Goal: Task Accomplishment & Management: Complete application form

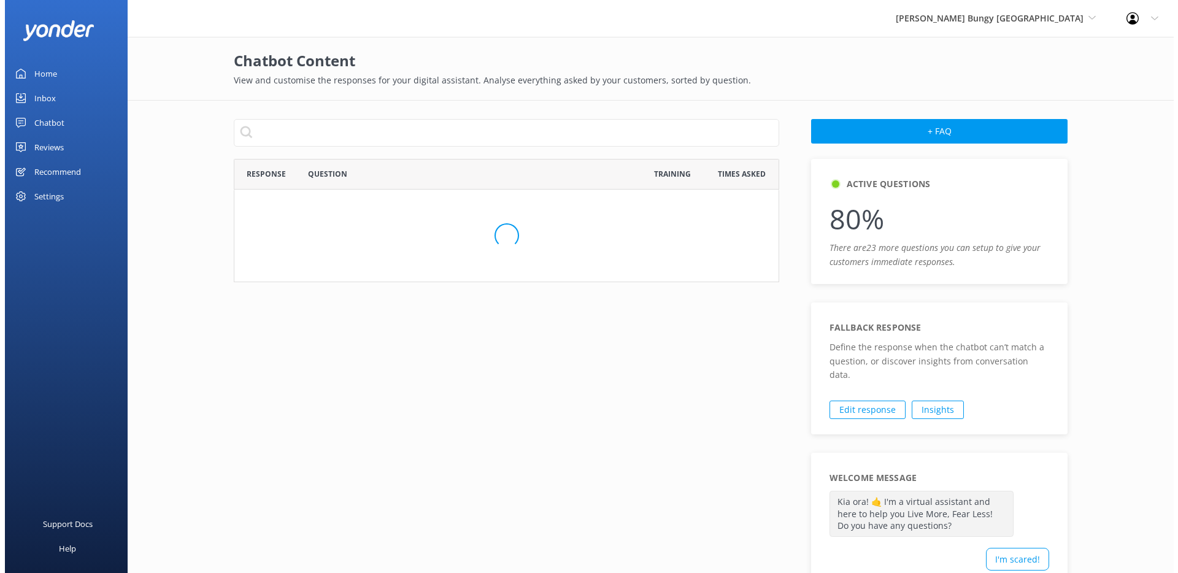
scroll to position [697, 537]
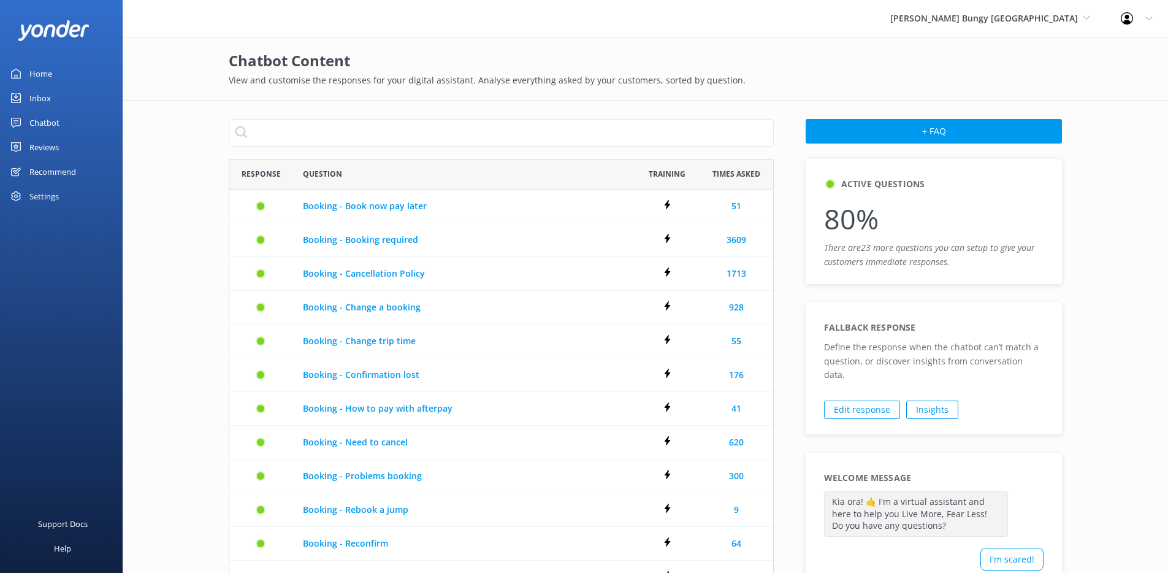
click at [45, 121] on div "Chatbot" at bounding box center [44, 122] width 30 height 25
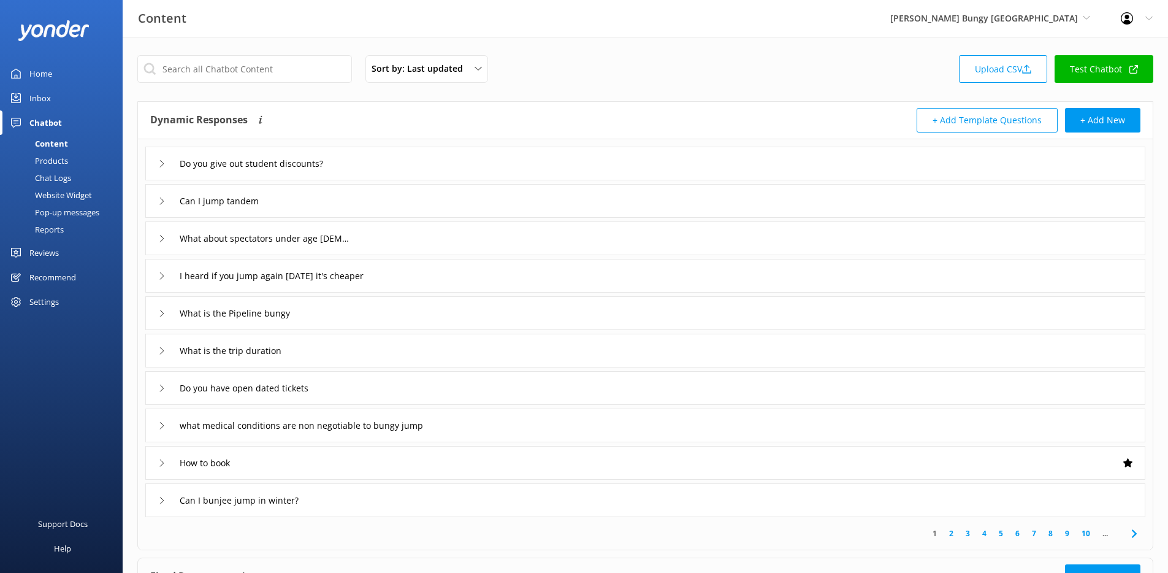
click at [52, 196] on div "Website Widget" at bounding box center [49, 194] width 85 height 17
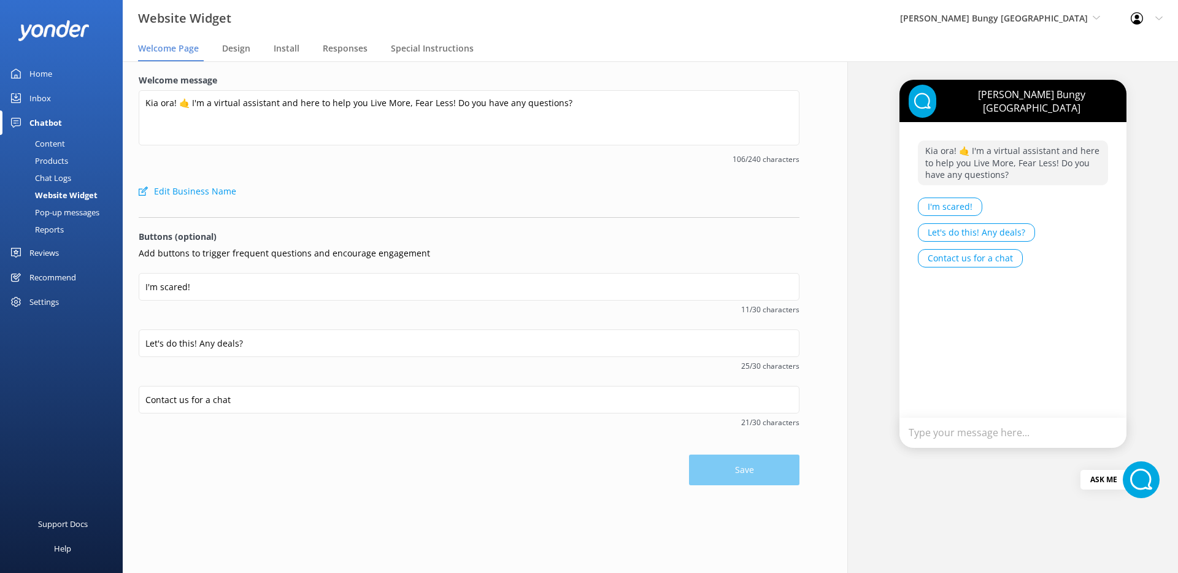
click at [62, 213] on div "Pop-up messages" at bounding box center [53, 212] width 92 height 17
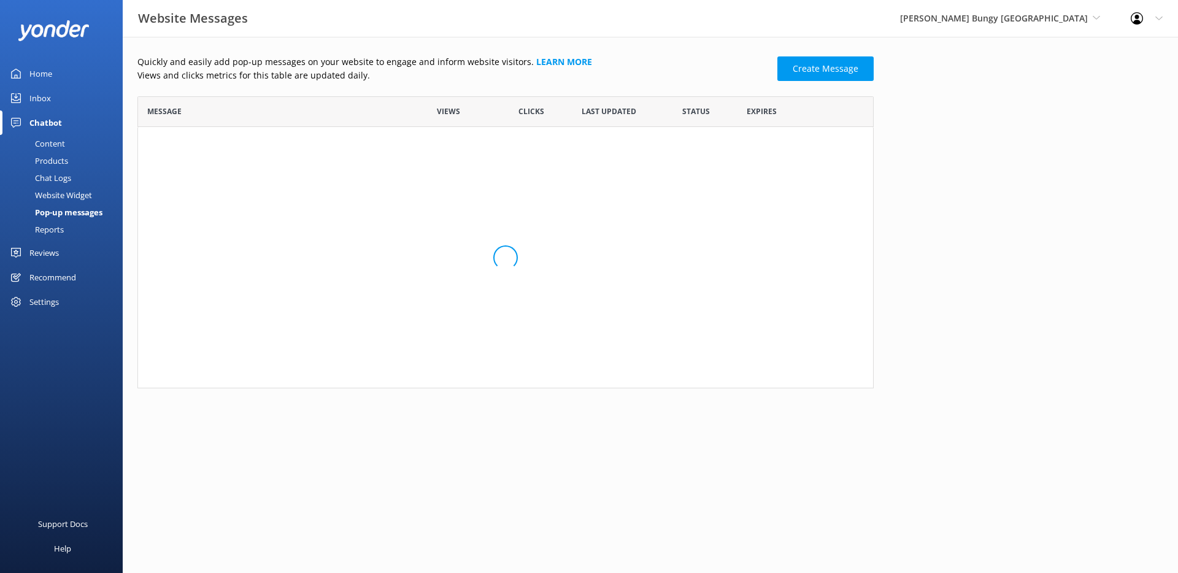
scroll to position [126, 727]
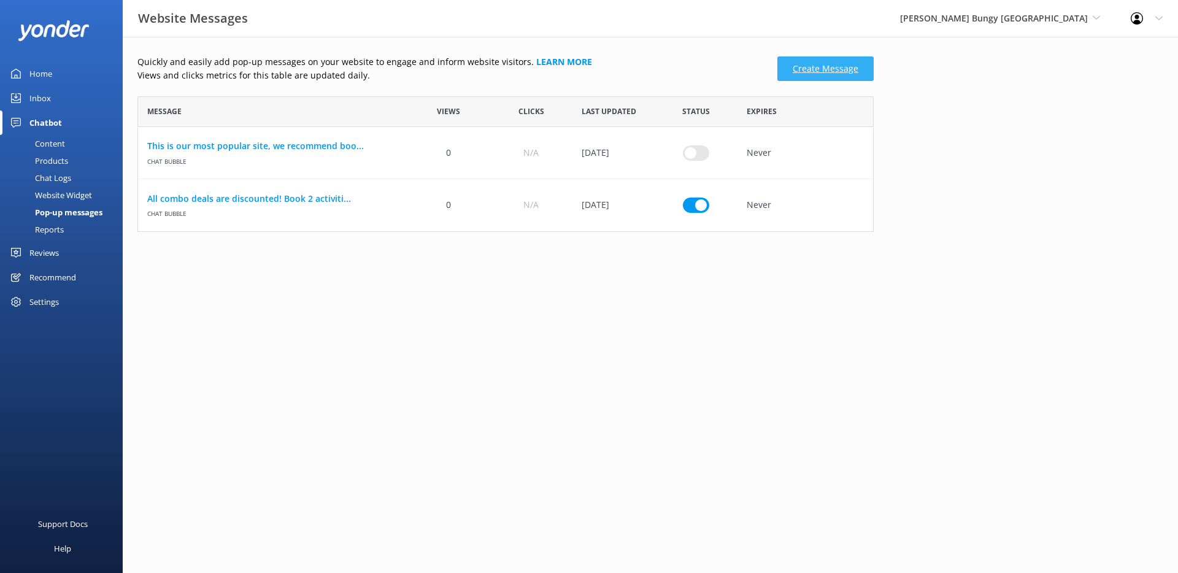
click at [818, 75] on link "Create Message" at bounding box center [825, 68] width 96 height 25
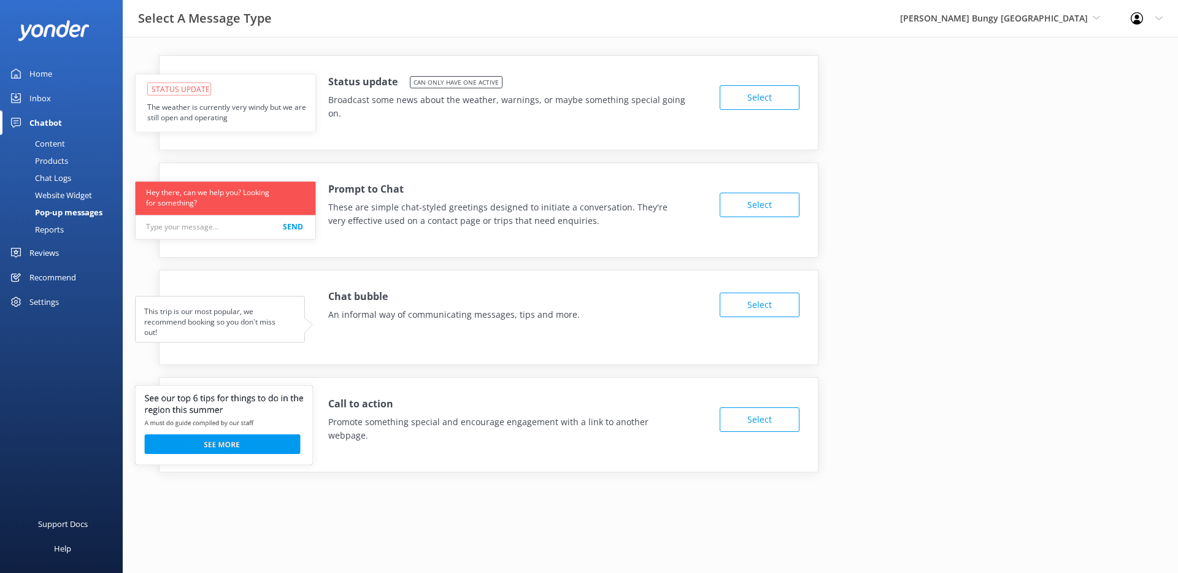
click at [782, 212] on button "Select" at bounding box center [759, 205] width 80 height 25
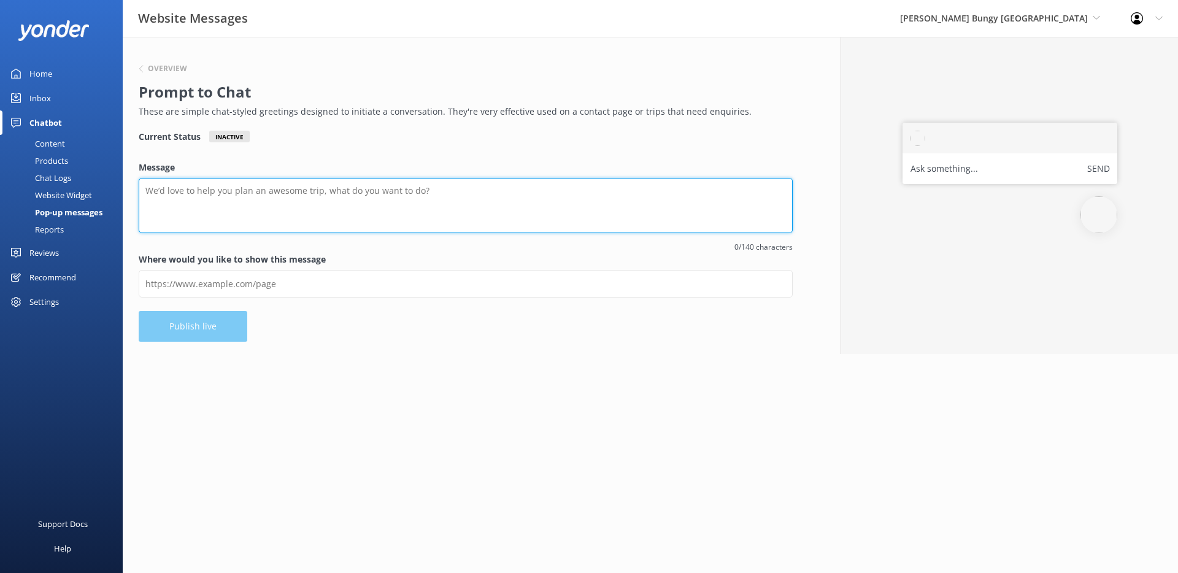
click at [278, 191] on textarea "Message" at bounding box center [466, 205] width 654 height 55
type textarea "asdasd"
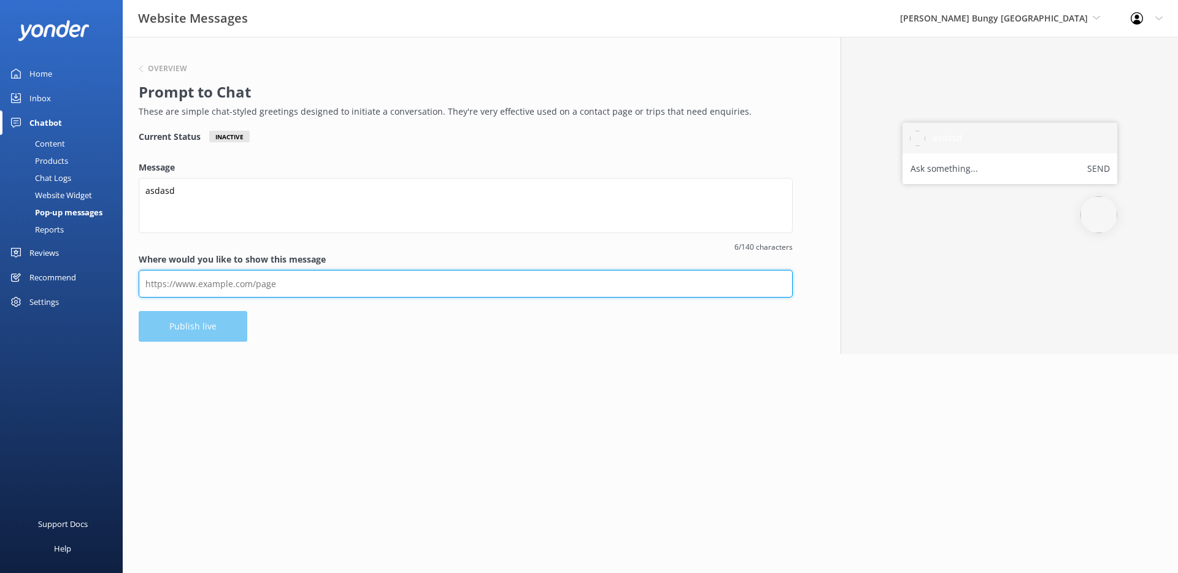
click at [288, 283] on input "Where would you like to show this message" at bounding box center [466, 284] width 654 height 28
type input "https://d414-163-47-246-53.ngrok-free.app/"
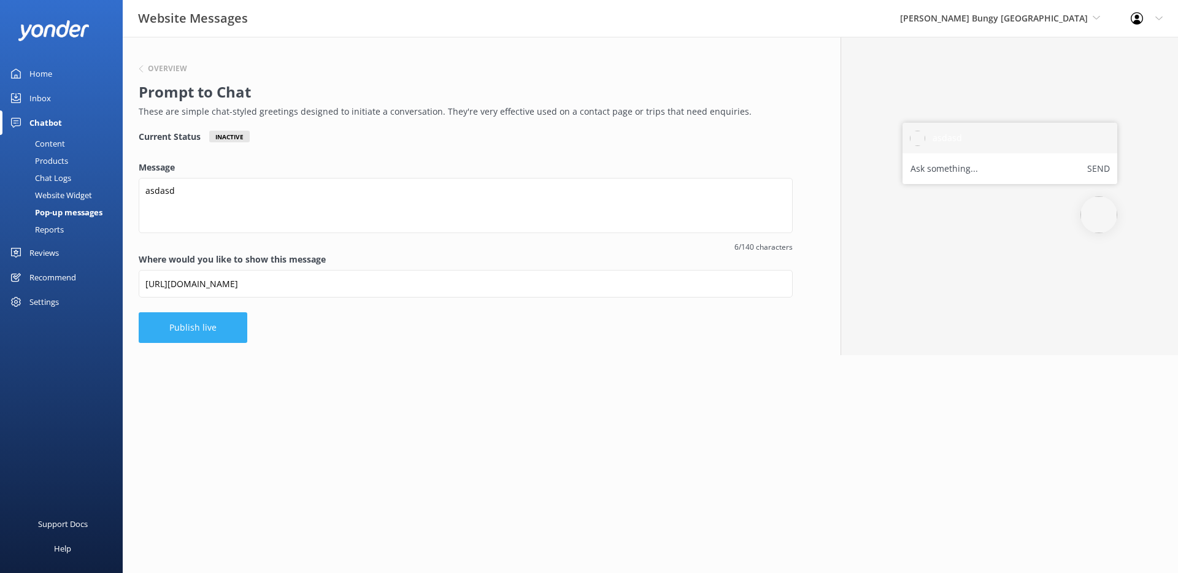
click at [210, 335] on button "Publish live" at bounding box center [193, 327] width 109 height 31
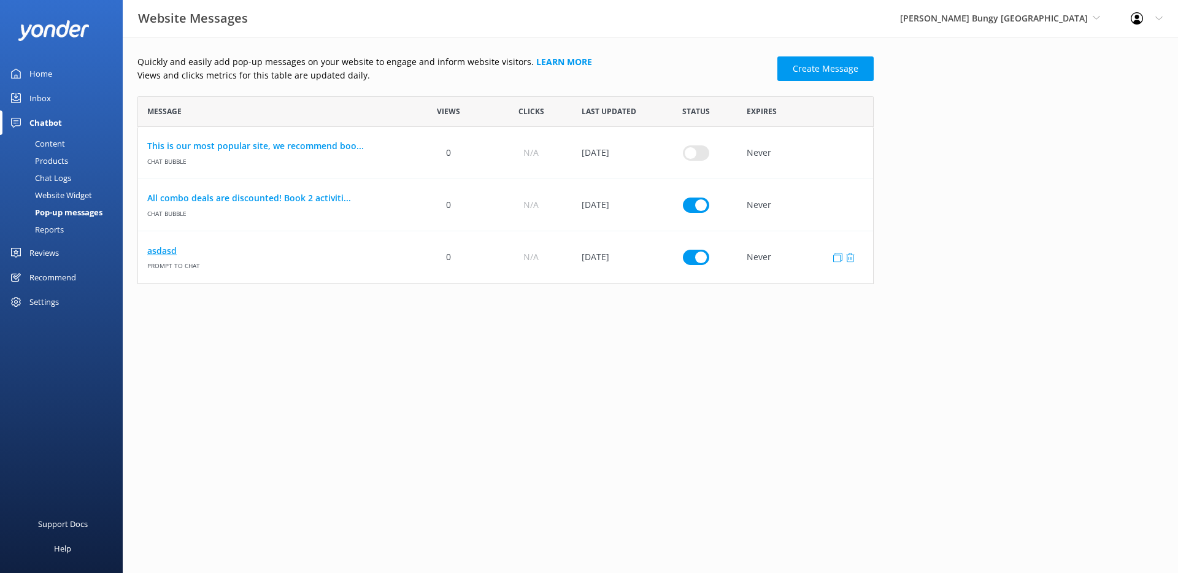
scroll to position [178, 727]
click at [158, 247] on link "asdasd" at bounding box center [272, 250] width 251 height 13
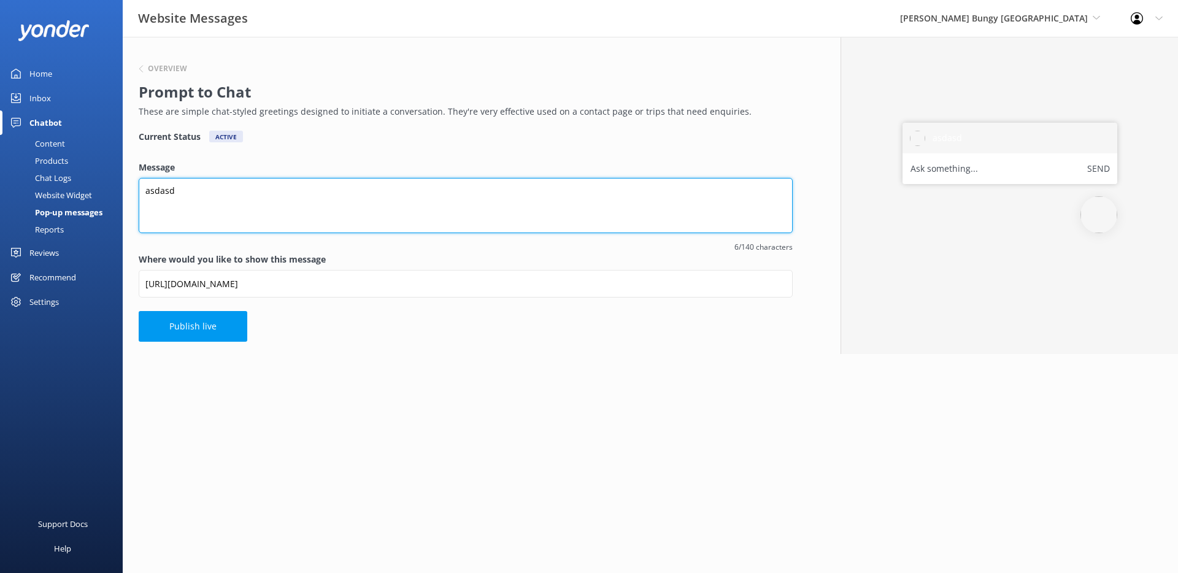
drag, startPoint x: 192, startPoint y: 193, endPoint x: 120, endPoint y: 190, distance: 71.8
click at [120, 190] on div "Website Messages AJ Hackett Bungy New Zealand GoSkydive New Zealand Yonder Yond…" at bounding box center [589, 195] width 1178 height 317
type textarea "Hey there, I'm a prompt to chat message!"
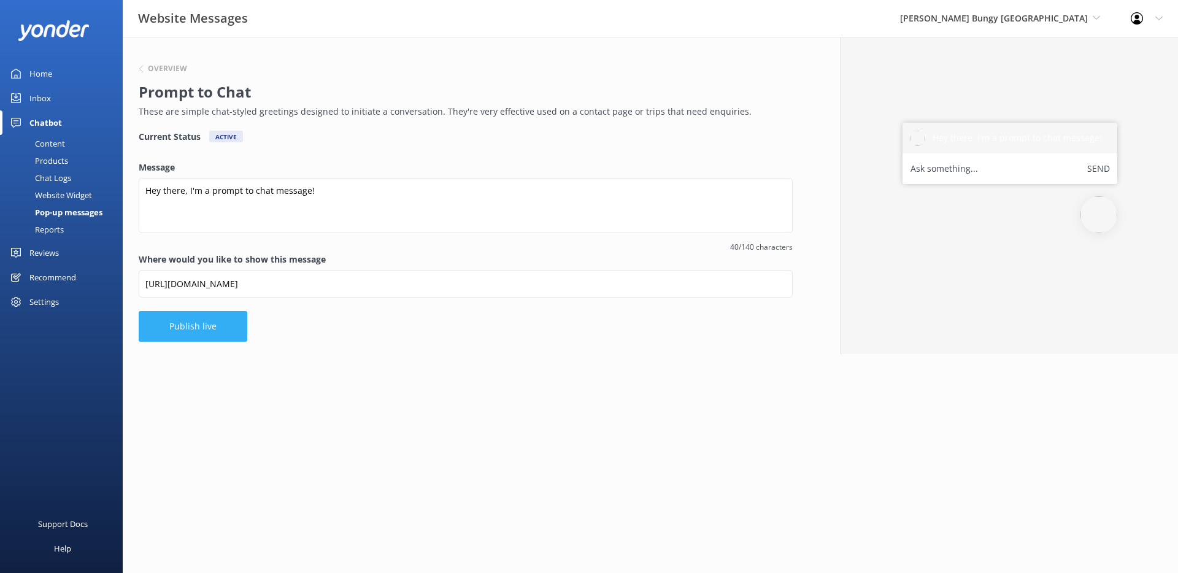
click at [222, 315] on button "Publish live" at bounding box center [193, 326] width 109 height 31
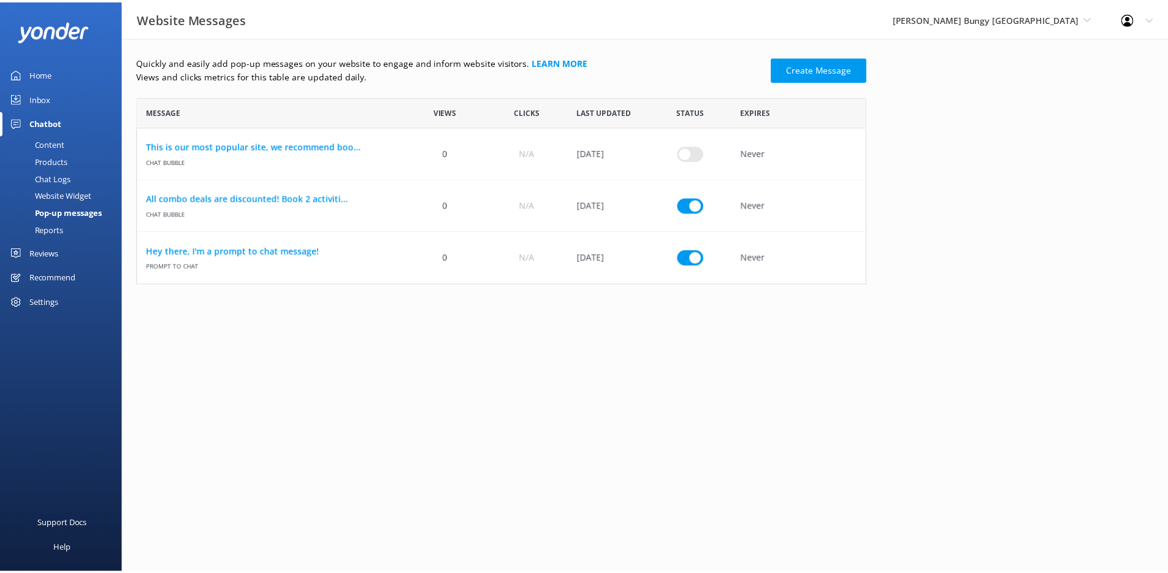
scroll to position [10, 10]
click at [53, 140] on div "Content" at bounding box center [36, 143] width 58 height 17
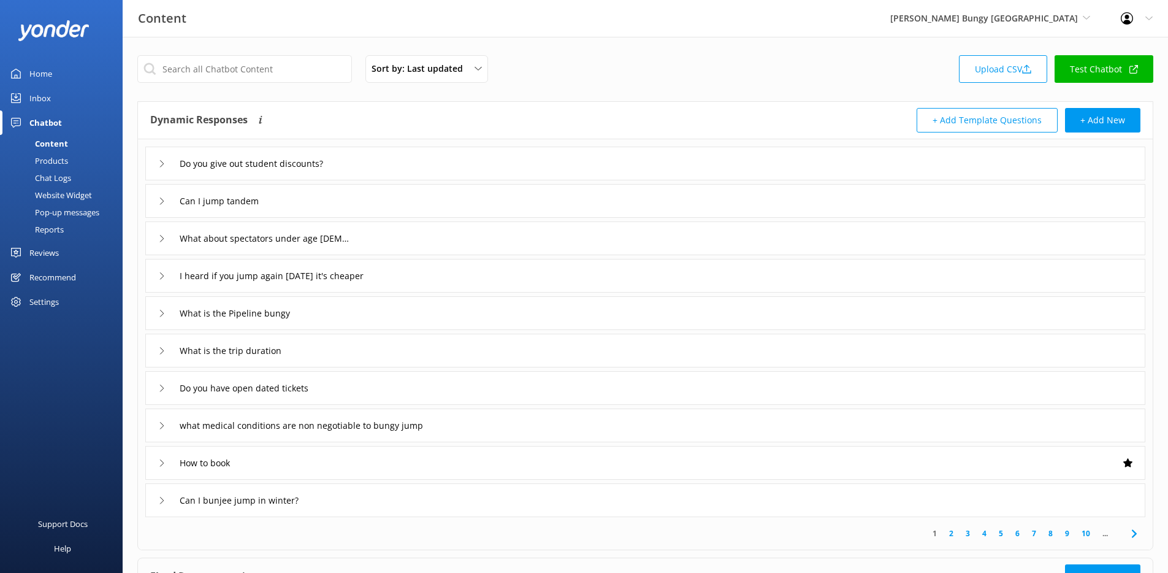
click at [50, 248] on div "Reviews" at bounding box center [43, 252] width 29 height 25
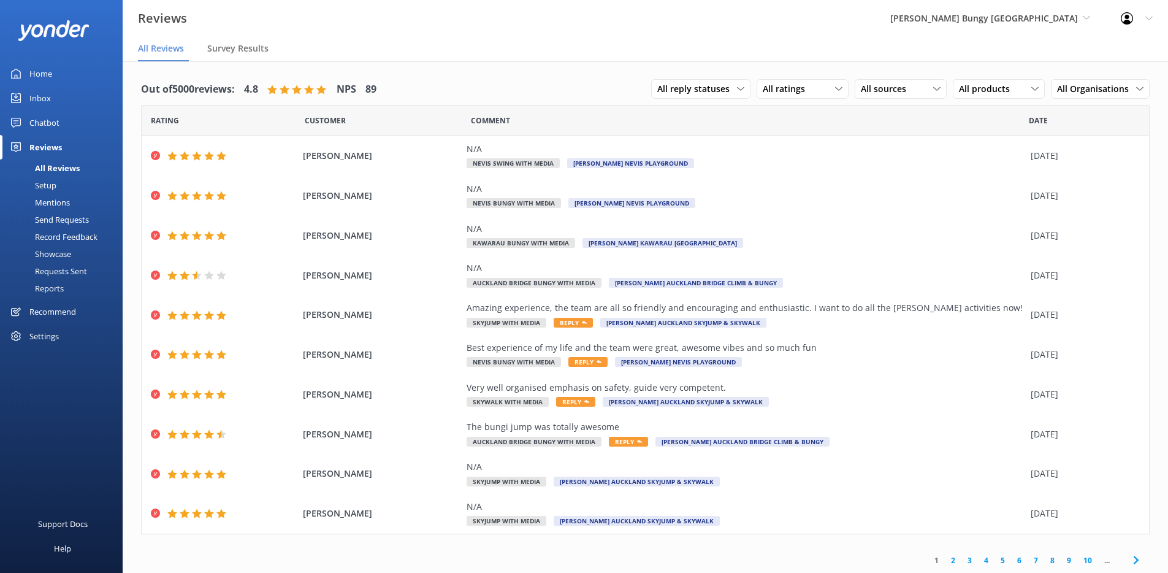
click at [73, 314] on div "Recommend" at bounding box center [52, 311] width 47 height 25
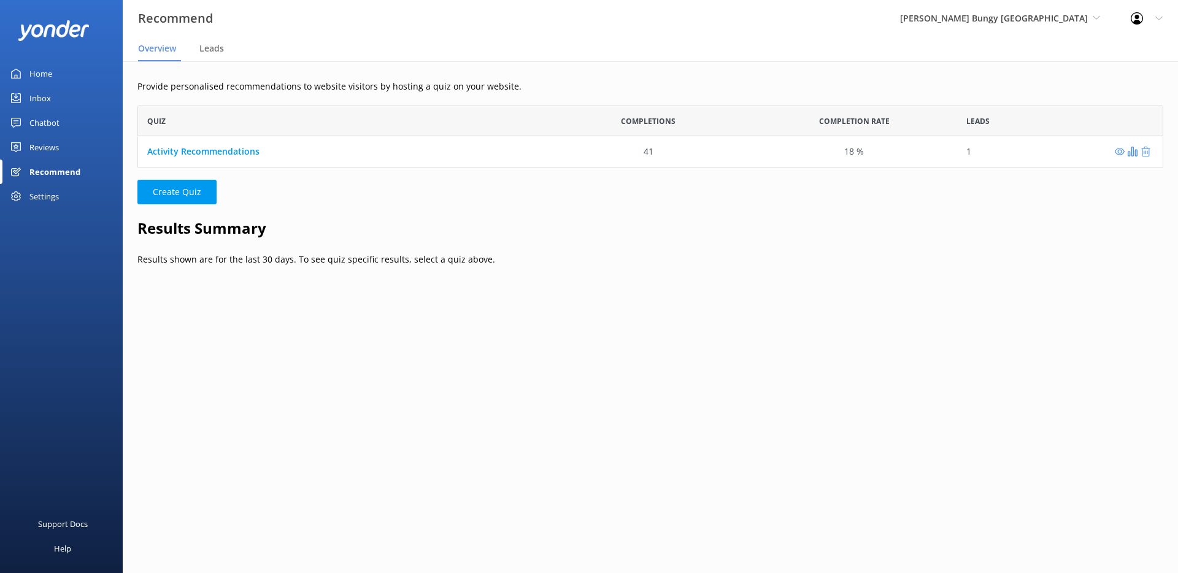
scroll to position [10, 10]
click at [57, 150] on div "Reviews" at bounding box center [43, 147] width 29 height 25
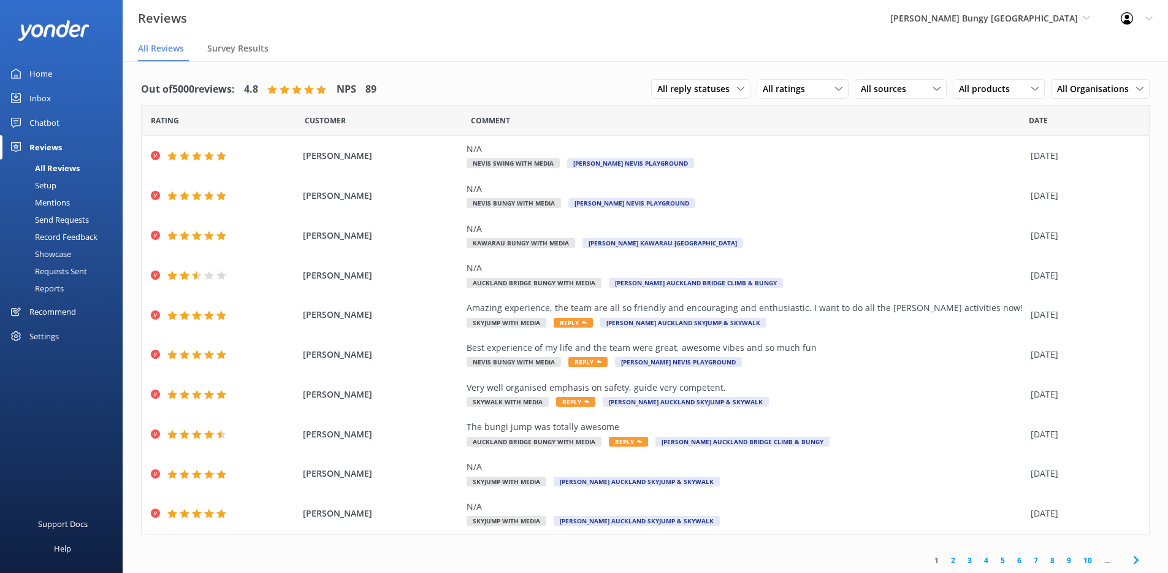
click at [49, 114] on div "Chatbot" at bounding box center [44, 122] width 30 height 25
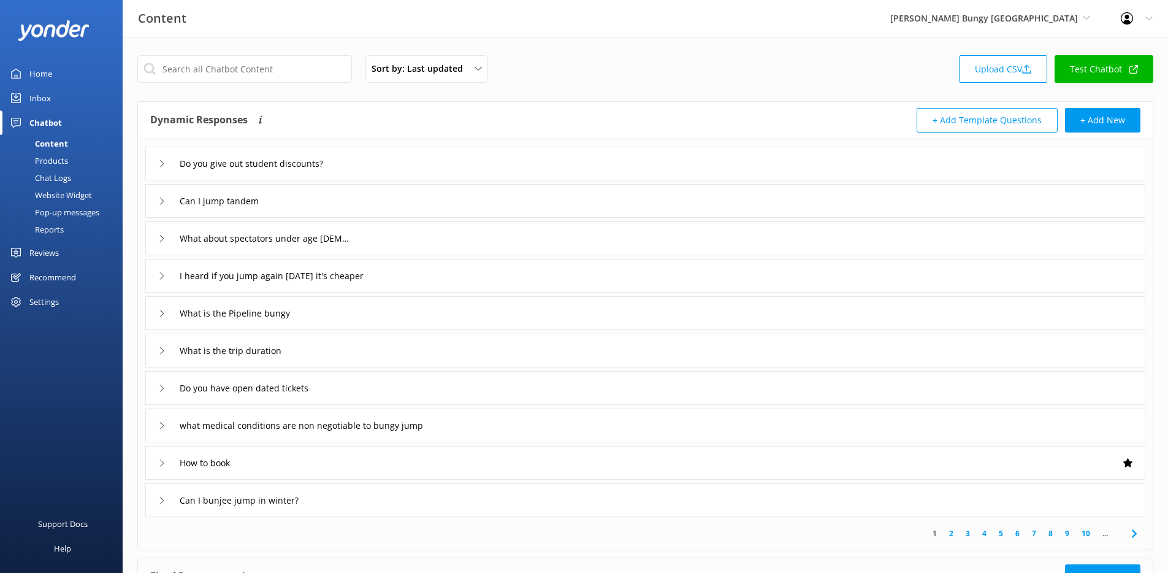
click at [72, 204] on div "Pop-up messages" at bounding box center [53, 212] width 92 height 17
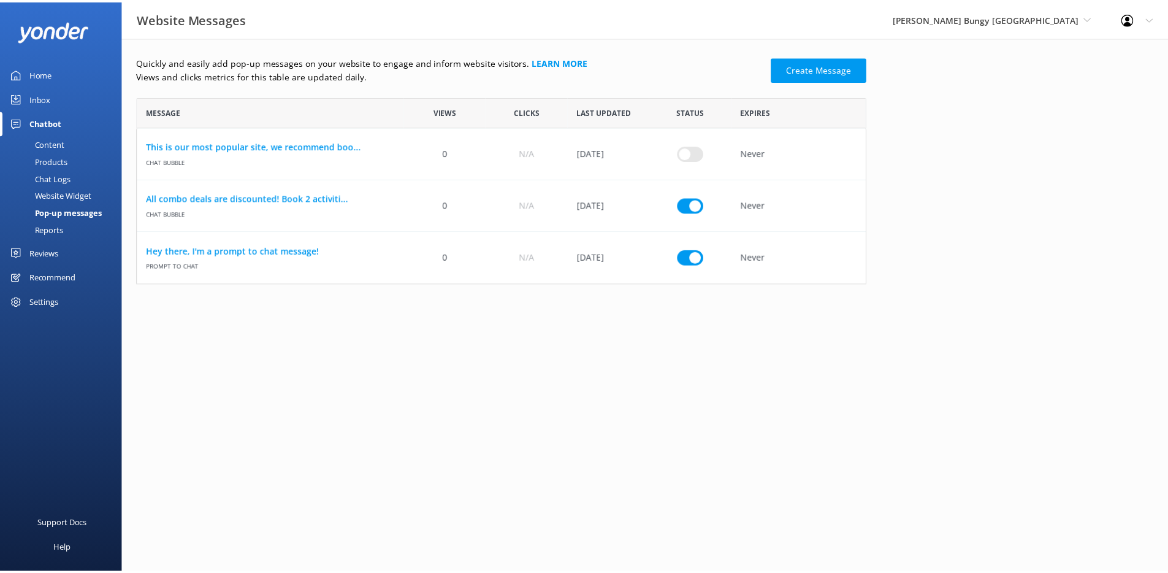
scroll to position [178, 727]
click at [79, 194] on div "Website Widget" at bounding box center [49, 194] width 85 height 17
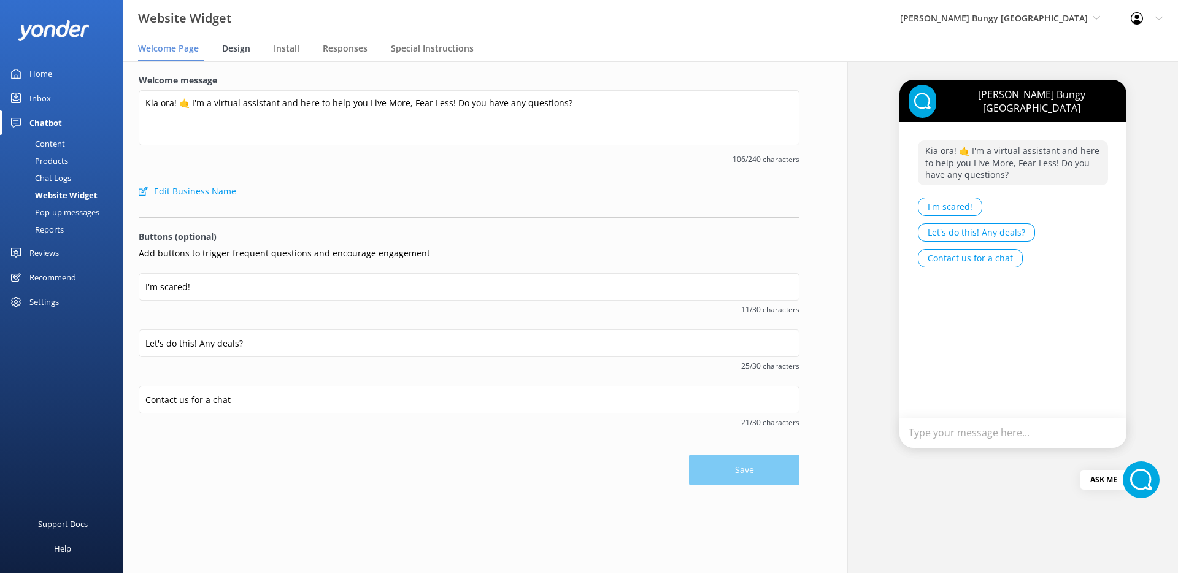
click at [247, 49] on span "Design" at bounding box center [236, 48] width 28 height 12
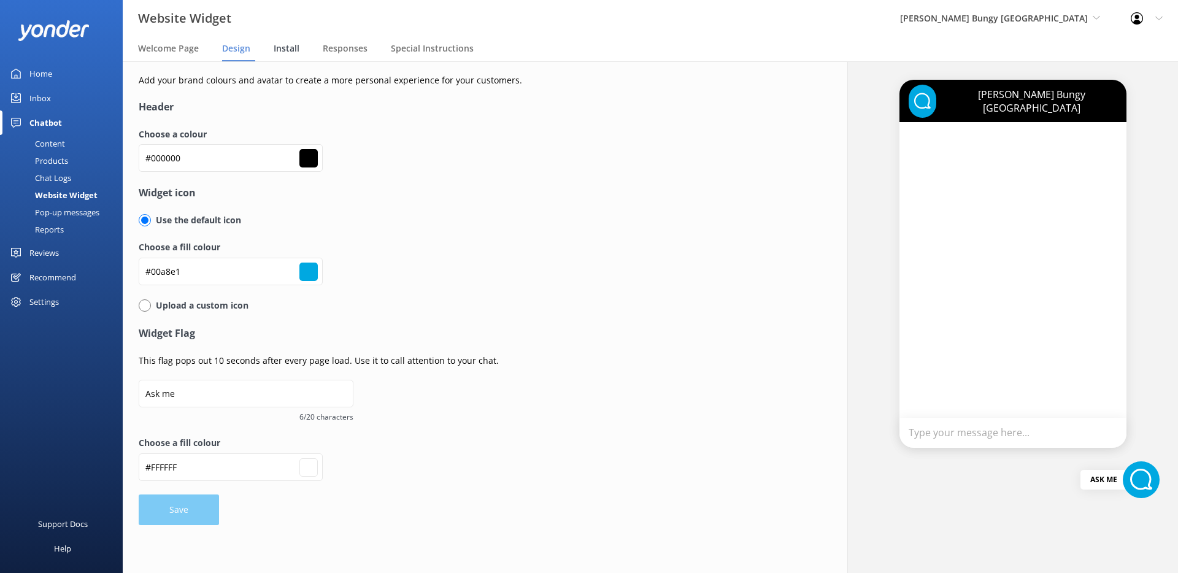
click at [289, 50] on span "Install" at bounding box center [287, 48] width 26 height 12
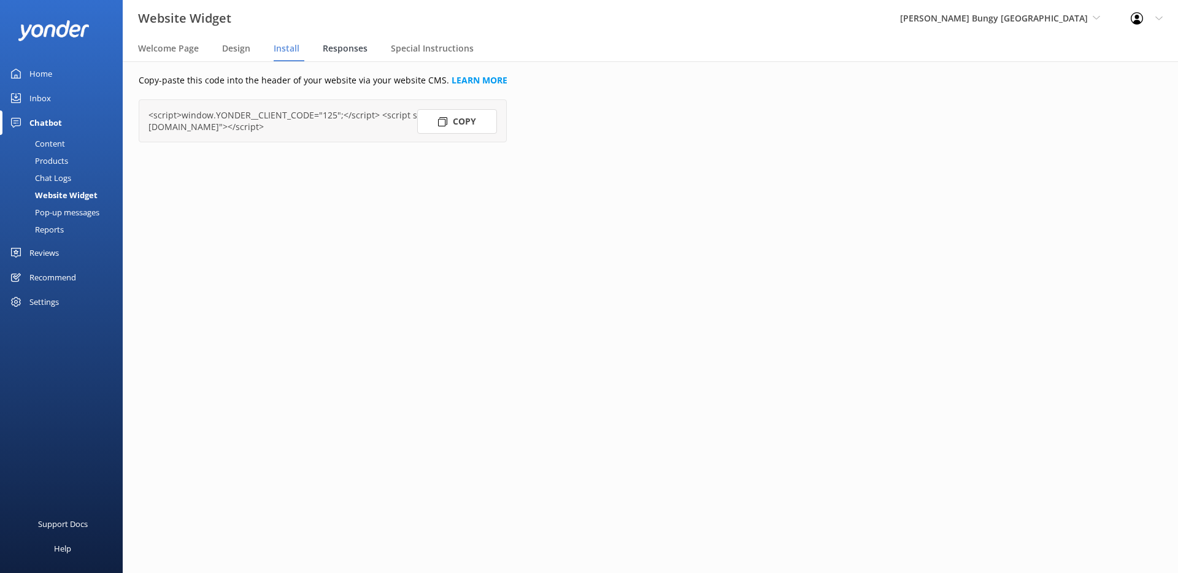
click at [350, 50] on span "Responses" at bounding box center [345, 48] width 45 height 12
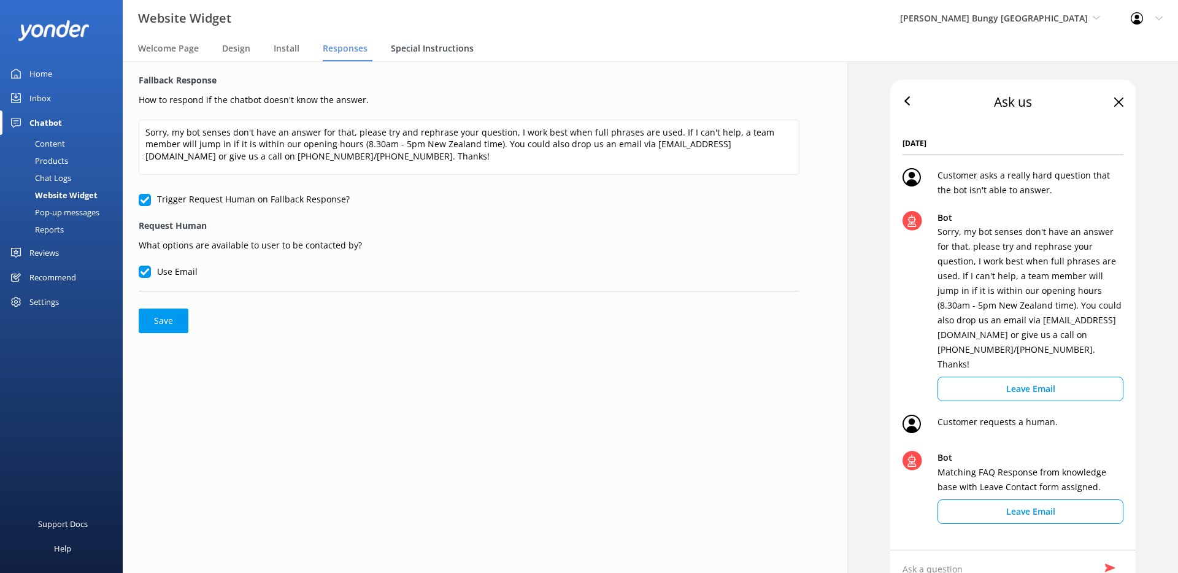
click at [454, 47] on span "Special Instructions" at bounding box center [432, 48] width 83 height 12
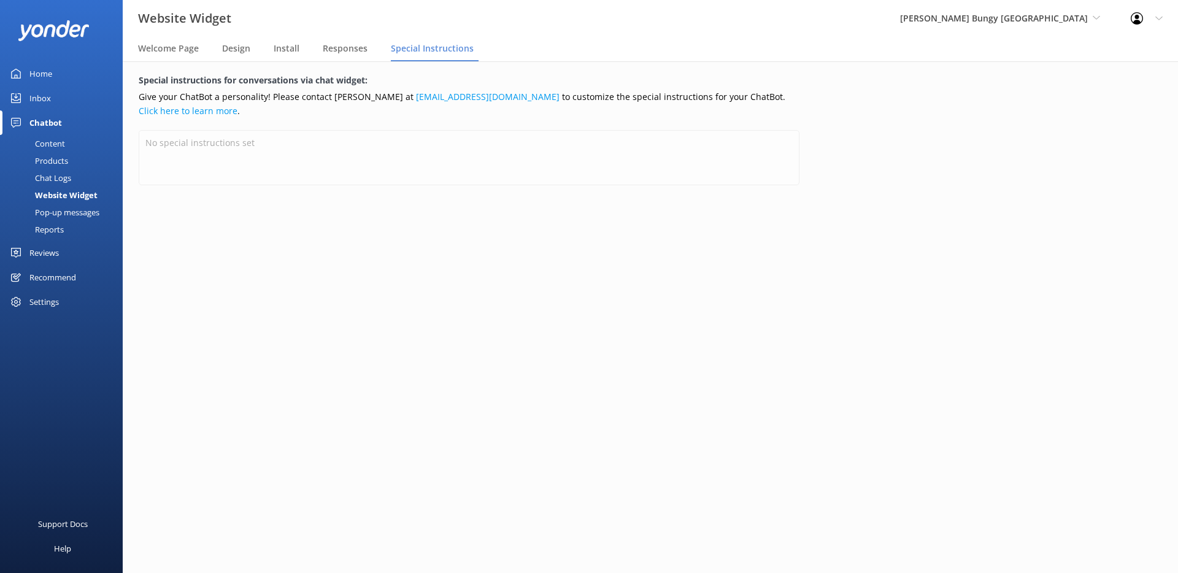
click at [56, 302] on div "Settings" at bounding box center [43, 301] width 29 height 25
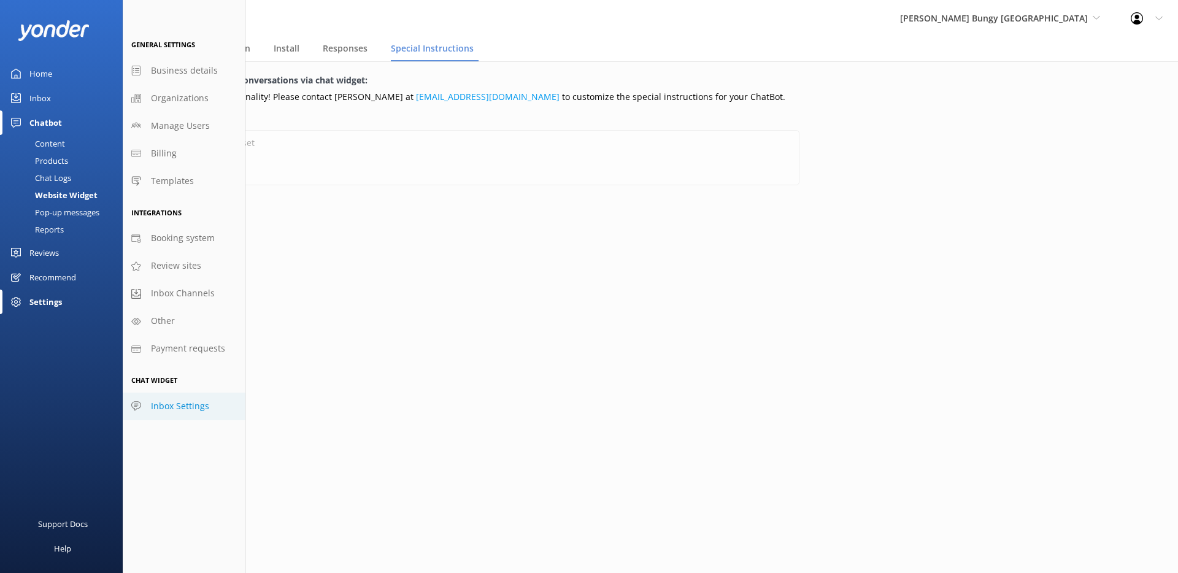
click at [176, 406] on span "Inbox Settings" at bounding box center [180, 405] width 58 height 13
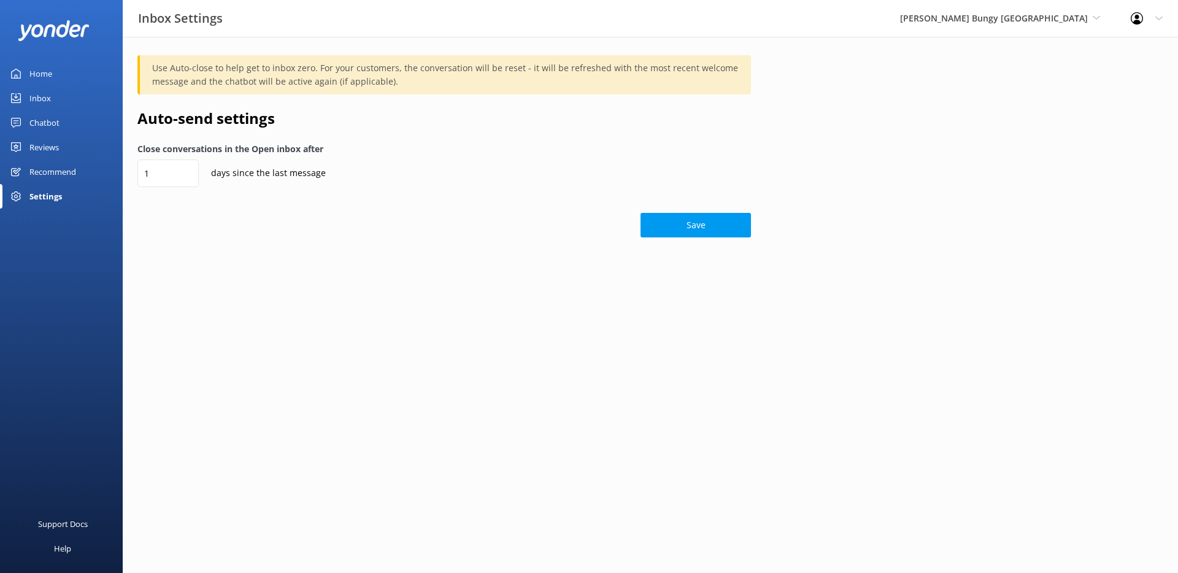
click at [53, 196] on div "Settings" at bounding box center [45, 196] width 33 height 25
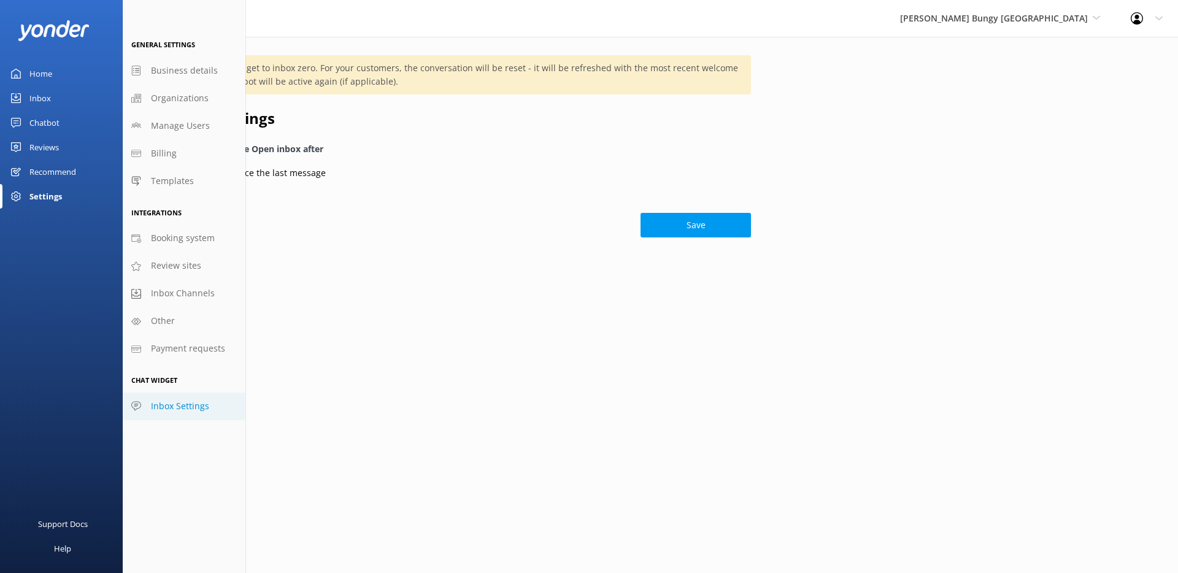
click at [66, 117] on link "Chatbot" at bounding box center [61, 122] width 123 height 25
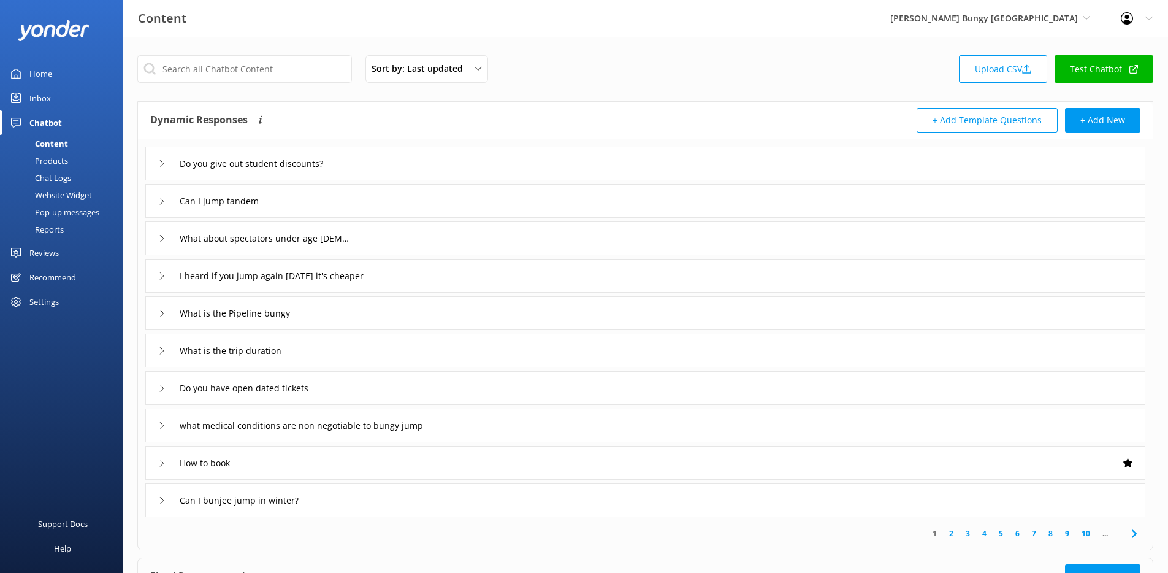
click at [69, 164] on link "Products" at bounding box center [64, 160] width 115 height 17
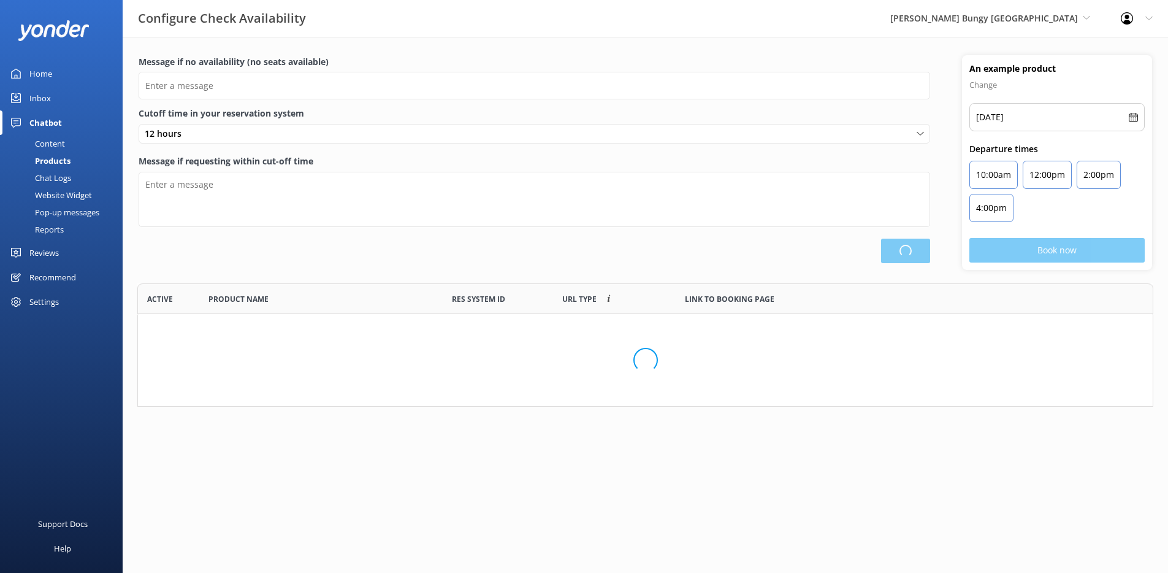
type input "There are no seats available, please check an alternative day"
type textarea "Our online booking system closes {hours} prior to departure. Please contact us …"
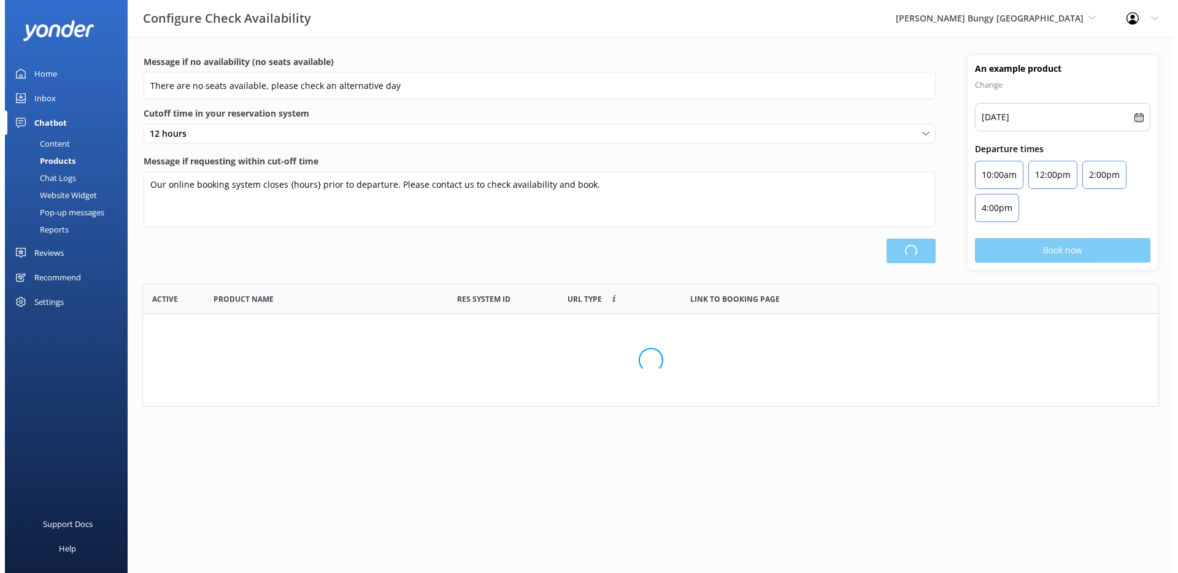
scroll to position [359, 1006]
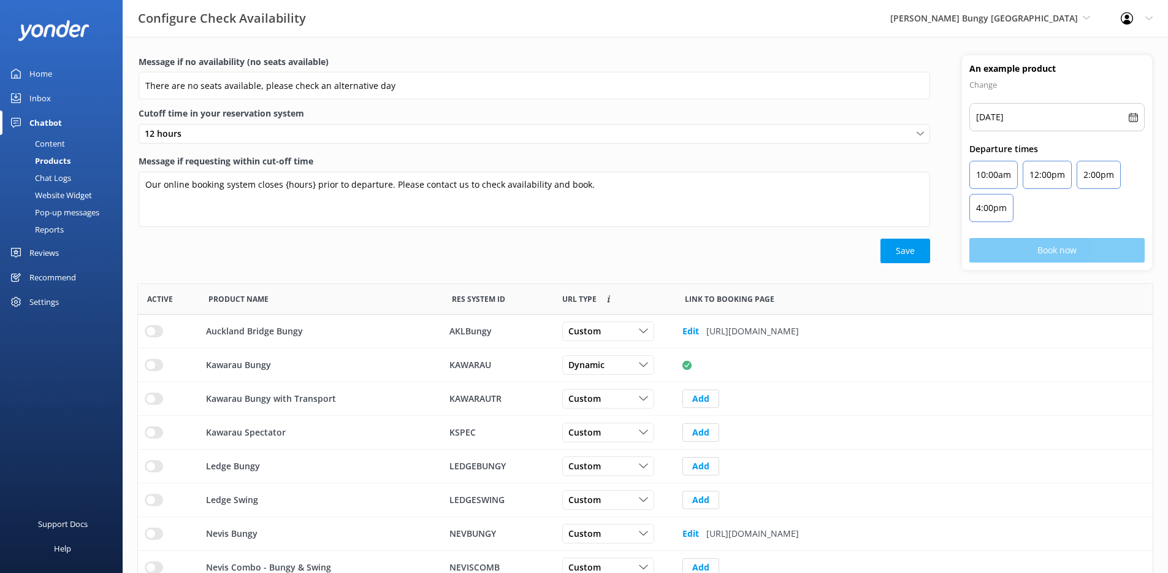
click at [69, 195] on div "Website Widget" at bounding box center [49, 194] width 85 height 17
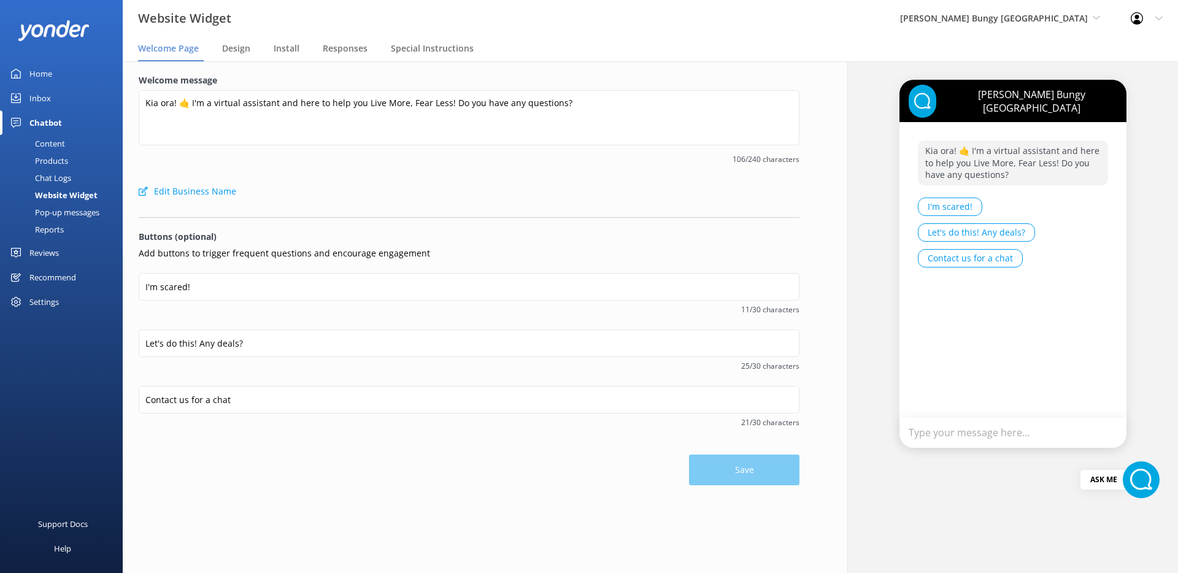
click at [72, 213] on div "Pop-up messages" at bounding box center [53, 212] width 92 height 17
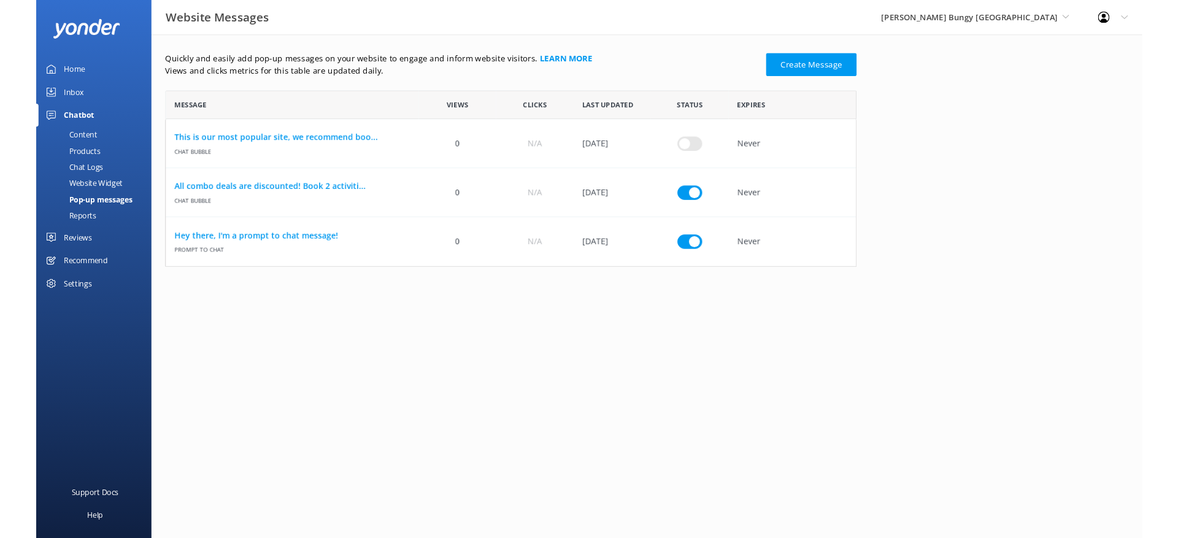
scroll to position [178, 727]
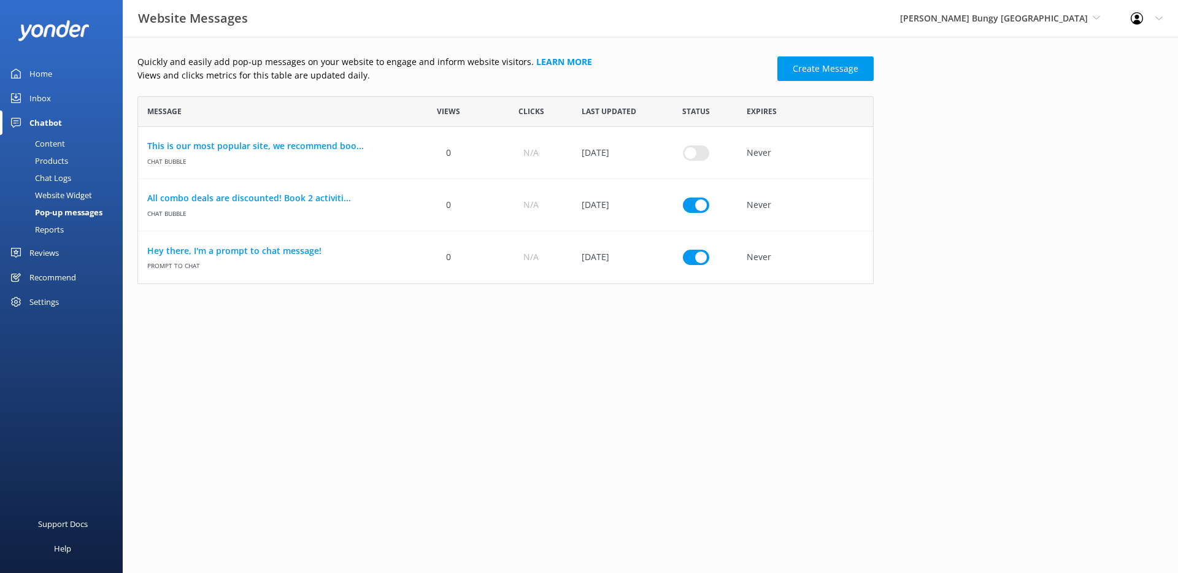
click at [72, 229] on link "Reports" at bounding box center [64, 229] width 115 height 17
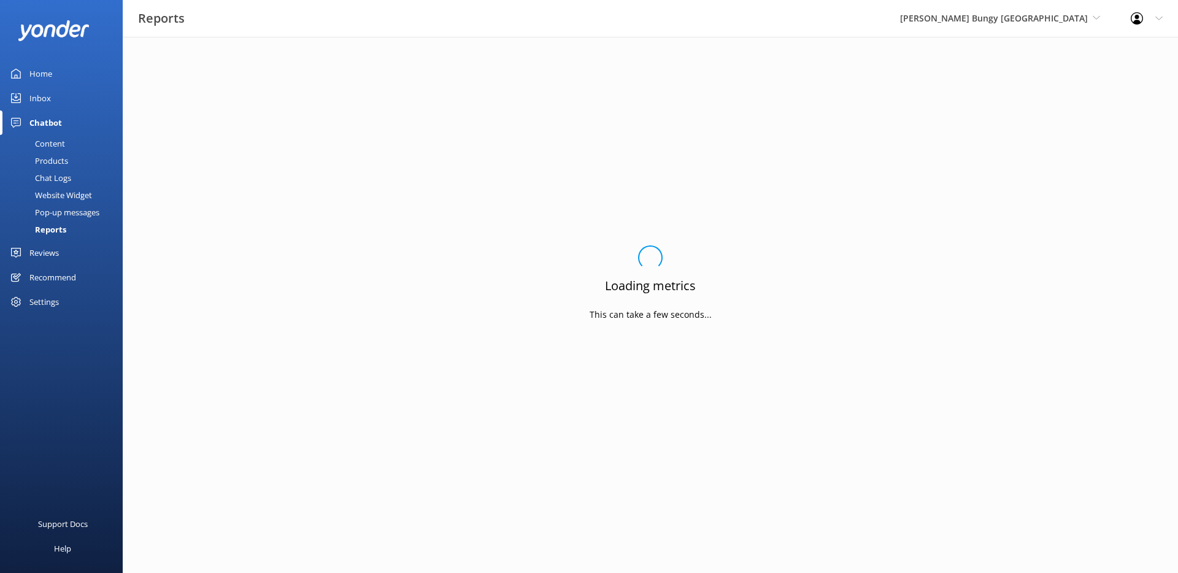
click at [66, 190] on div "Website Widget" at bounding box center [49, 194] width 85 height 17
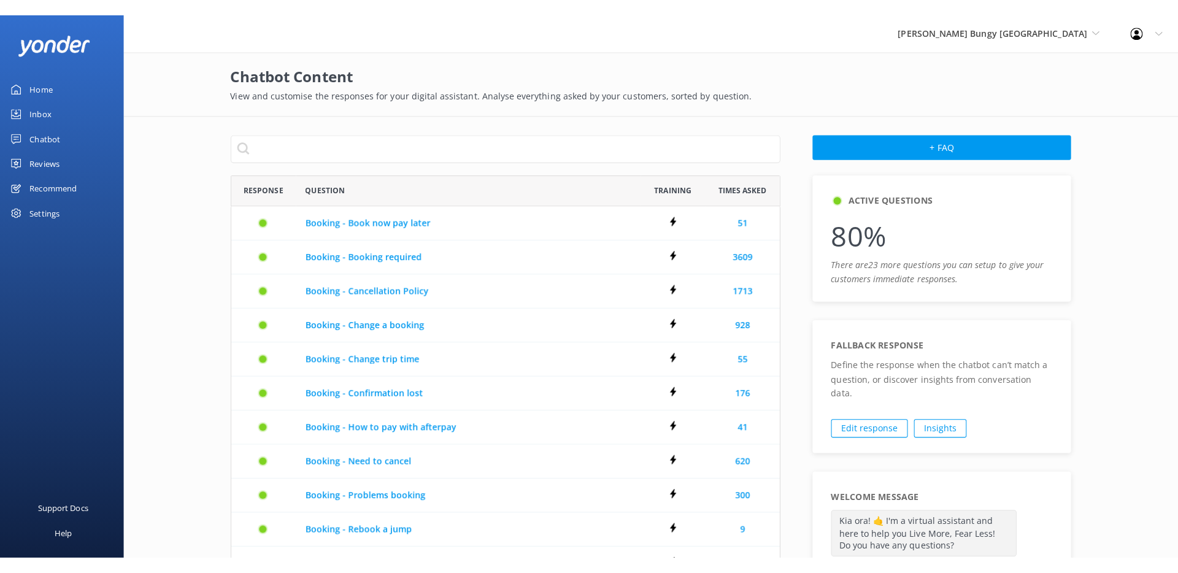
scroll to position [697, 537]
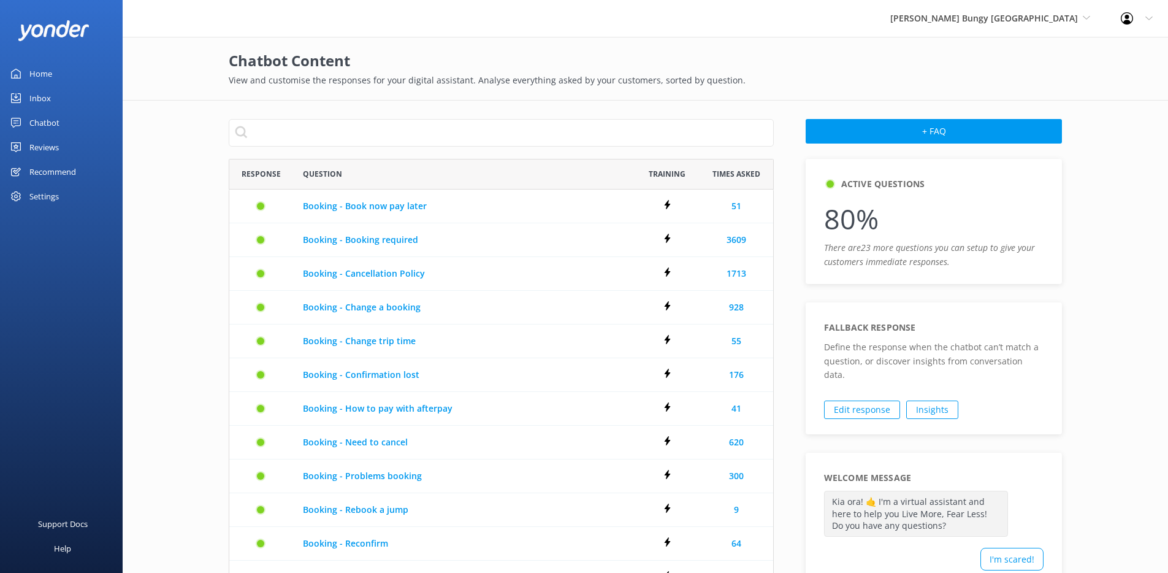
click at [49, 144] on div "Reviews" at bounding box center [43, 147] width 29 height 25
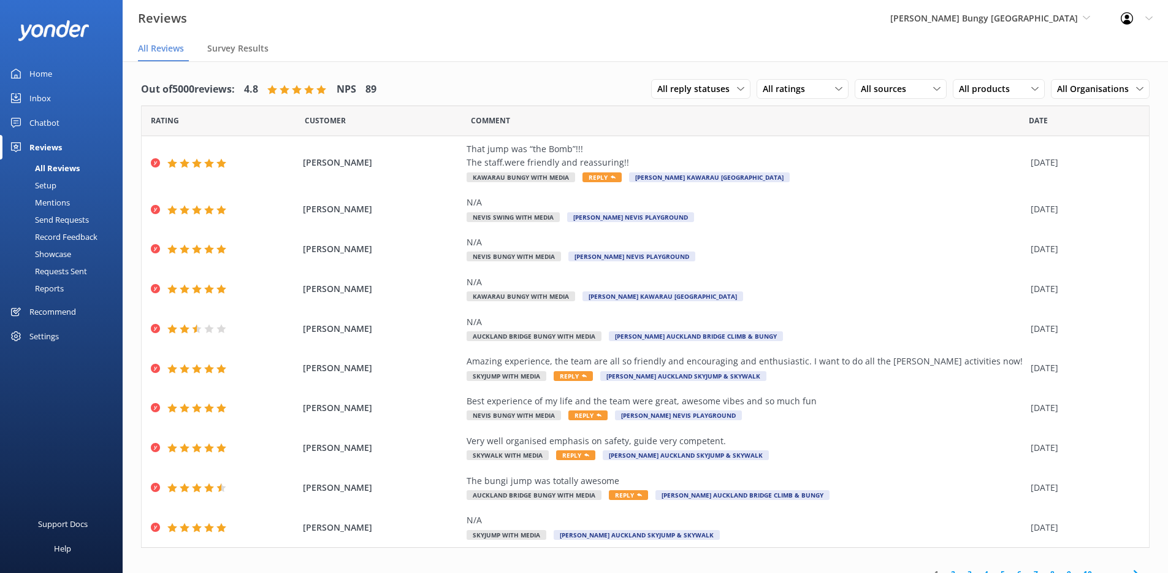
click at [49, 125] on div "Chatbot" at bounding box center [44, 122] width 30 height 25
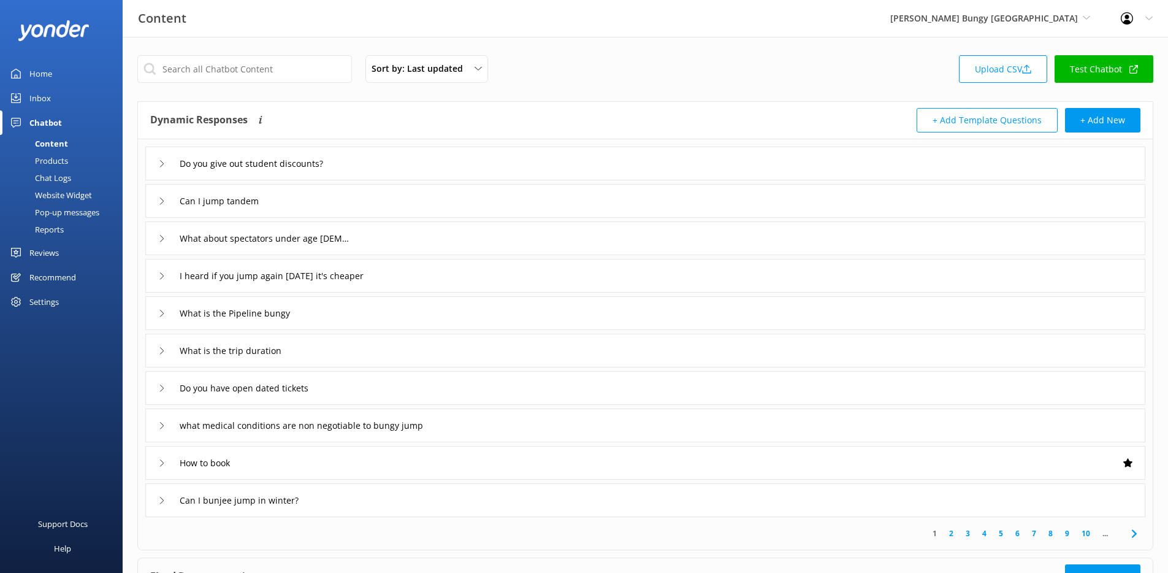
click at [56, 192] on div "Website Widget" at bounding box center [49, 194] width 85 height 17
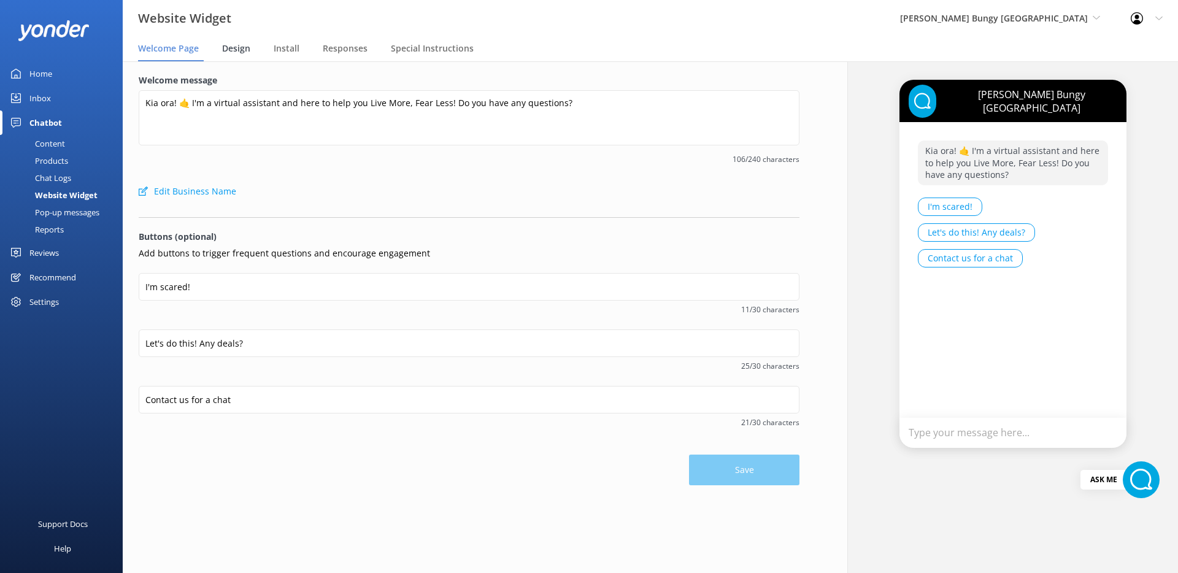
click at [253, 48] on div "Design" at bounding box center [238, 49] width 33 height 25
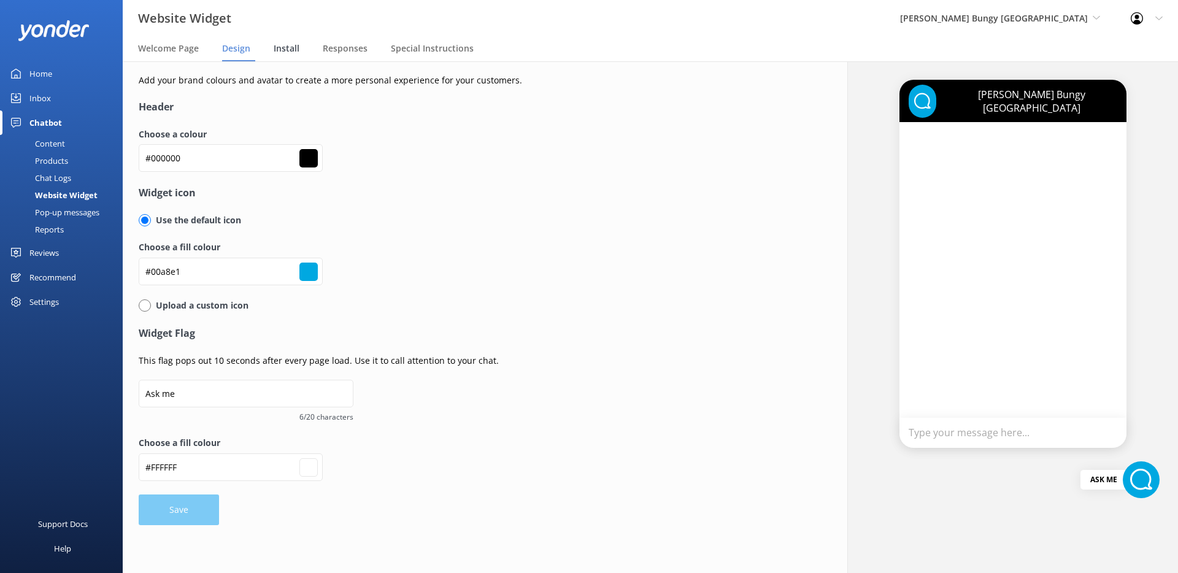
click at [283, 48] on span "Install" at bounding box center [287, 48] width 26 height 12
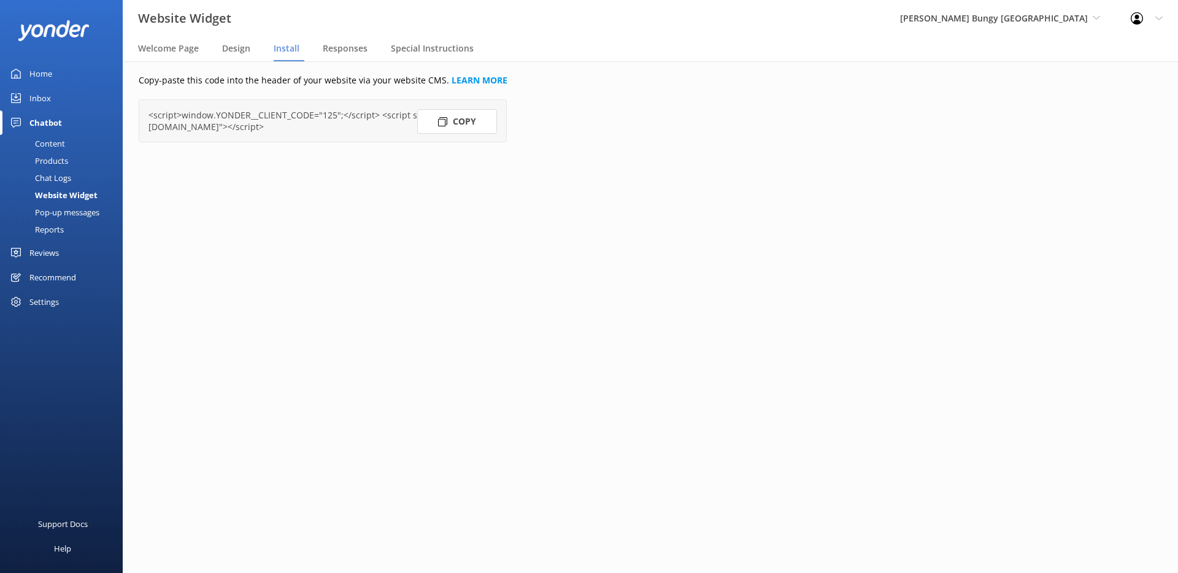
click at [321, 50] on nav "Welcome Page Design Install Responses Special Instructions" at bounding box center [650, 49] width 1055 height 25
click at [348, 45] on span "Responses" at bounding box center [345, 48] width 45 height 12
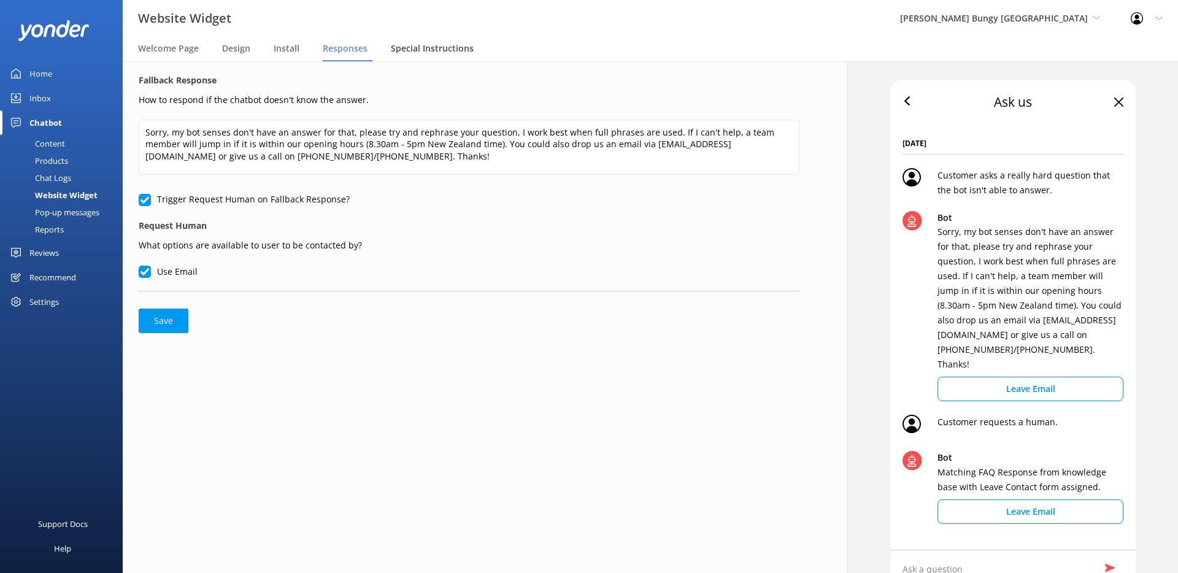
click at [424, 45] on span "Special Instructions" at bounding box center [432, 48] width 83 height 12
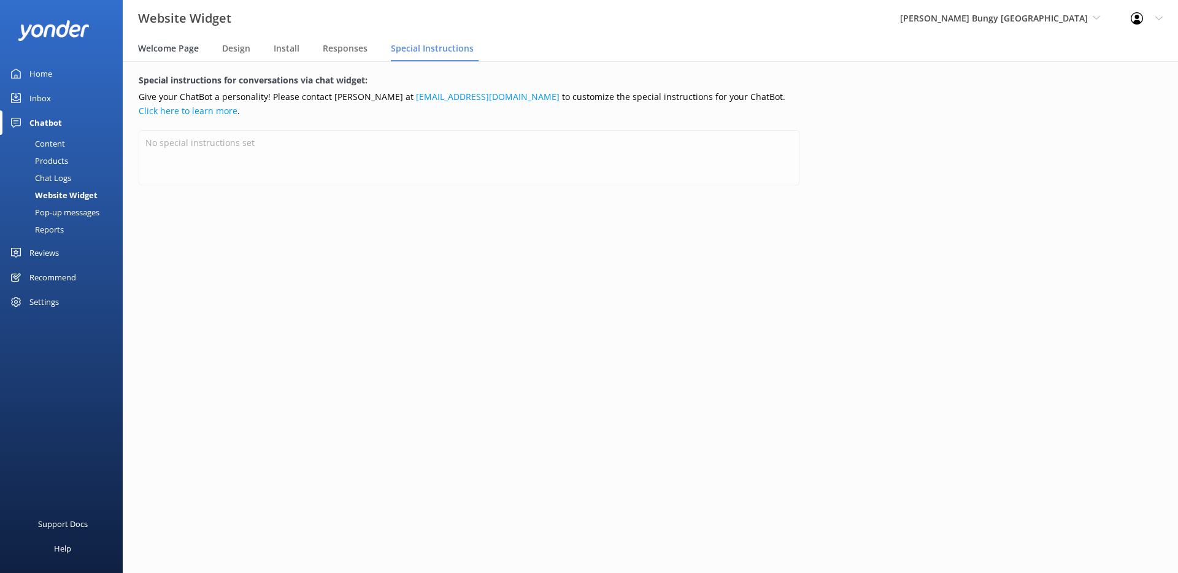
click at [169, 46] on span "Welcome Page" at bounding box center [168, 48] width 61 height 12
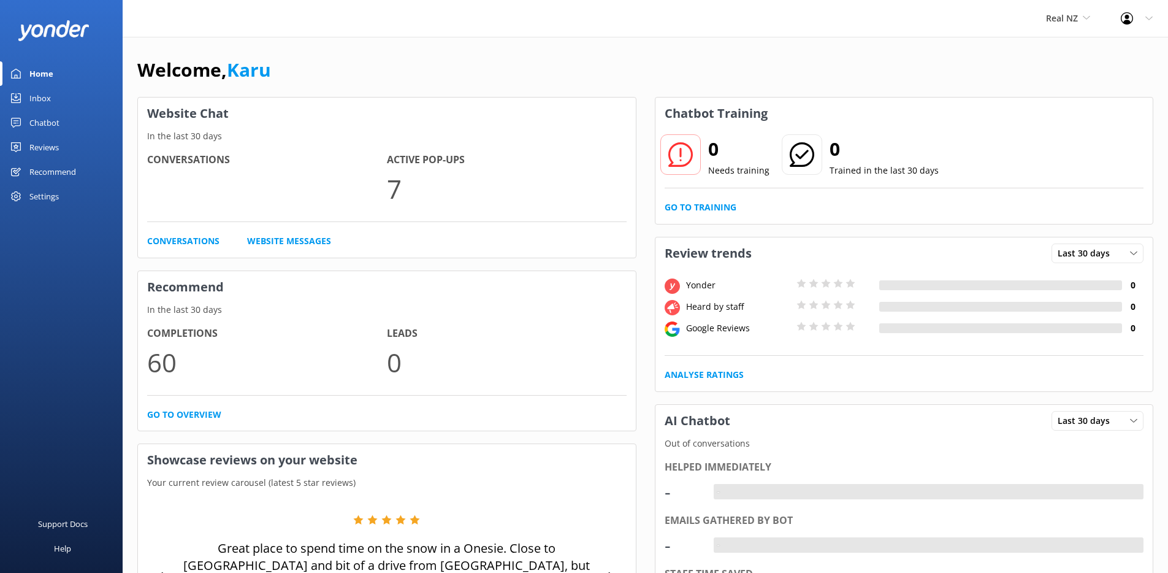
click at [59, 122] on link "Chatbot" at bounding box center [61, 122] width 123 height 25
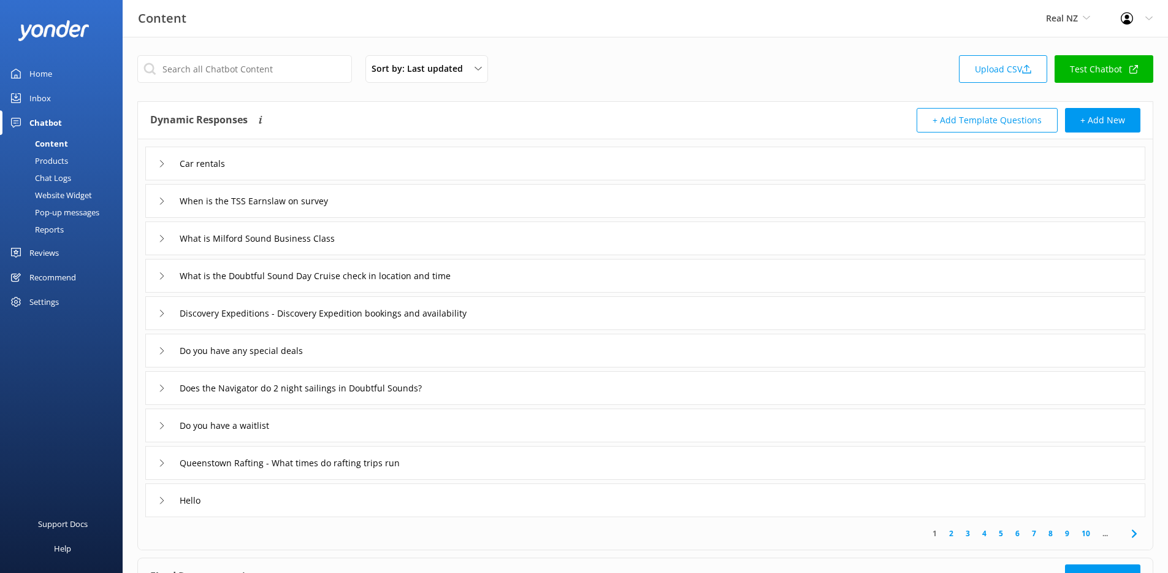
click at [66, 212] on div "Pop-up messages" at bounding box center [53, 212] width 92 height 17
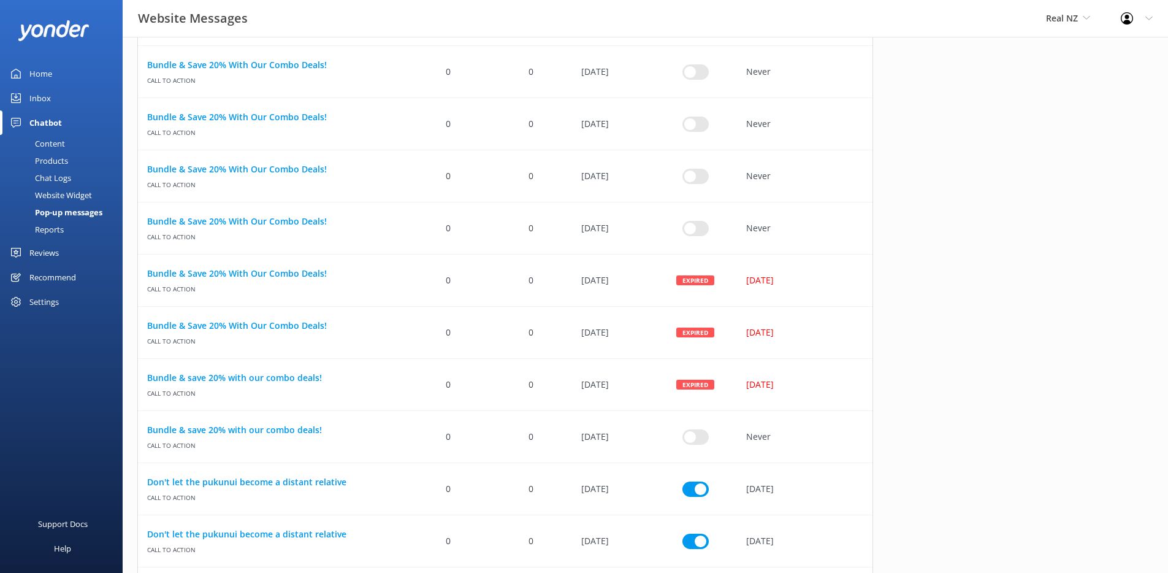
scroll to position [1091, 0]
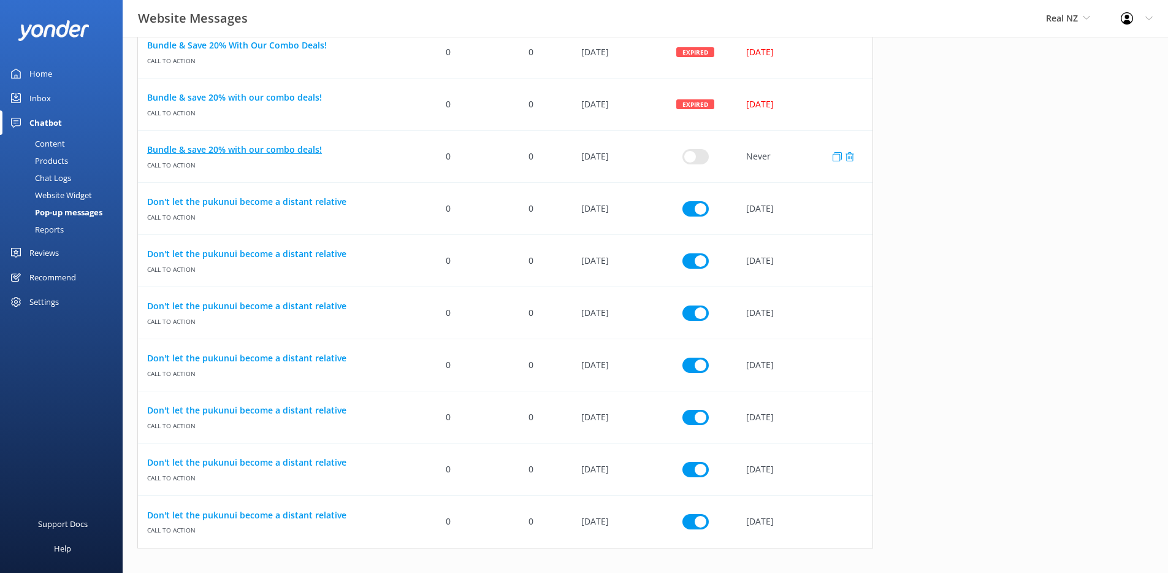
click at [217, 152] on link "Bundle & save 20% with our combo deals!" at bounding box center [272, 149] width 251 height 13
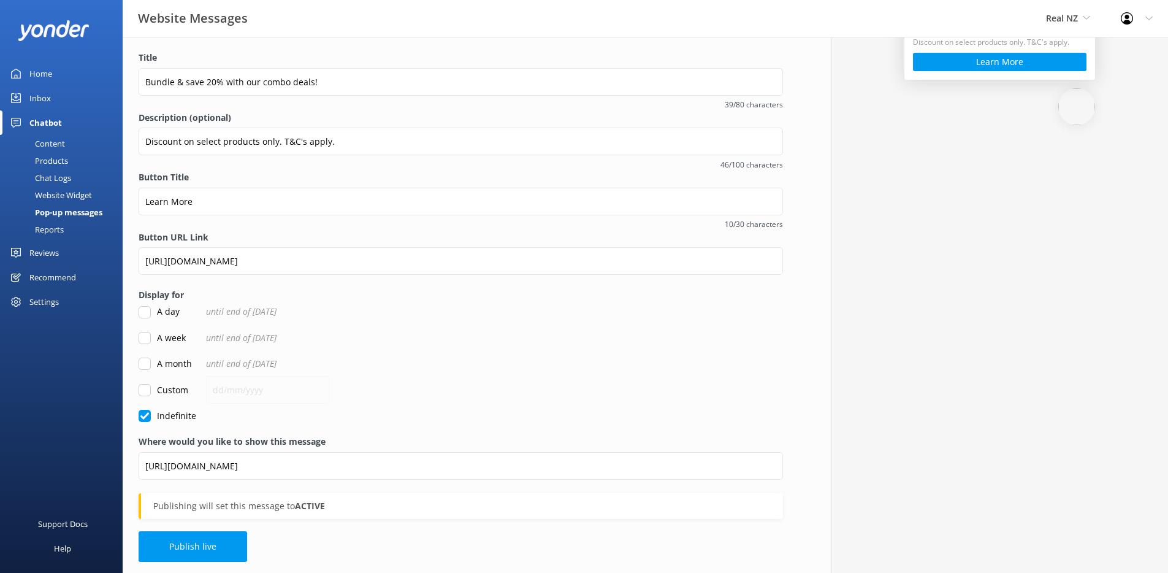
scroll to position [111, 0]
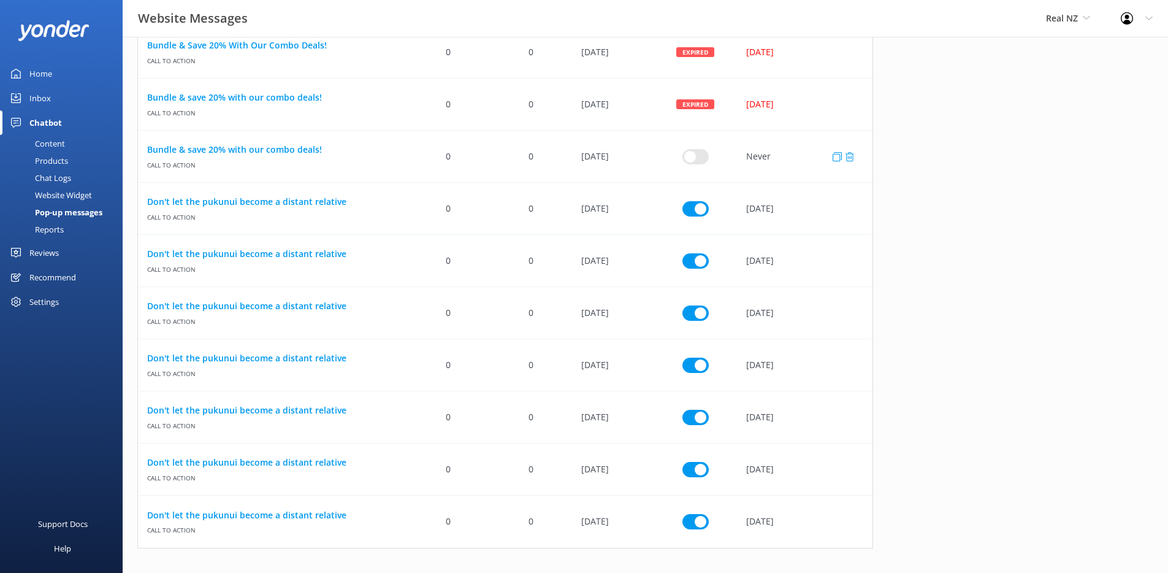
scroll to position [1534, 727]
click at [288, 513] on link "Don't let the pukunui become a distant relative" at bounding box center [272, 514] width 251 height 13
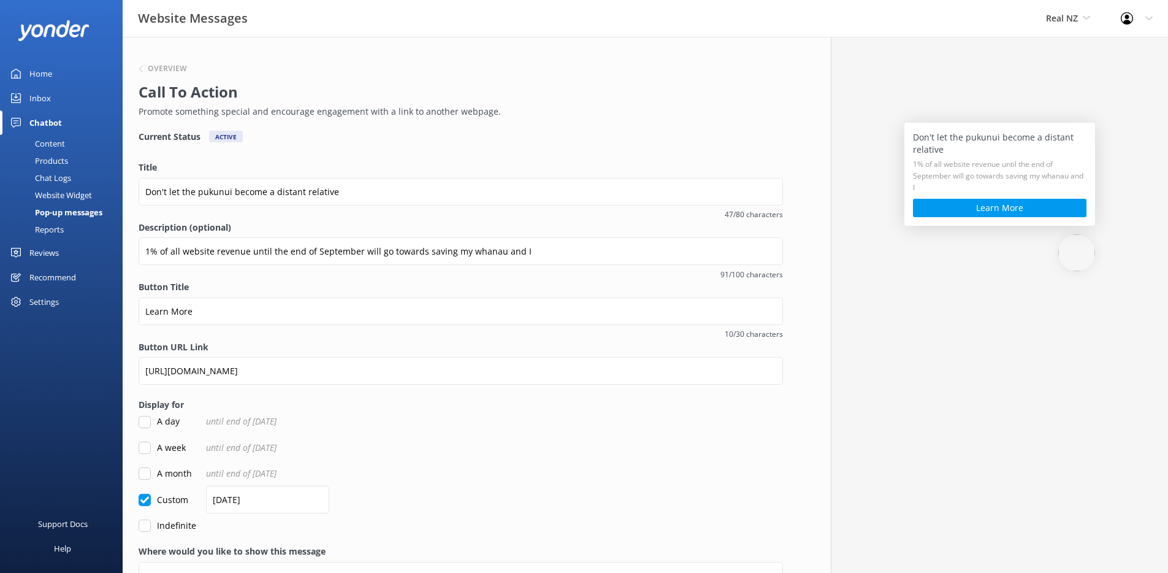
scroll to position [73, 0]
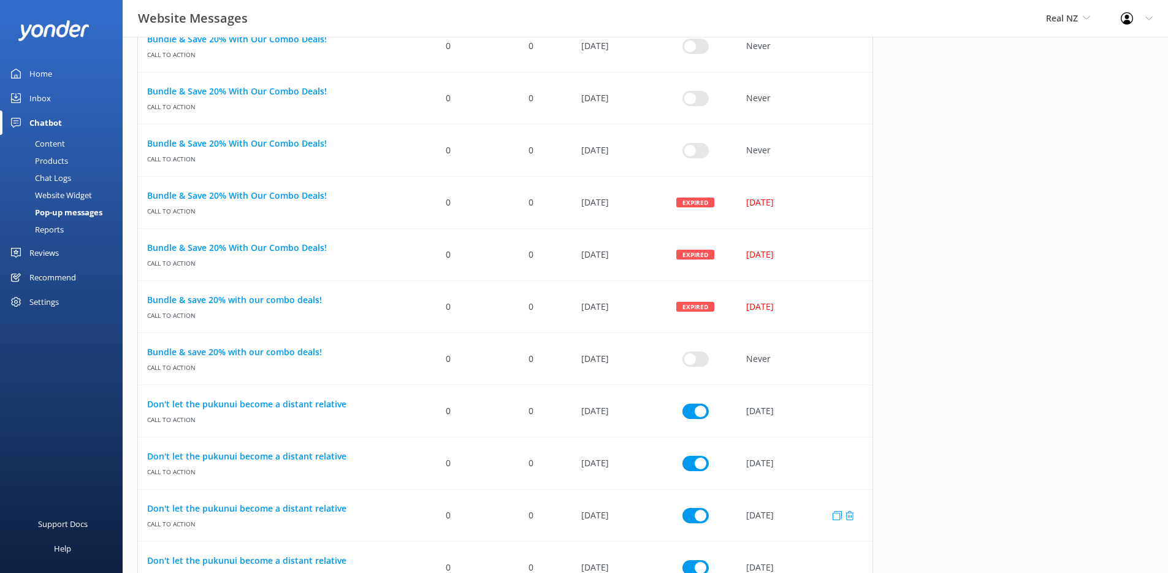
scroll to position [886, 0]
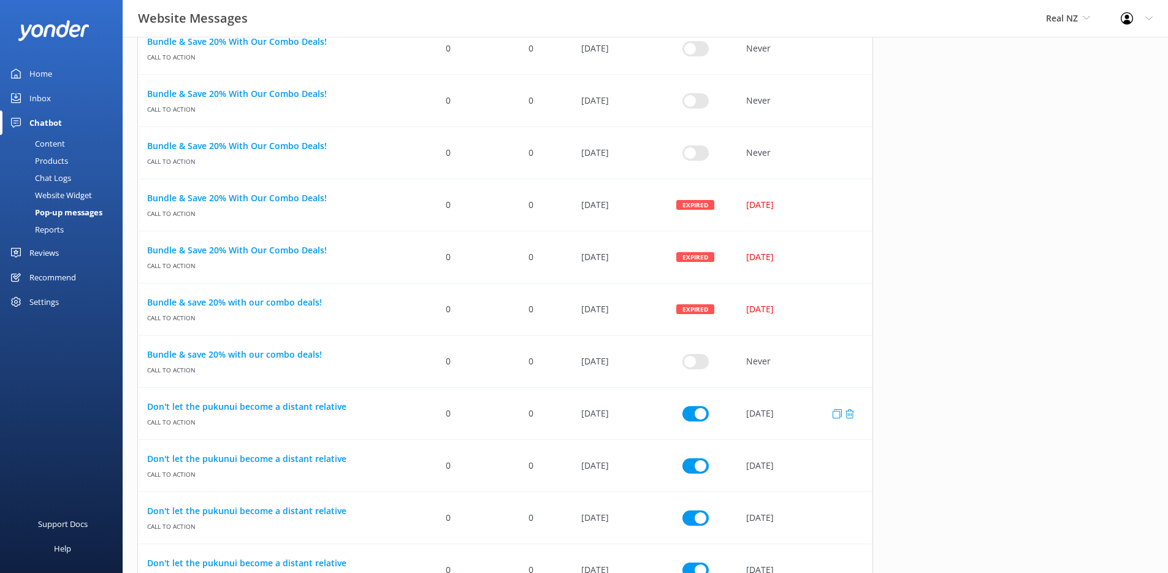
click at [266, 388] on div "Don't let the pukunui become a distant relative Call to action" at bounding box center [272, 414] width 269 height 52
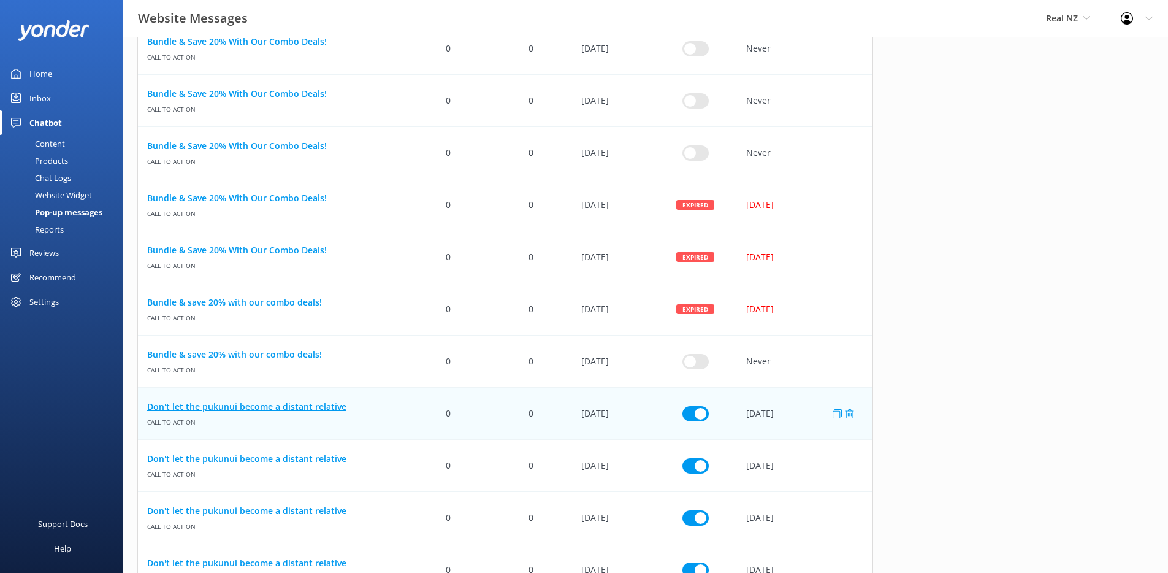
click at [265, 400] on link "Don't let the pukunui become a distant relative" at bounding box center [272, 406] width 251 height 13
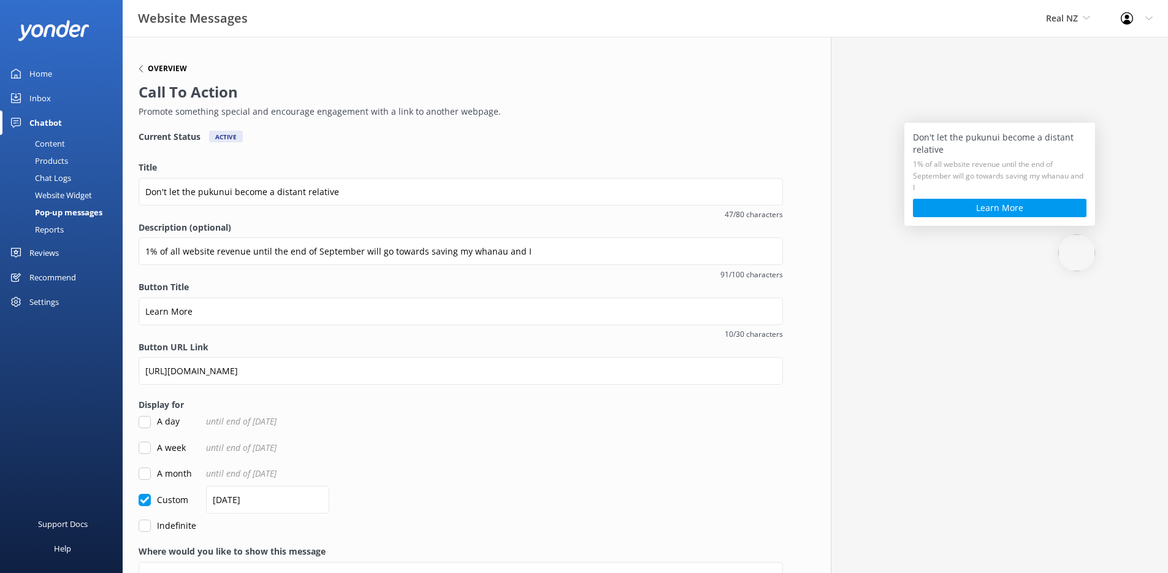
click at [161, 68] on h6 "Overview" at bounding box center [167, 68] width 39 height 7
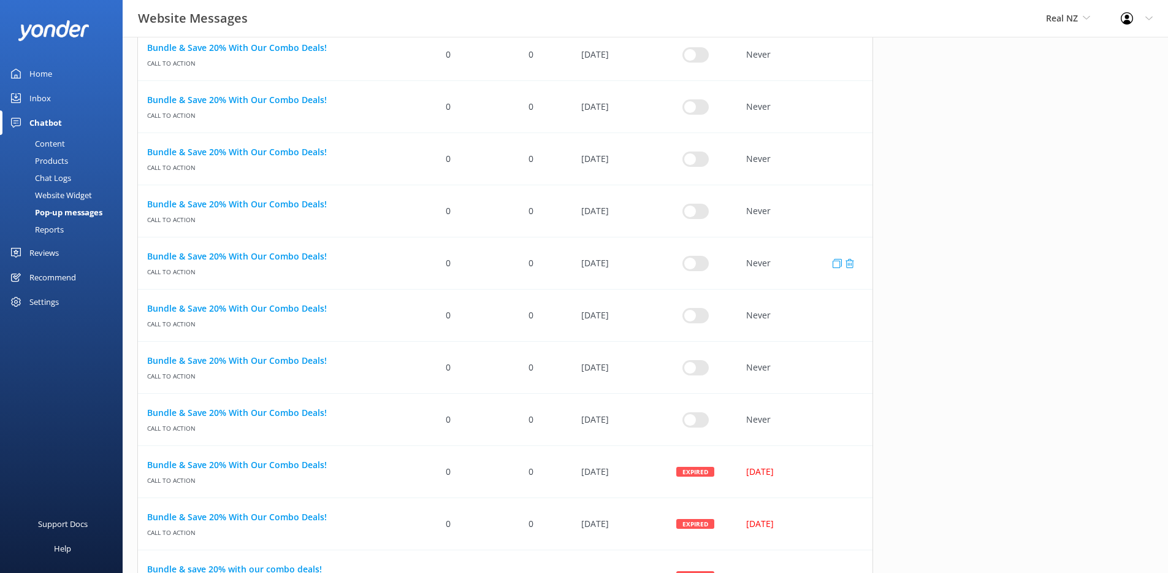
scroll to position [839, 0]
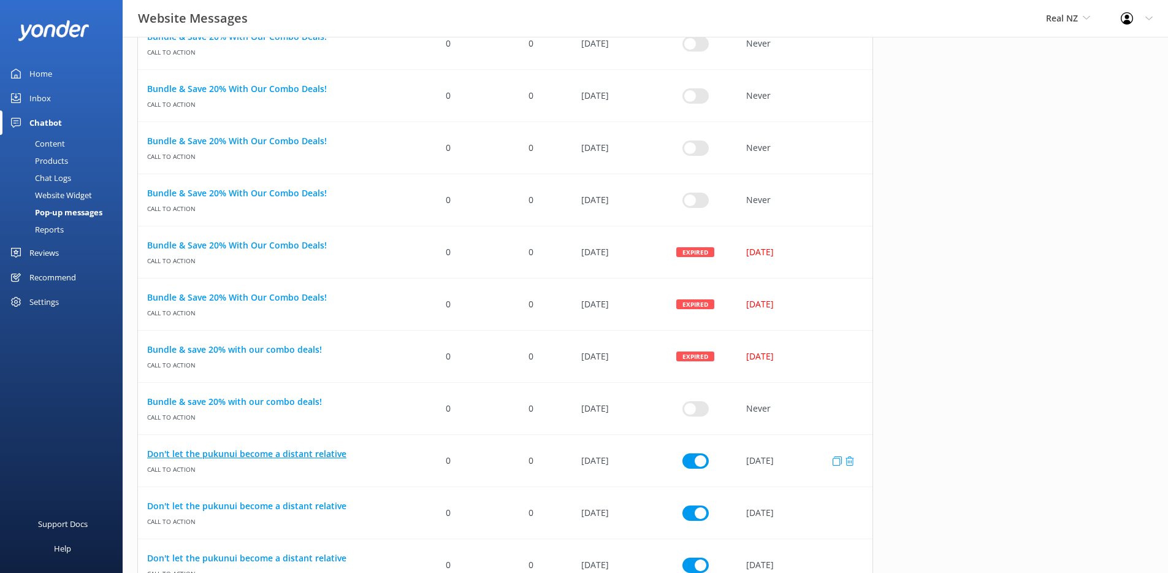
click at [268, 450] on link "Don't let the pukunui become a distant relative" at bounding box center [272, 453] width 251 height 13
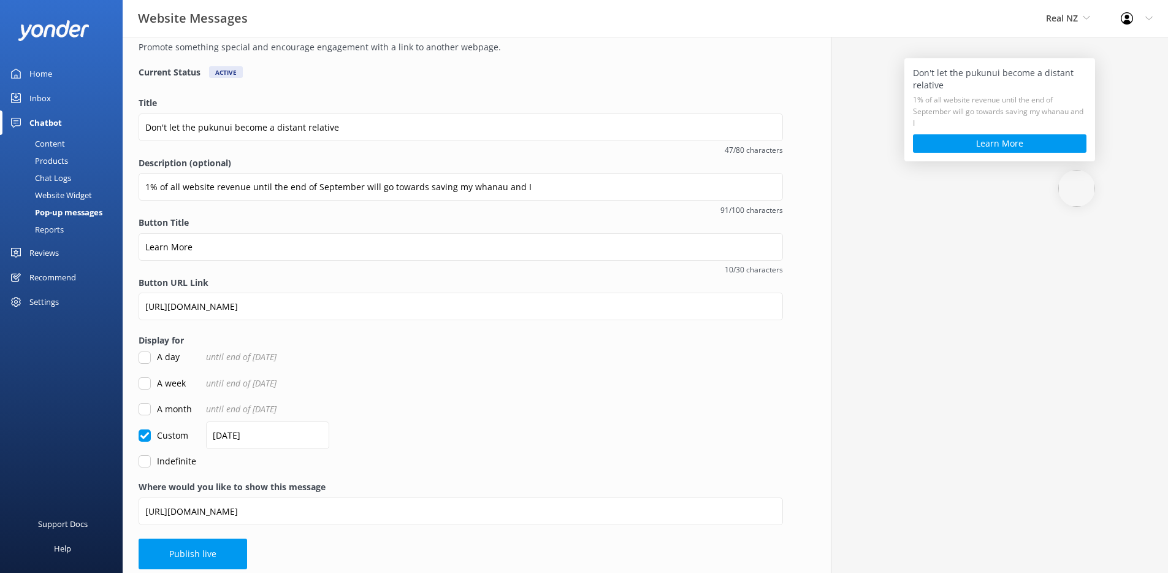
scroll to position [73, 0]
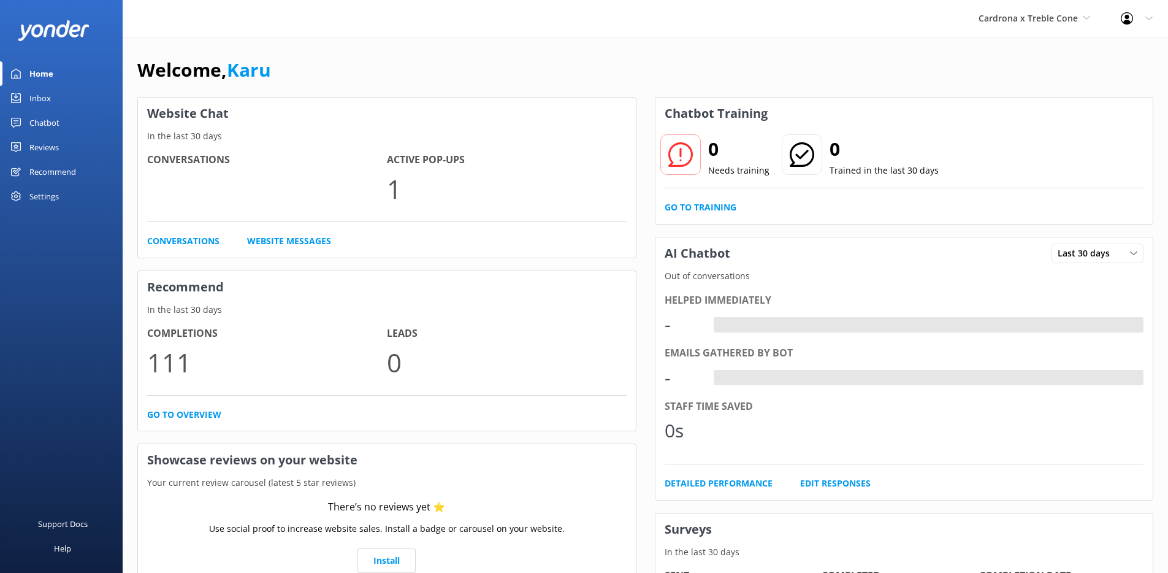
click at [54, 126] on div "Chatbot" at bounding box center [44, 122] width 30 height 25
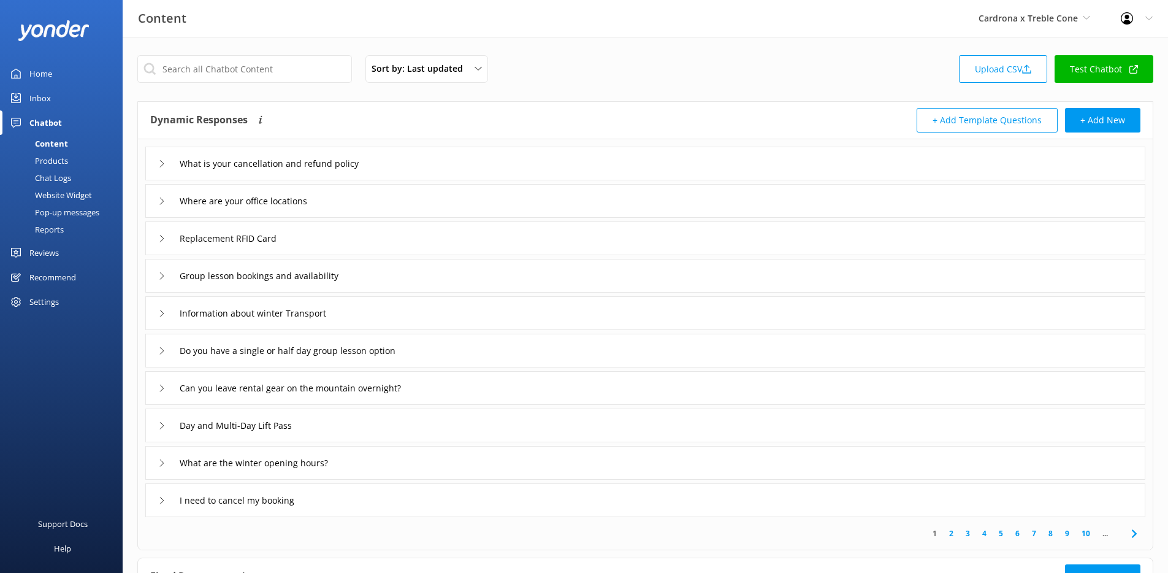
click at [57, 192] on div "Website Widget" at bounding box center [49, 194] width 85 height 17
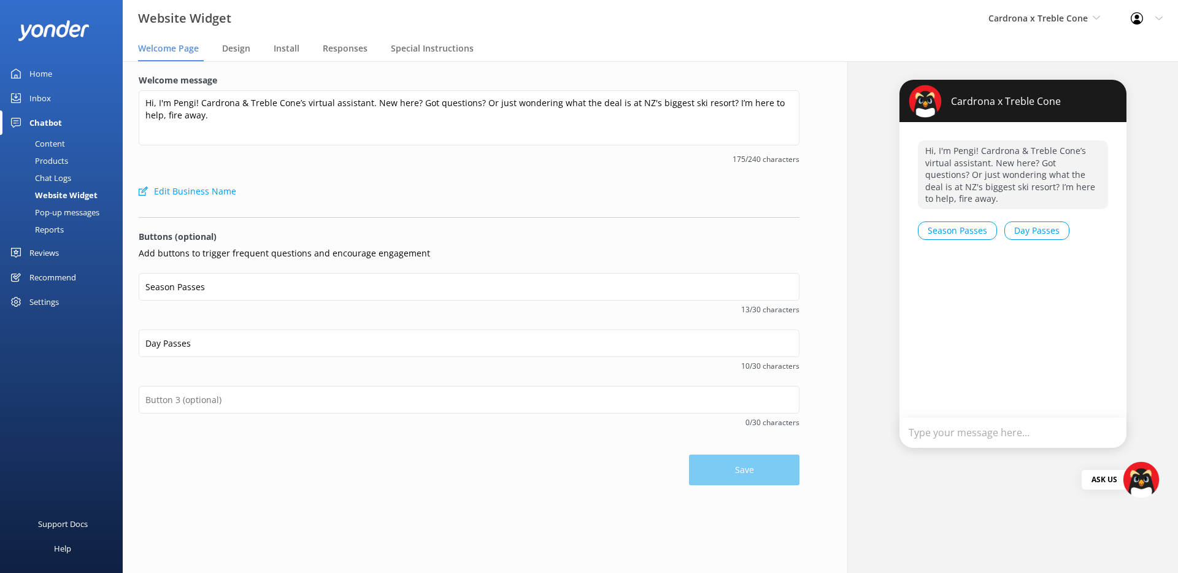
click at [69, 214] on div "Pop-up messages" at bounding box center [53, 212] width 92 height 17
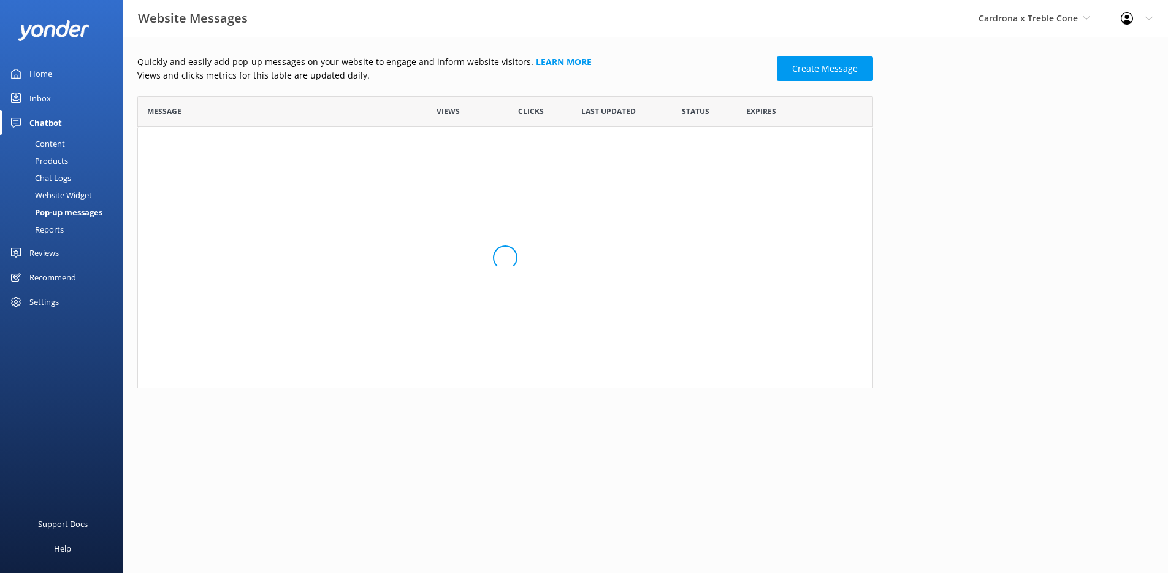
scroll to position [10, 10]
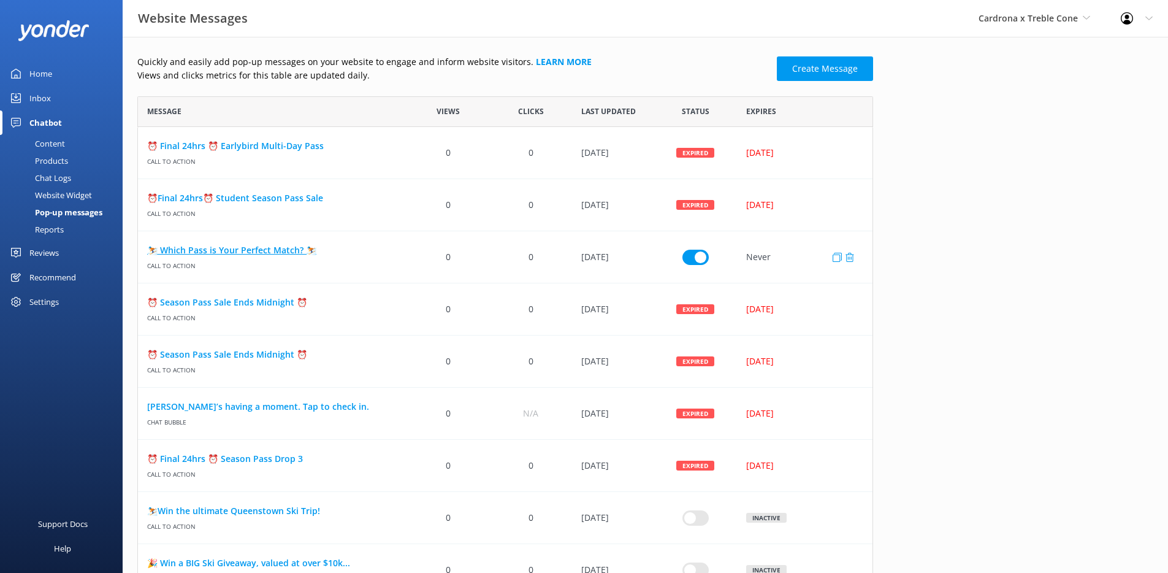
click at [259, 247] on link "⛷️ Which Pass is Your Perfect Match? ⛷️" at bounding box center [272, 249] width 251 height 13
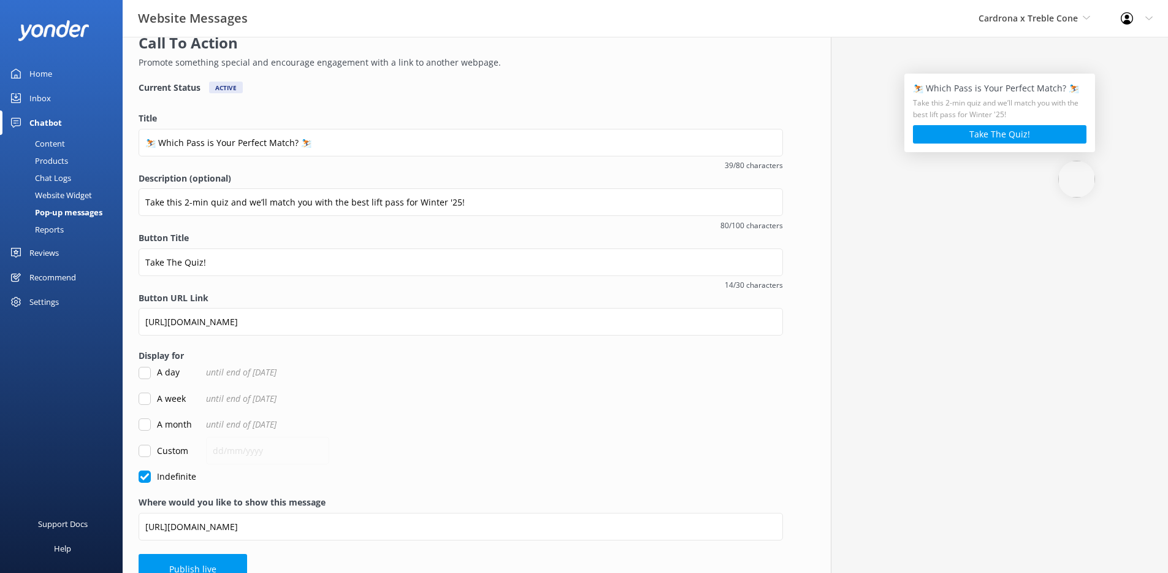
scroll to position [67, 0]
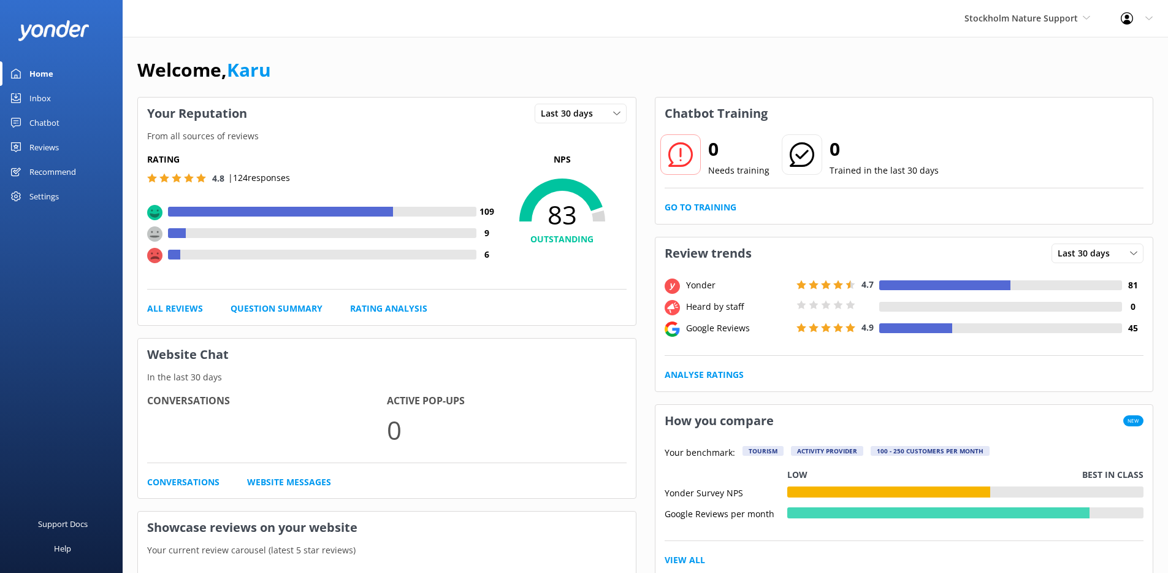
click at [53, 129] on div "Chatbot" at bounding box center [44, 122] width 30 height 25
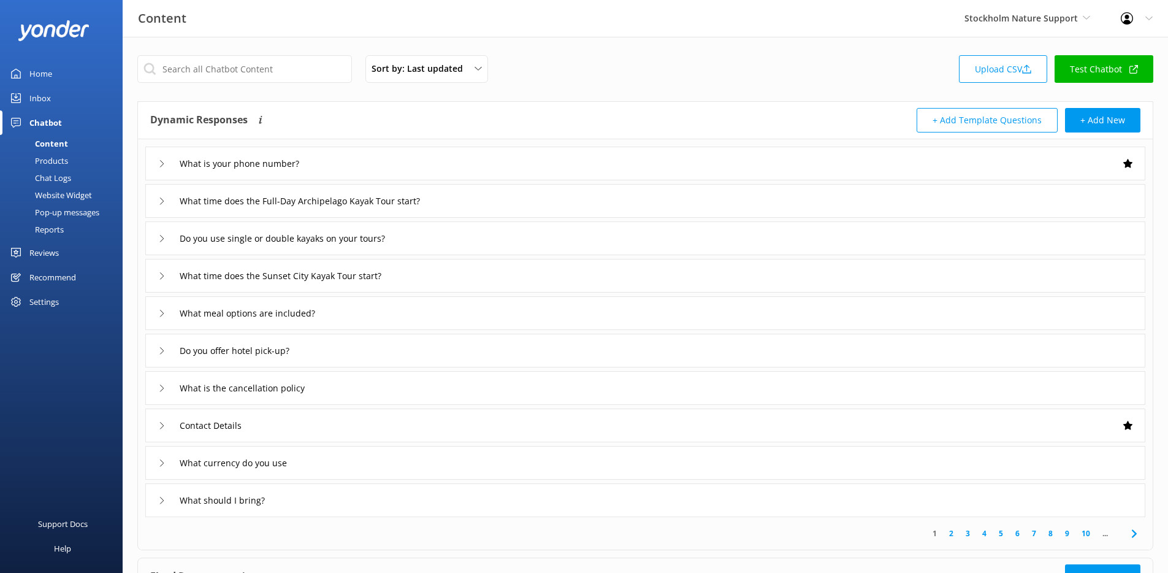
click at [66, 200] on div "Website Widget" at bounding box center [49, 194] width 85 height 17
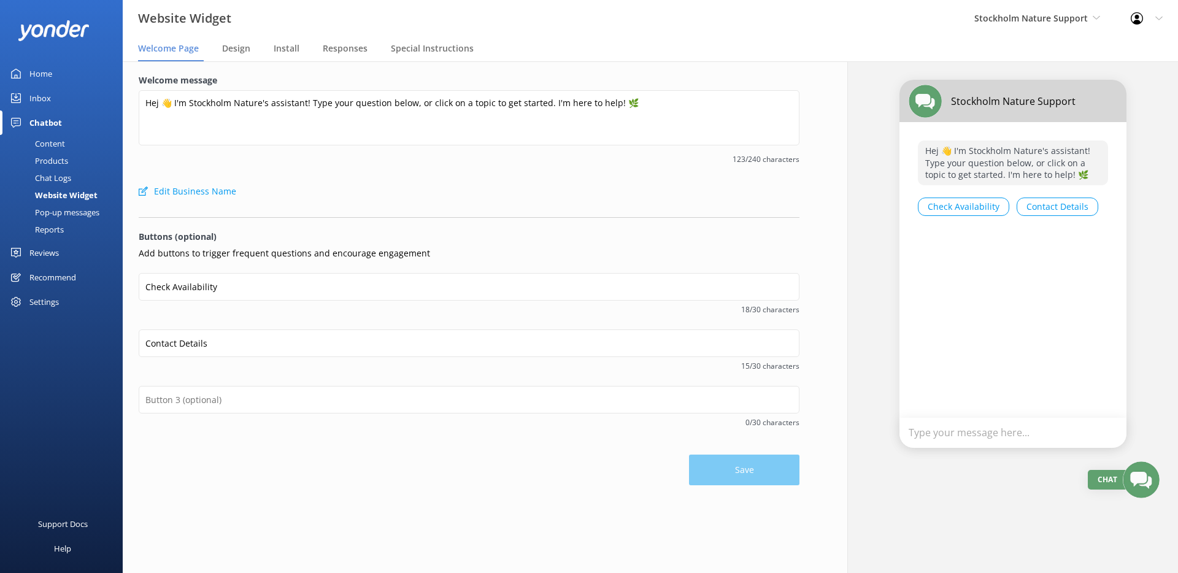
click at [70, 213] on div "Pop-up messages" at bounding box center [53, 212] width 92 height 17
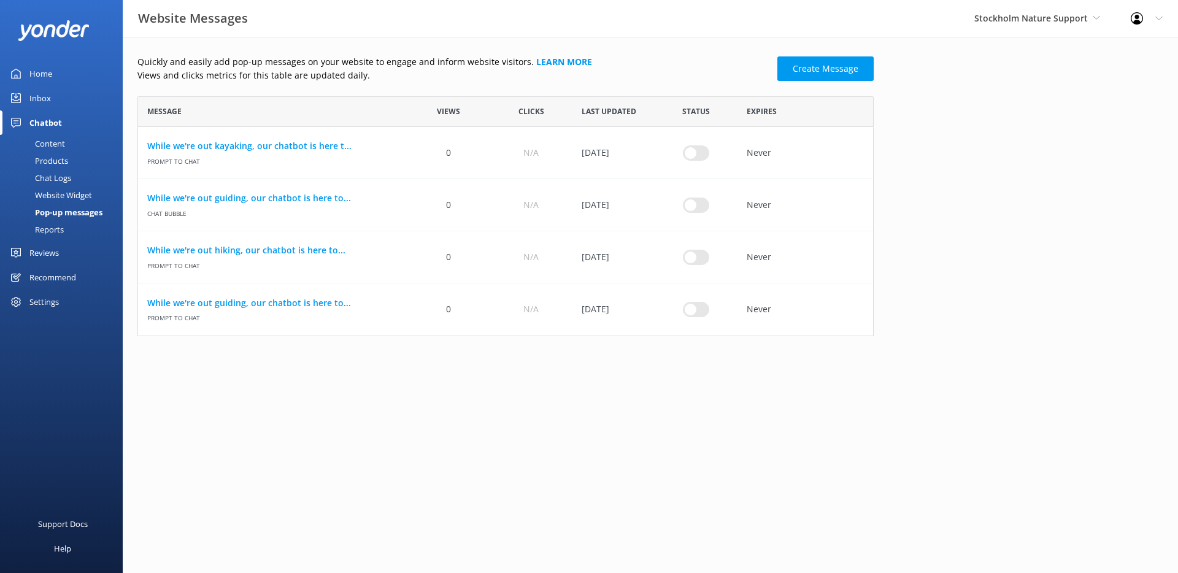
scroll to position [231, 727]
click at [247, 308] on link "While we're out guiding, our chatbot is here to..." at bounding box center [272, 302] width 251 height 13
click at [223, 150] on link "While we're out kayaking, our chatbot is here t..." at bounding box center [272, 145] width 251 height 13
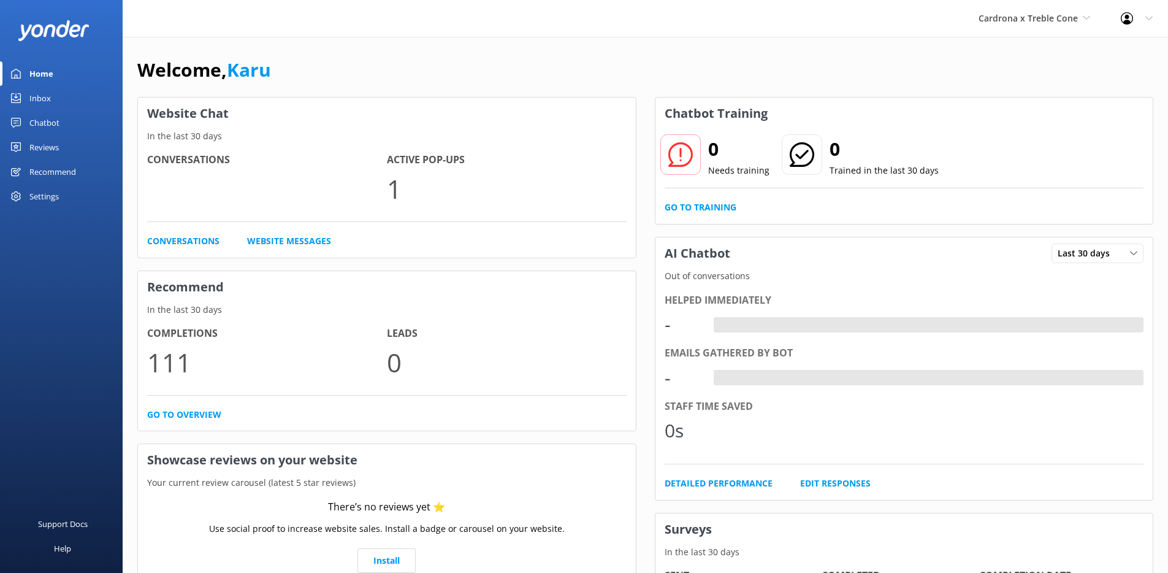
click at [49, 126] on div "Chatbot" at bounding box center [44, 122] width 30 height 25
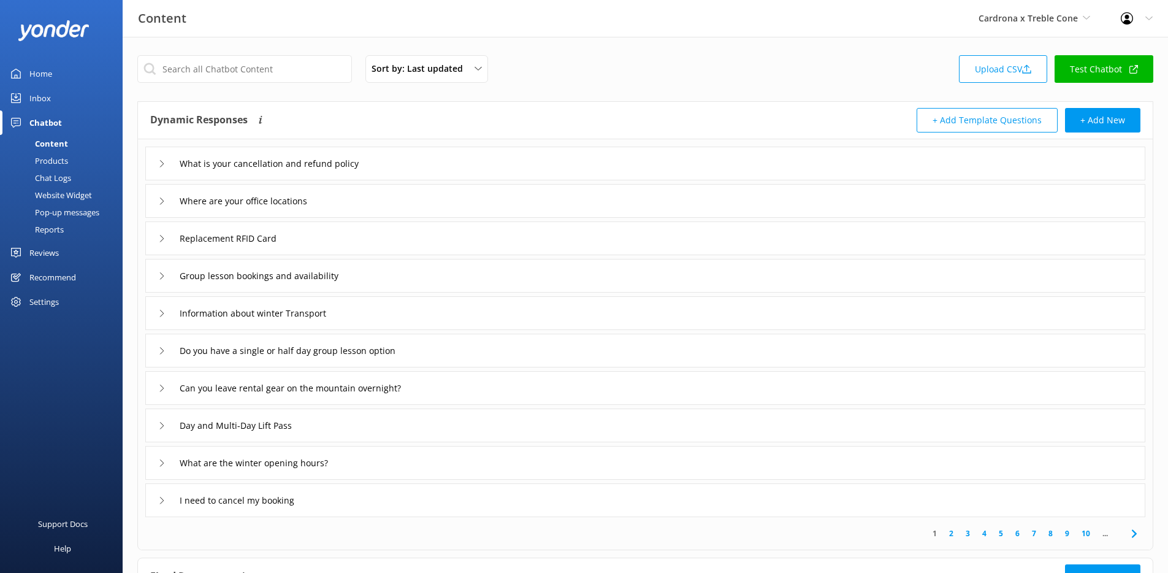
click at [61, 190] on div "Website Widget" at bounding box center [49, 194] width 85 height 17
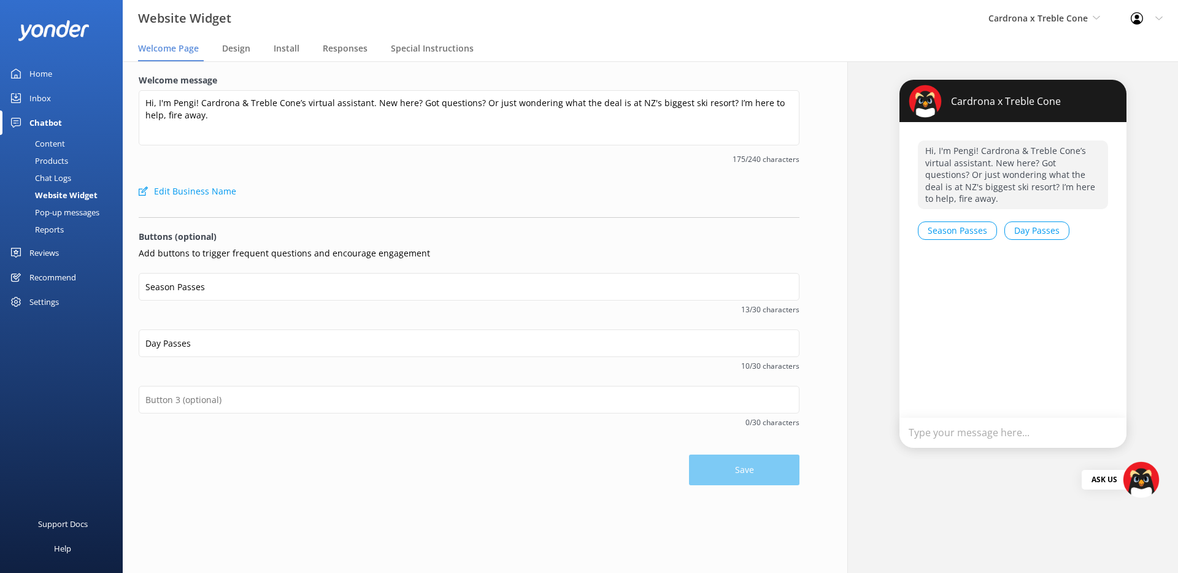
click at [75, 209] on div "Pop-up messages" at bounding box center [53, 212] width 92 height 17
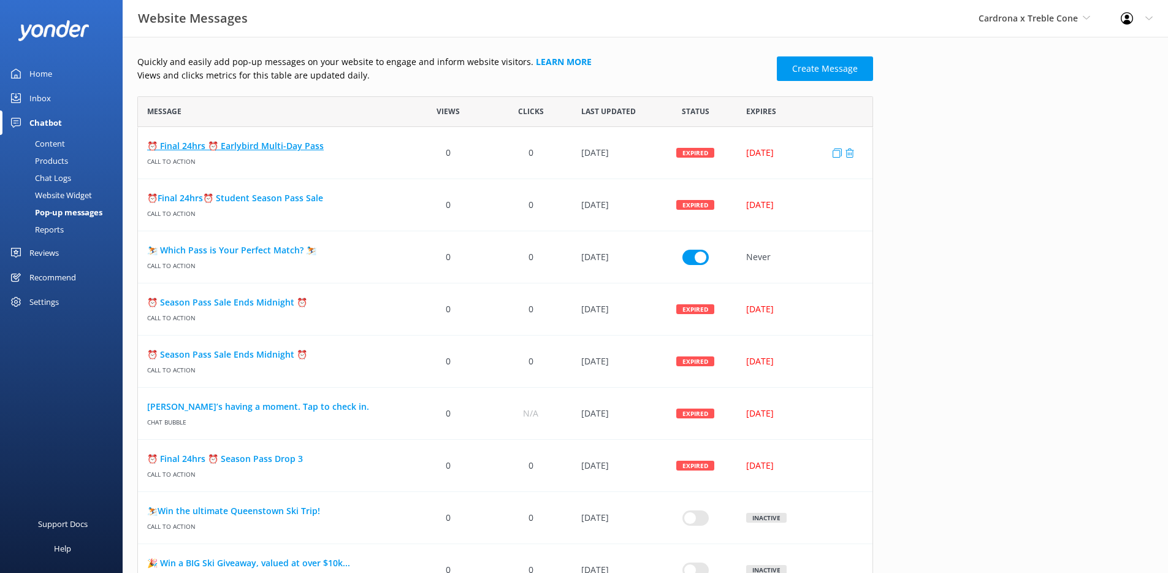
click at [172, 146] on link "⏰ Final 24hrs ⏰ Earlybird Multi-Day Pass" at bounding box center [272, 145] width 251 height 13
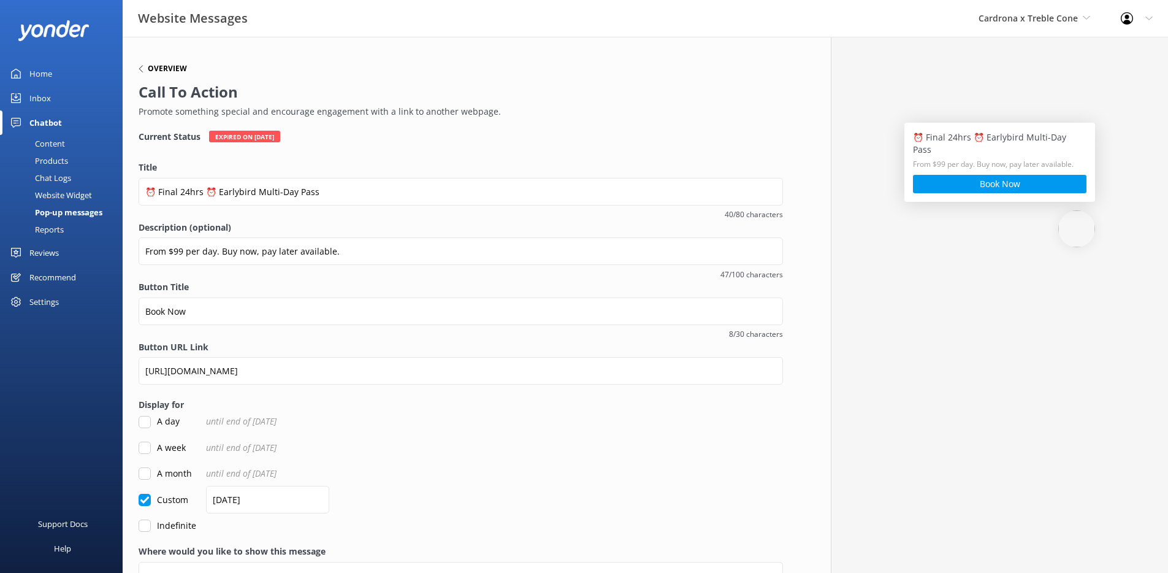
click at [160, 72] on h6 "Overview" at bounding box center [167, 68] width 39 height 7
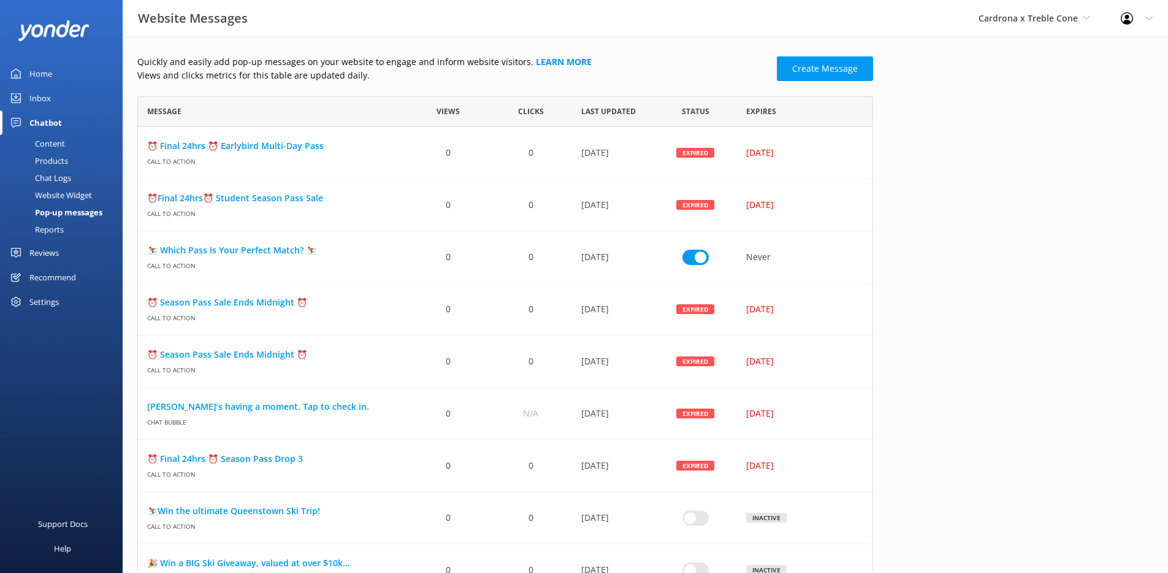
scroll to position [543, 727]
click at [240, 253] on link "⛷️ Which Pass is Your Perfect Match? ⛷️" at bounding box center [272, 249] width 251 height 13
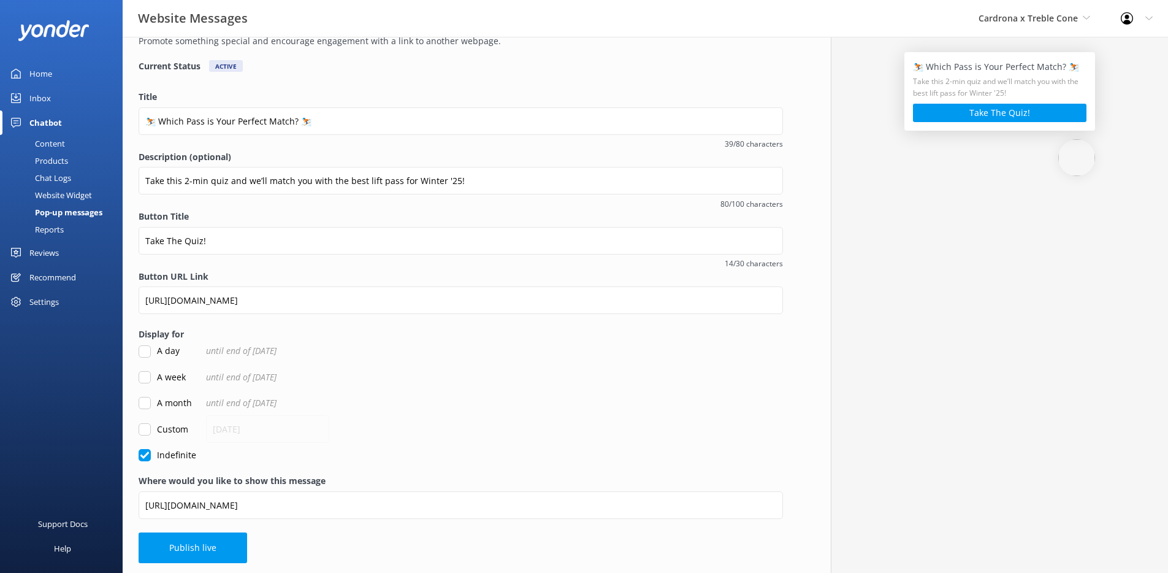
scroll to position [73, 0]
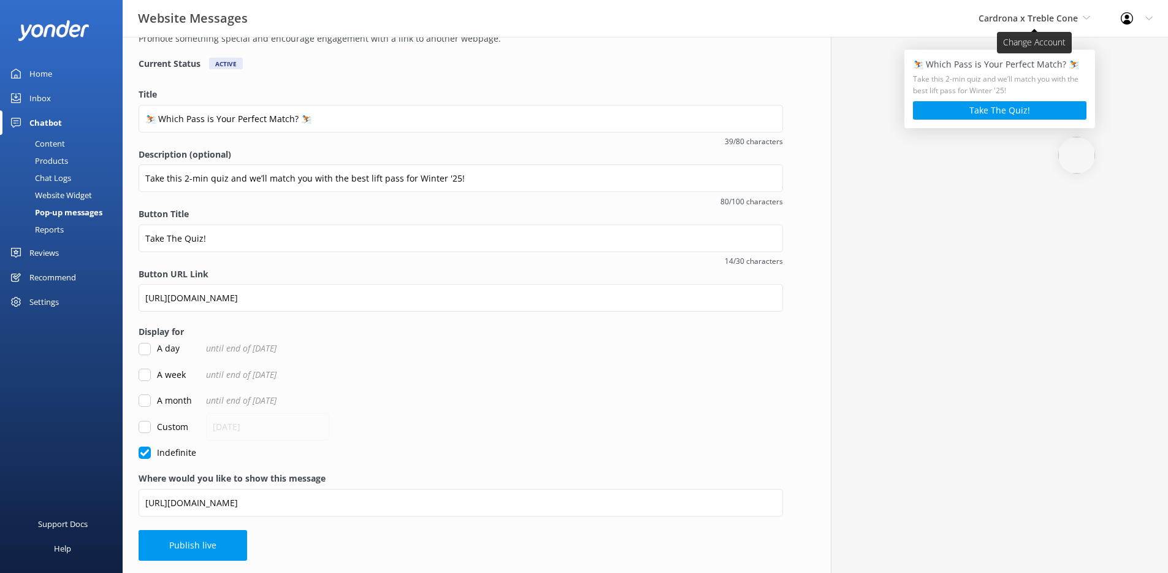
click at [1037, 17] on span "Cardrona x Treble Cone" at bounding box center [1028, 18] width 99 height 12
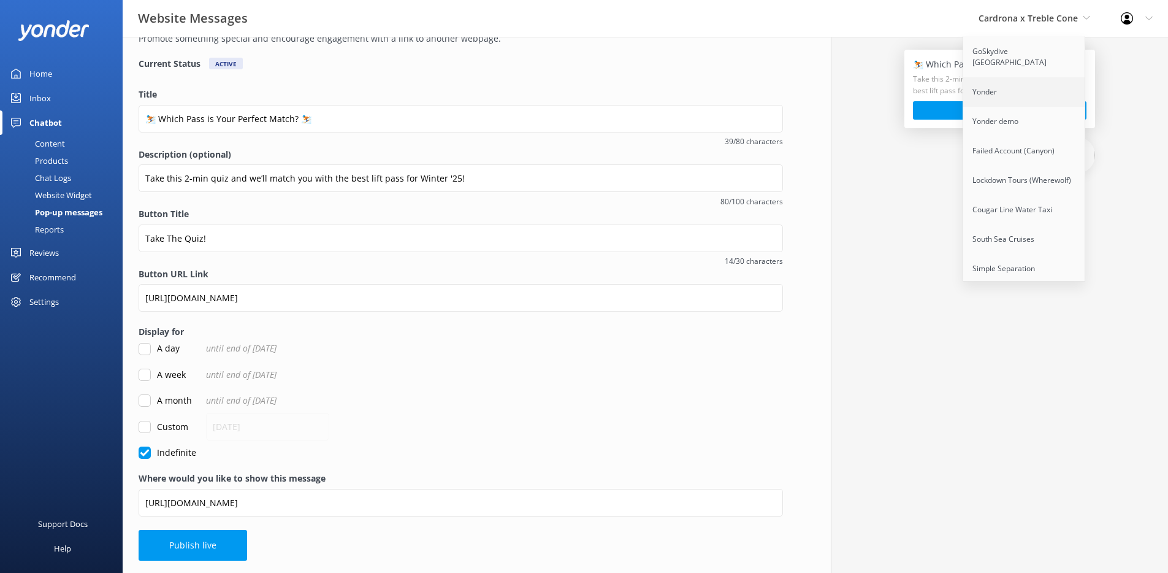
click at [1019, 77] on link "Yonder" at bounding box center [1025, 91] width 123 height 29
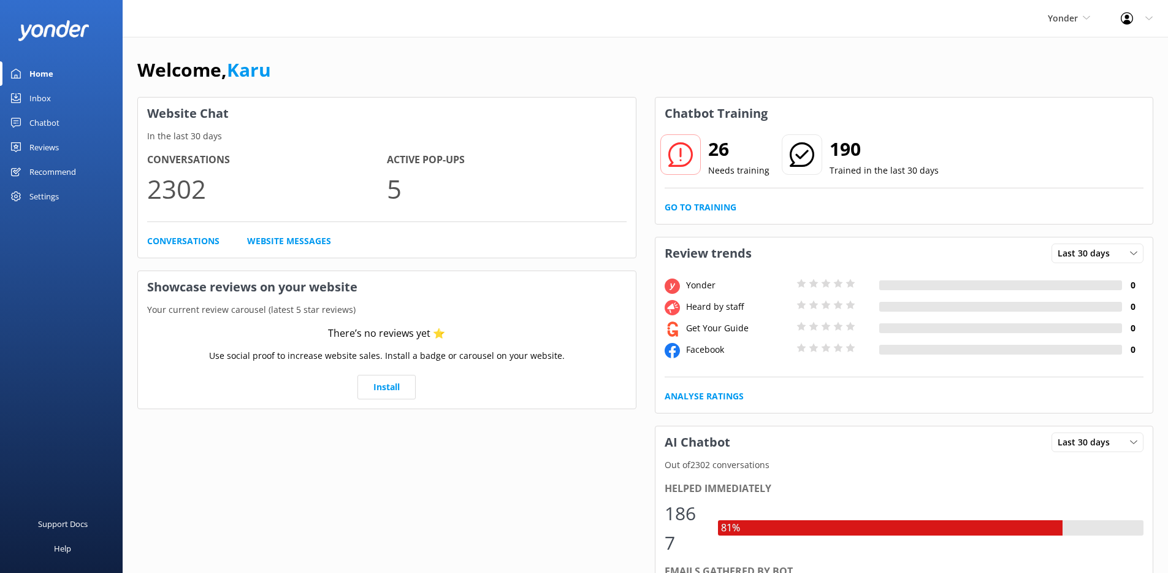
click at [53, 130] on div "Chatbot" at bounding box center [44, 122] width 30 height 25
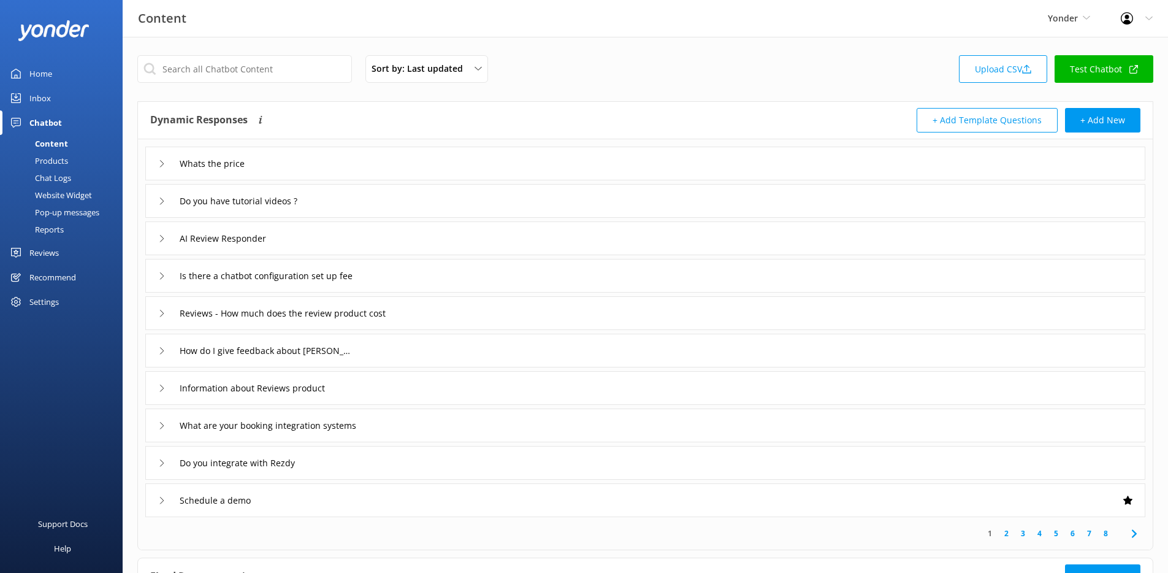
click at [64, 213] on div "Pop-up messages" at bounding box center [53, 212] width 92 height 17
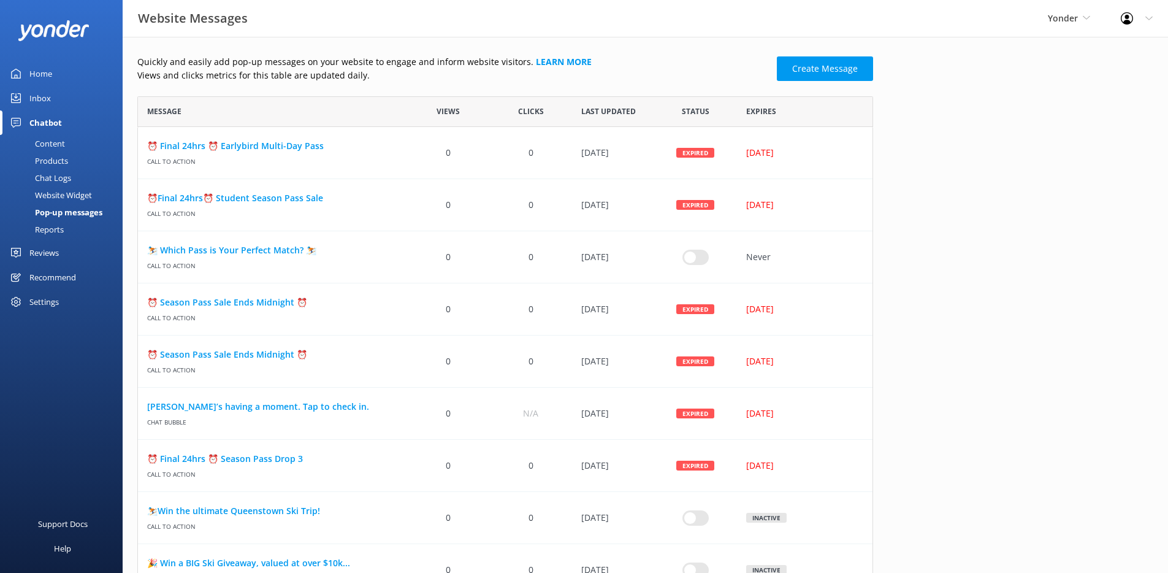
checkbox input "false"
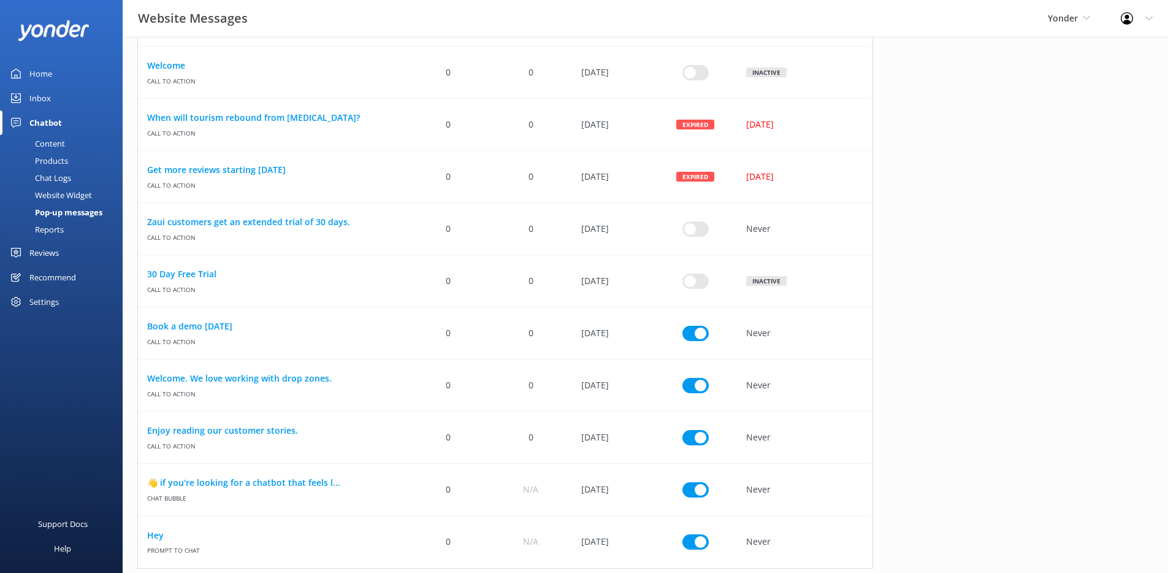
scroll to position [413, 0]
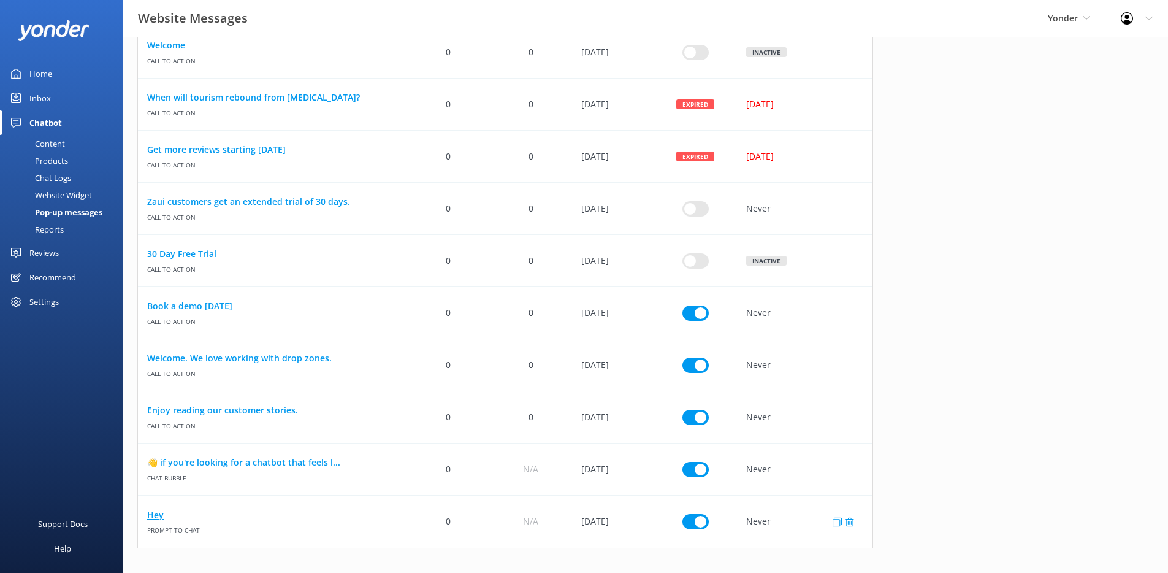
click at [167, 516] on link "Hey" at bounding box center [272, 514] width 251 height 13
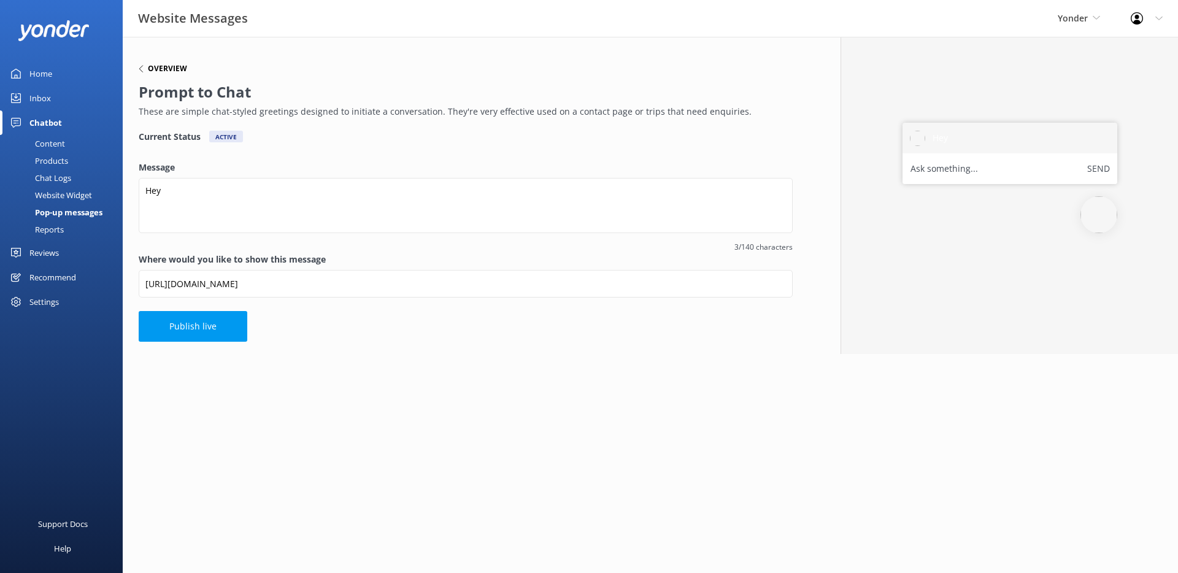
click at [168, 72] on h6 "Overview" at bounding box center [167, 68] width 39 height 7
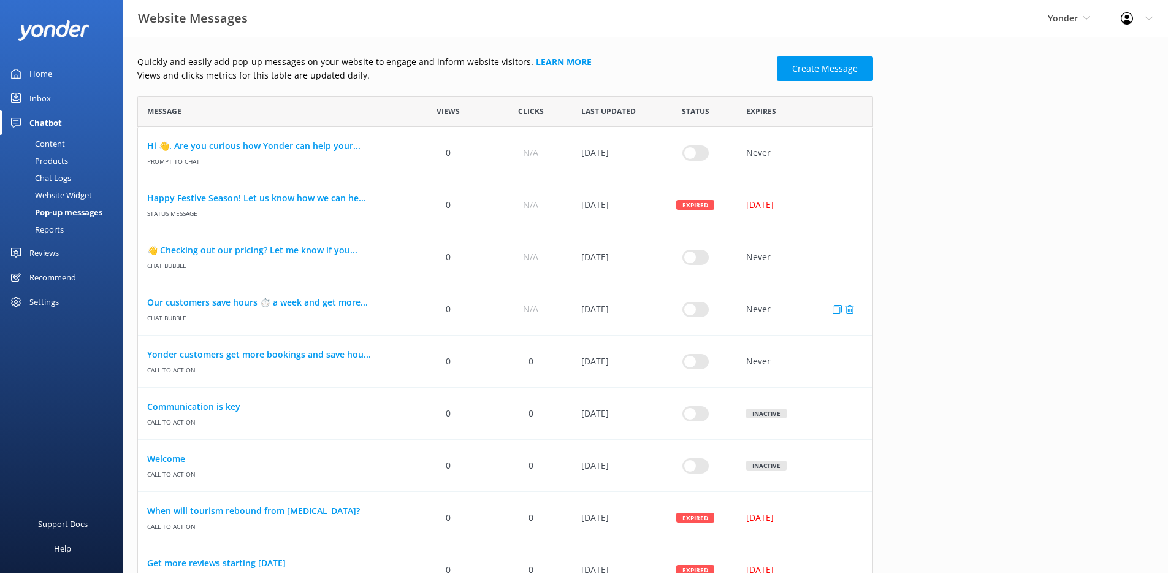
scroll to position [413, 0]
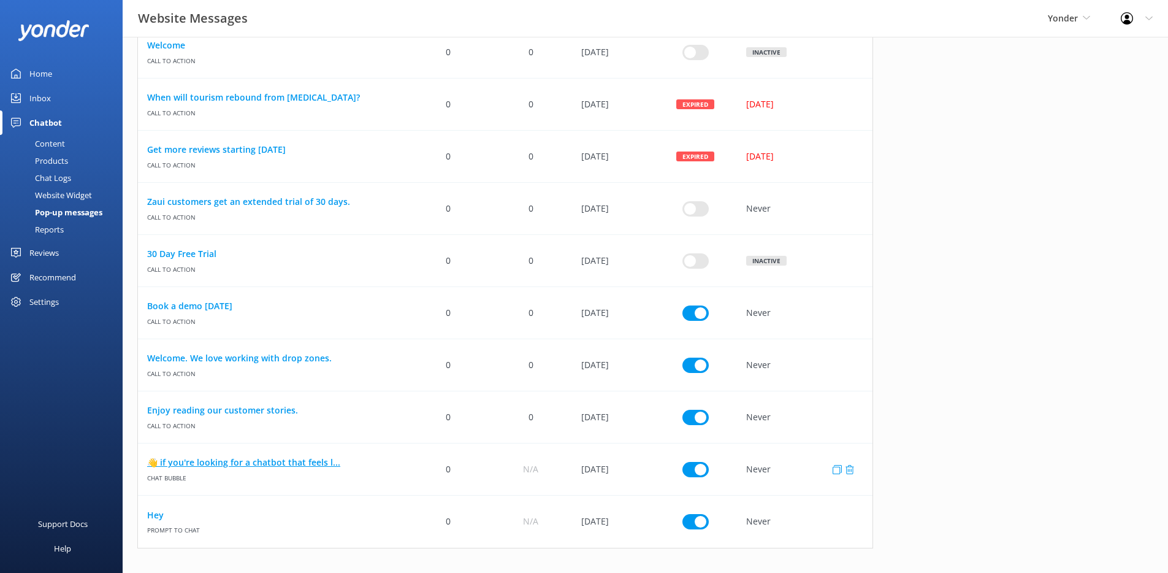
click at [189, 458] on link "👋 if you're looking for a chatbot that feels l..." at bounding box center [272, 462] width 251 height 13
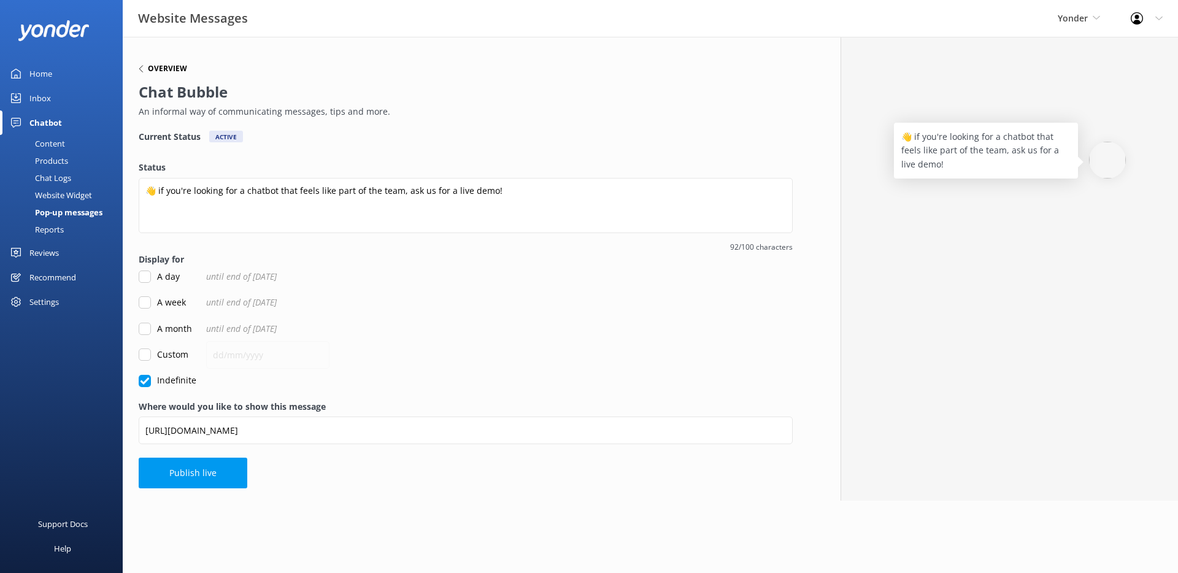
click at [164, 71] on h6 "Overview" at bounding box center [167, 68] width 39 height 7
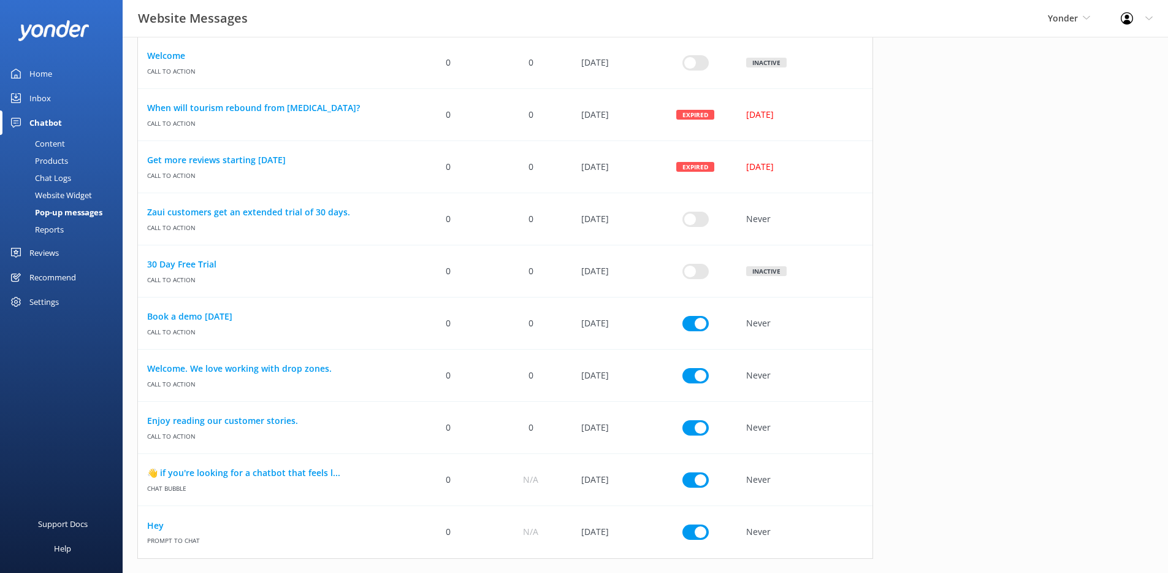
scroll to position [413, 0]
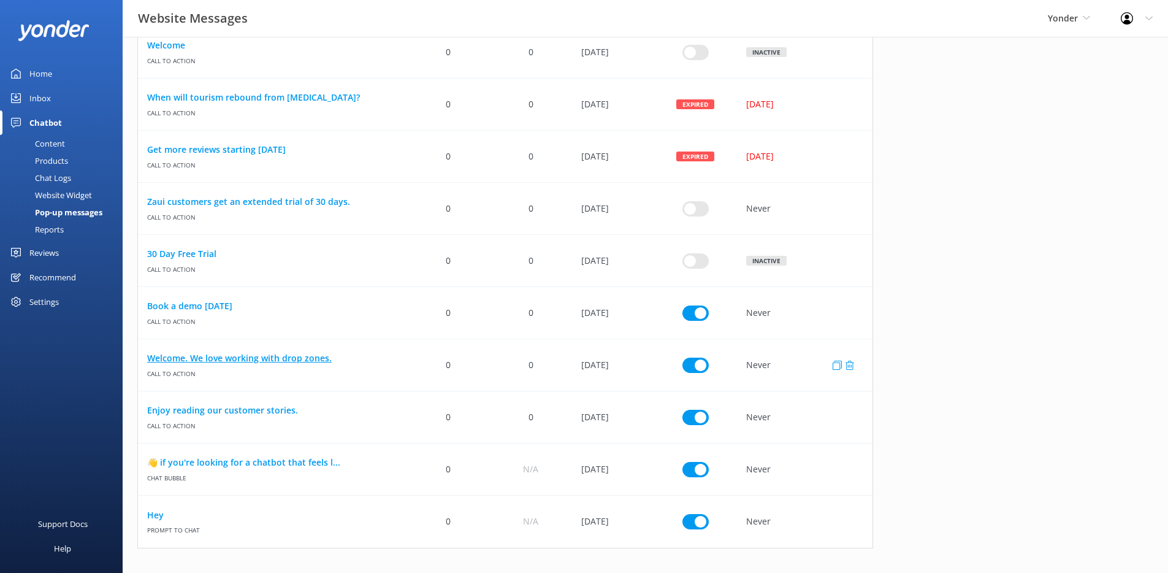
click at [209, 355] on link "Welcome. We love working with drop zones." at bounding box center [272, 357] width 251 height 13
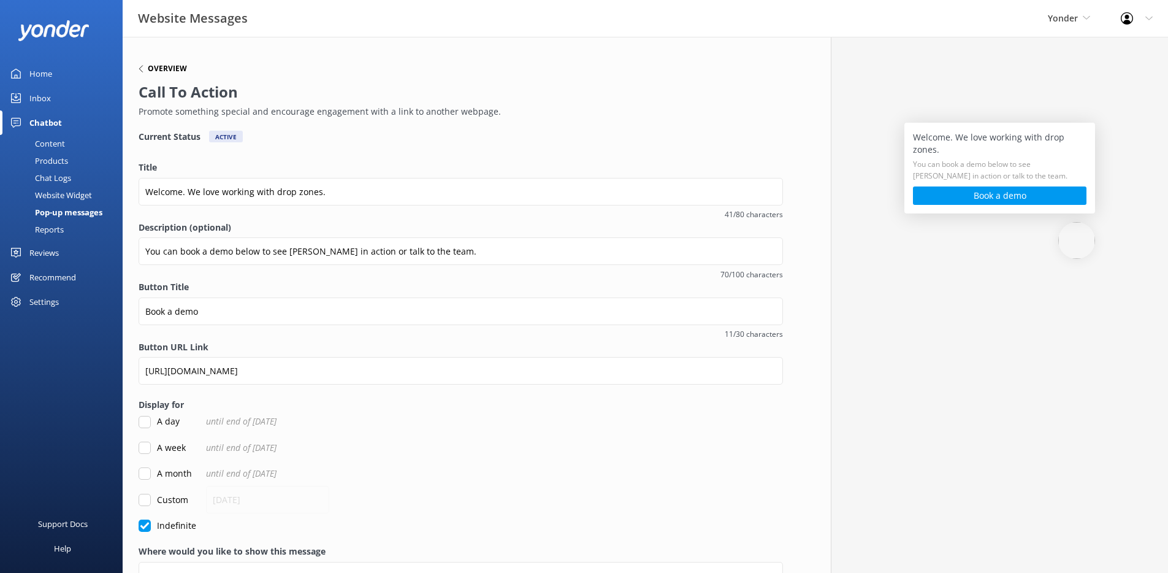
click at [162, 67] on h6 "Overview" at bounding box center [167, 68] width 39 height 7
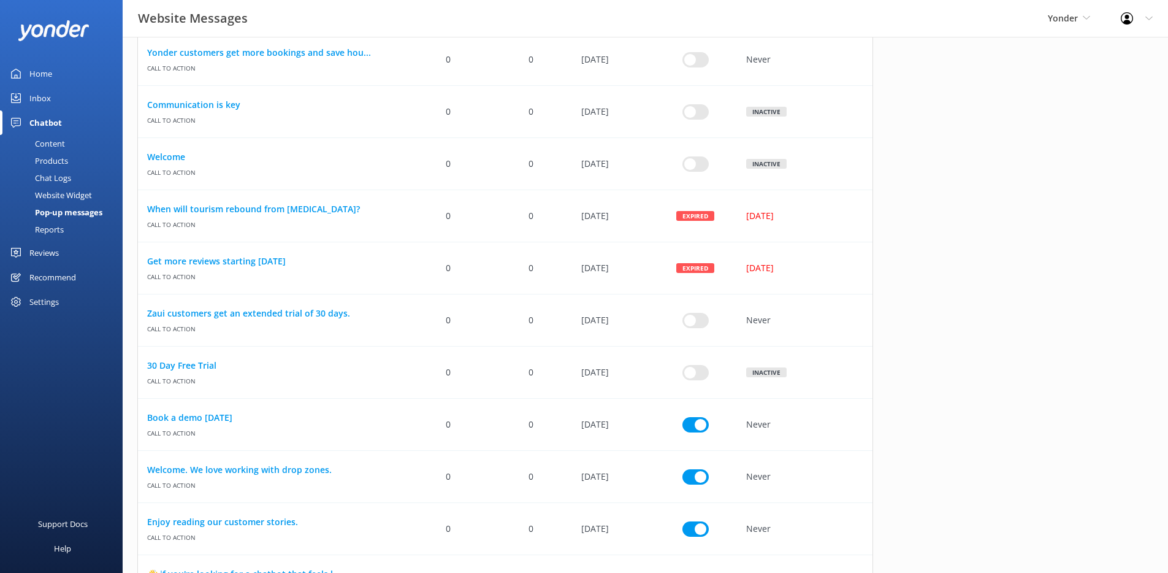
scroll to position [413, 0]
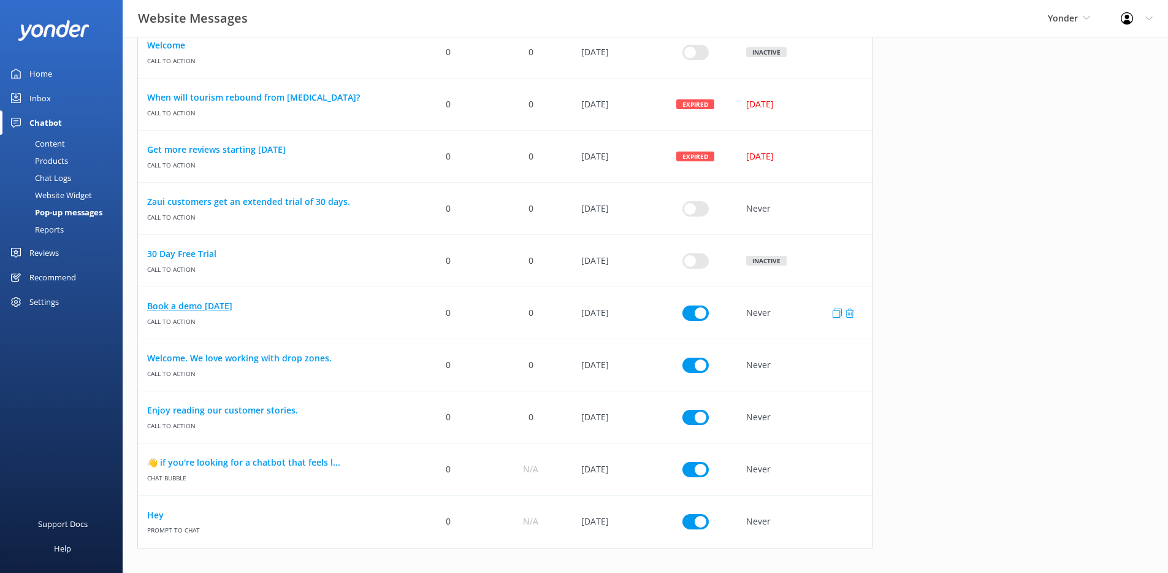
click at [177, 306] on link "Book a demo today" at bounding box center [272, 305] width 251 height 13
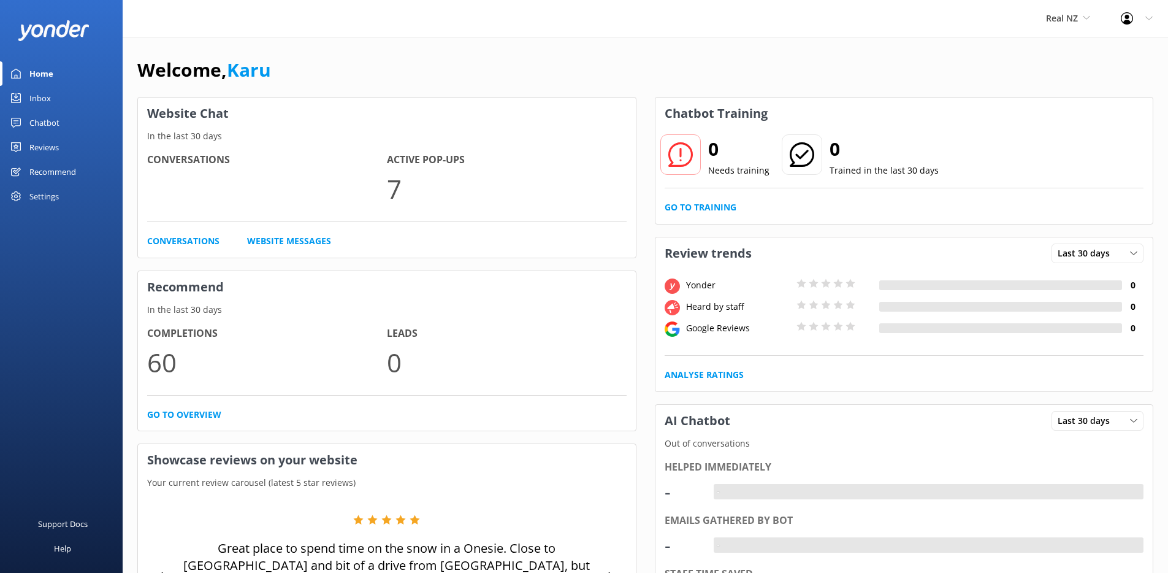
click at [48, 126] on div "Chatbot" at bounding box center [44, 122] width 30 height 25
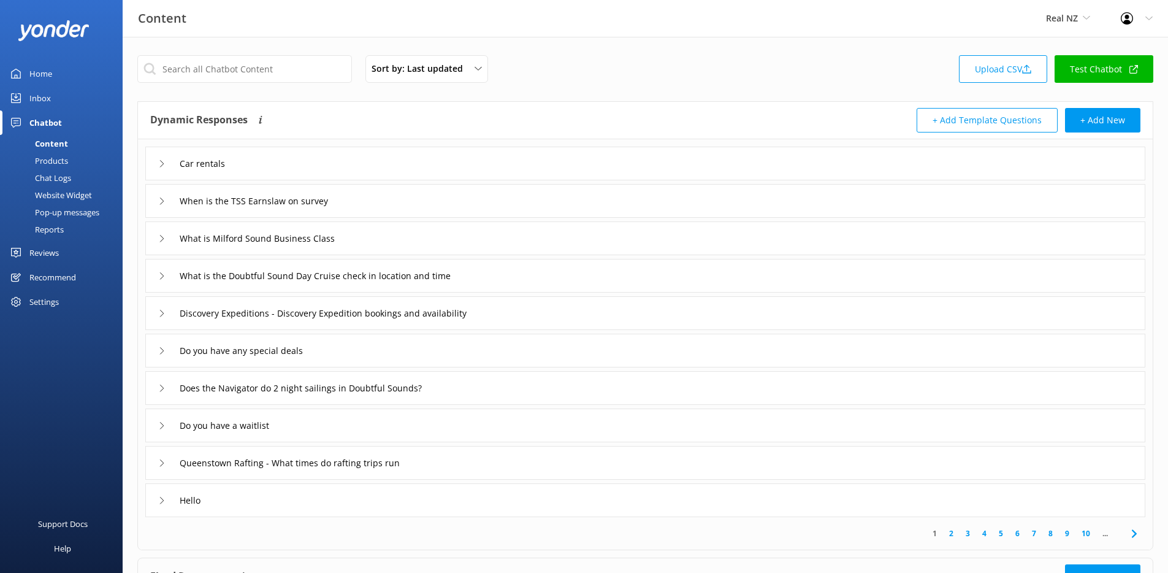
click at [75, 213] on div "Pop-up messages" at bounding box center [53, 212] width 92 height 17
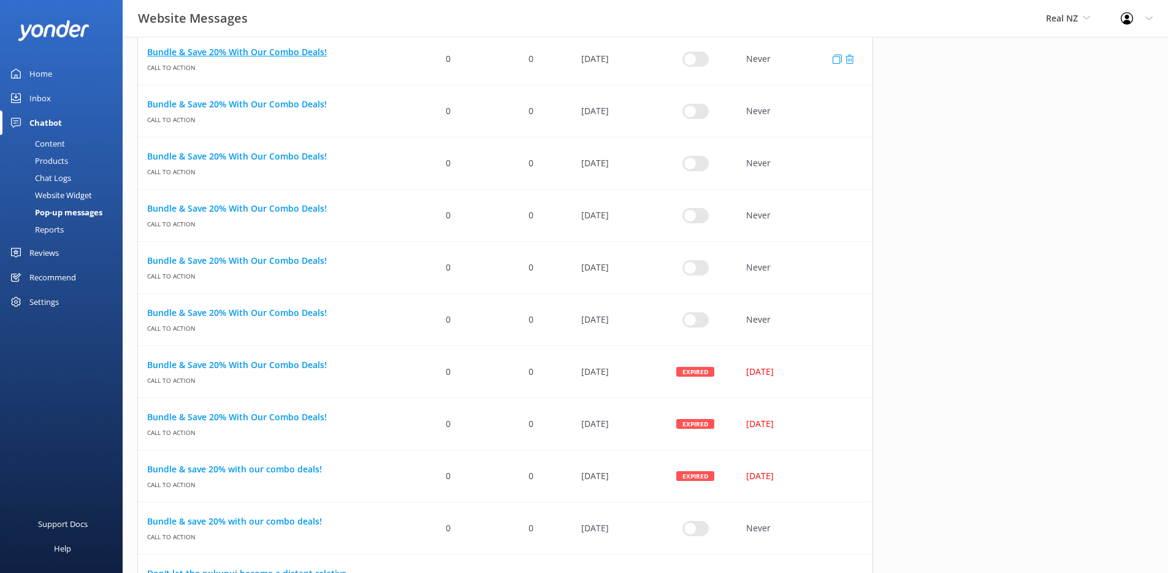
scroll to position [1091, 0]
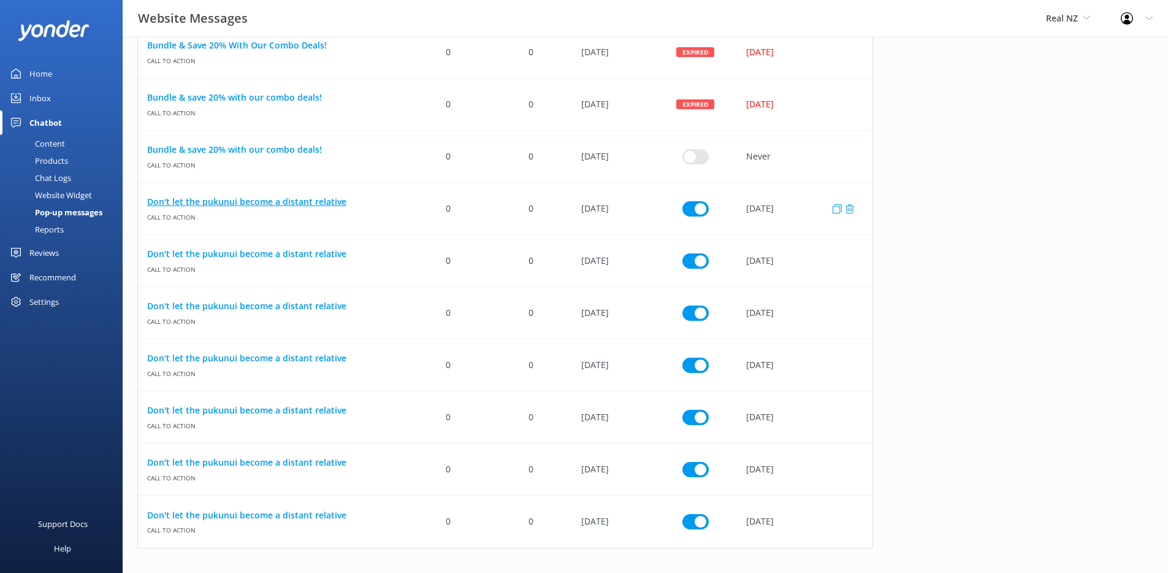
click at [247, 202] on link "Don't let the pukunui become a distant relative" at bounding box center [272, 201] width 251 height 13
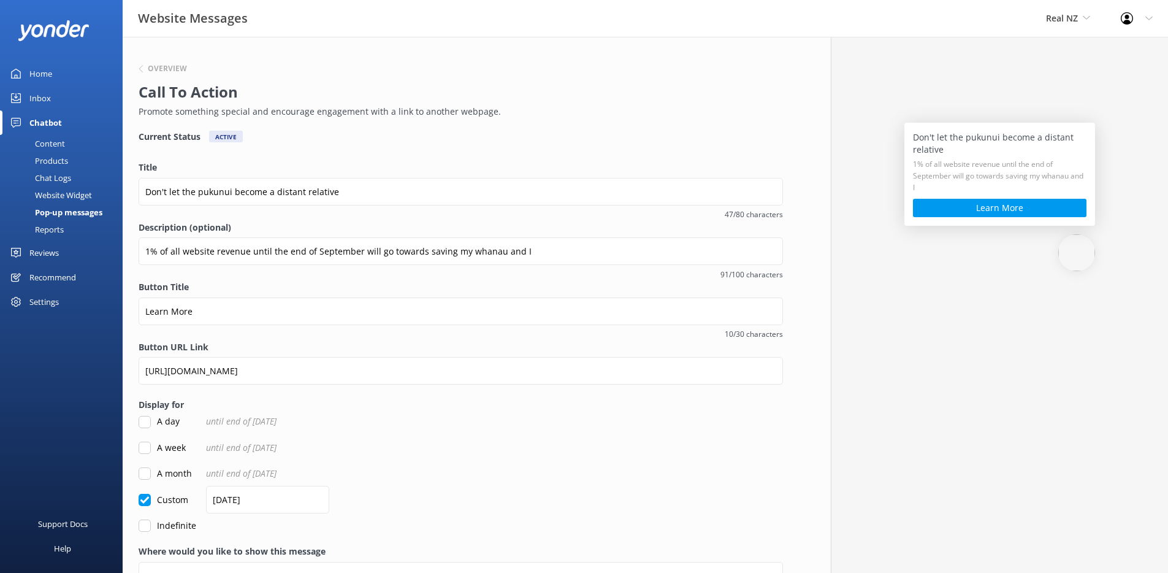
scroll to position [73, 0]
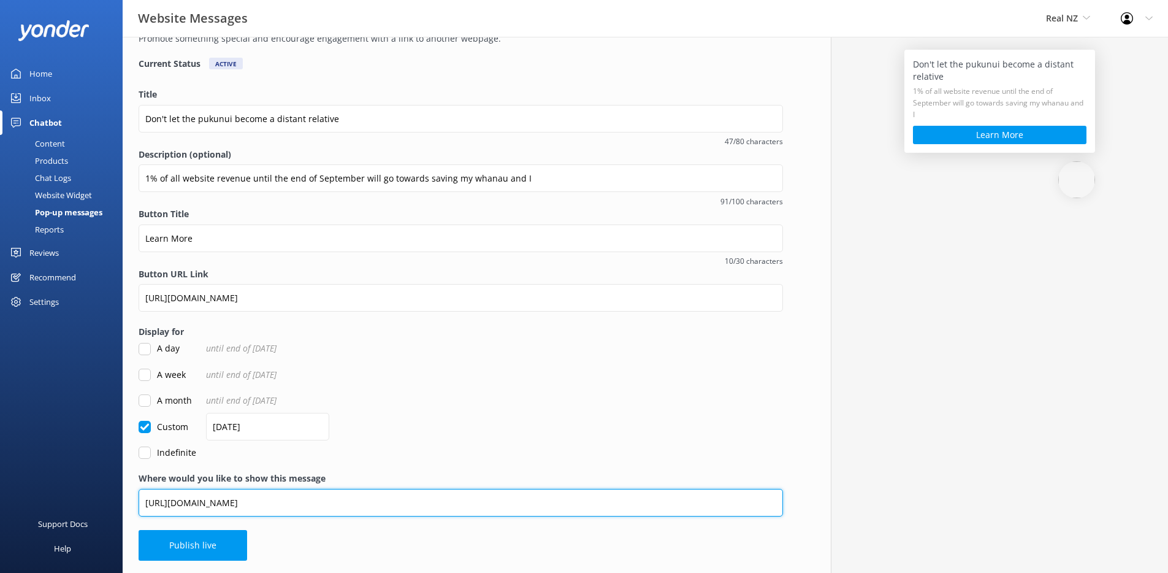
drag, startPoint x: 245, startPoint y: 506, endPoint x: 293, endPoint y: 507, distance: 47.9
click at [289, 507] on input "[URL][DOMAIN_NAME]" at bounding box center [461, 503] width 645 height 28
type input "[URL][DOMAIN_NAME]"
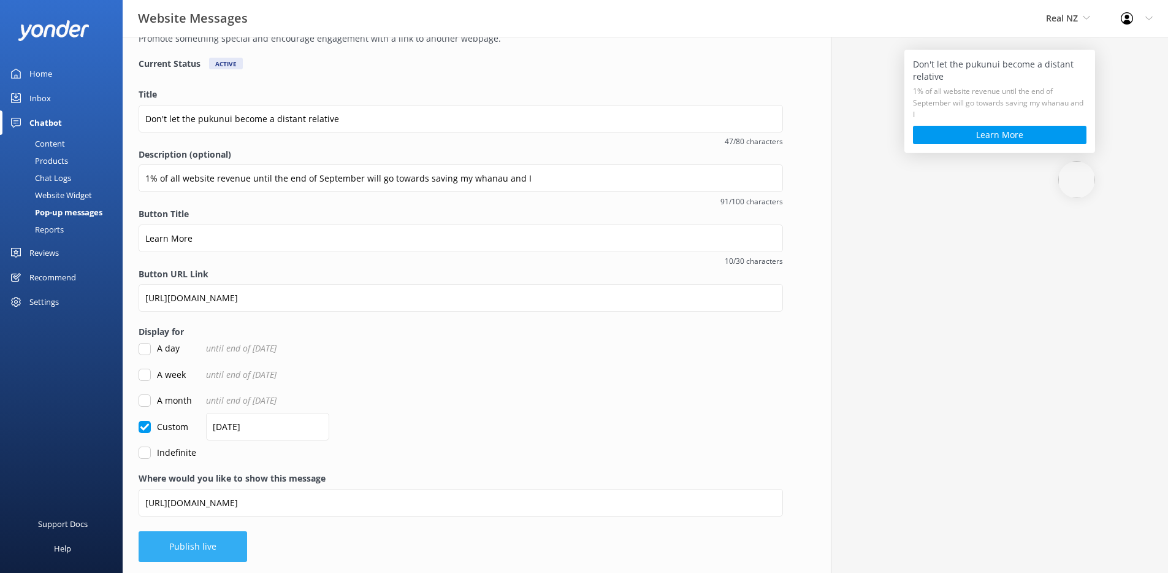
click at [209, 546] on button "Publish live" at bounding box center [193, 546] width 109 height 31
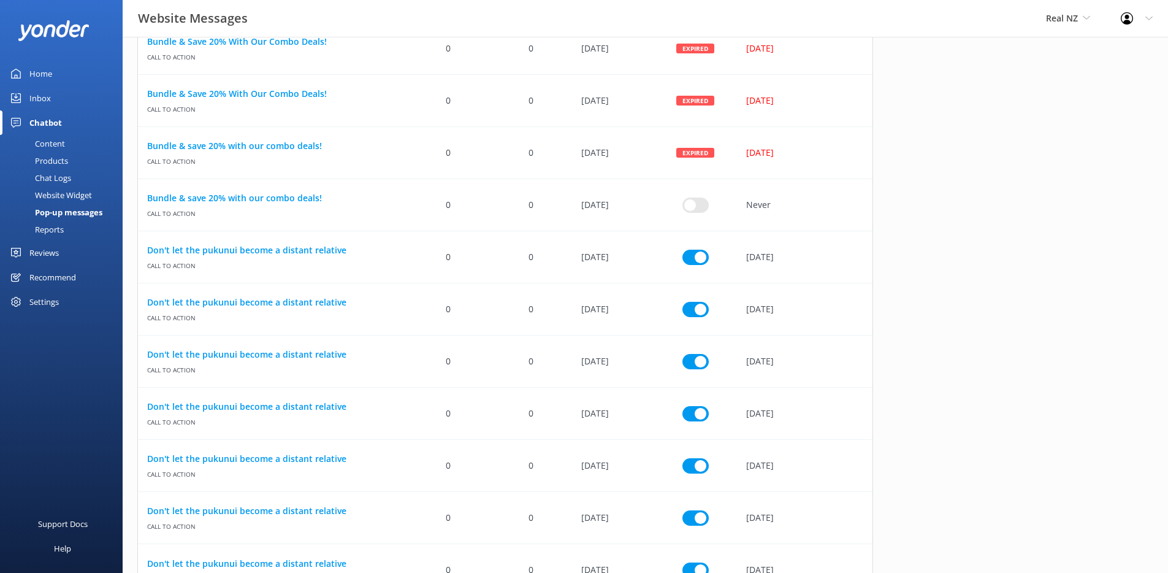
scroll to position [1091, 0]
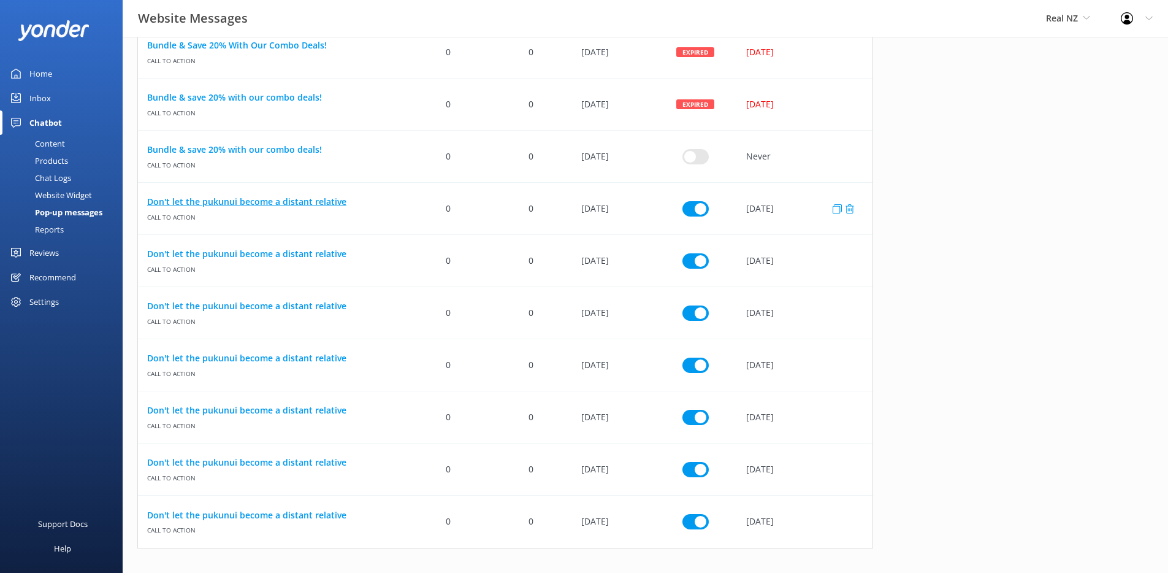
click at [241, 199] on link "Don't let the pukunui become a distant relative" at bounding box center [272, 201] width 251 height 13
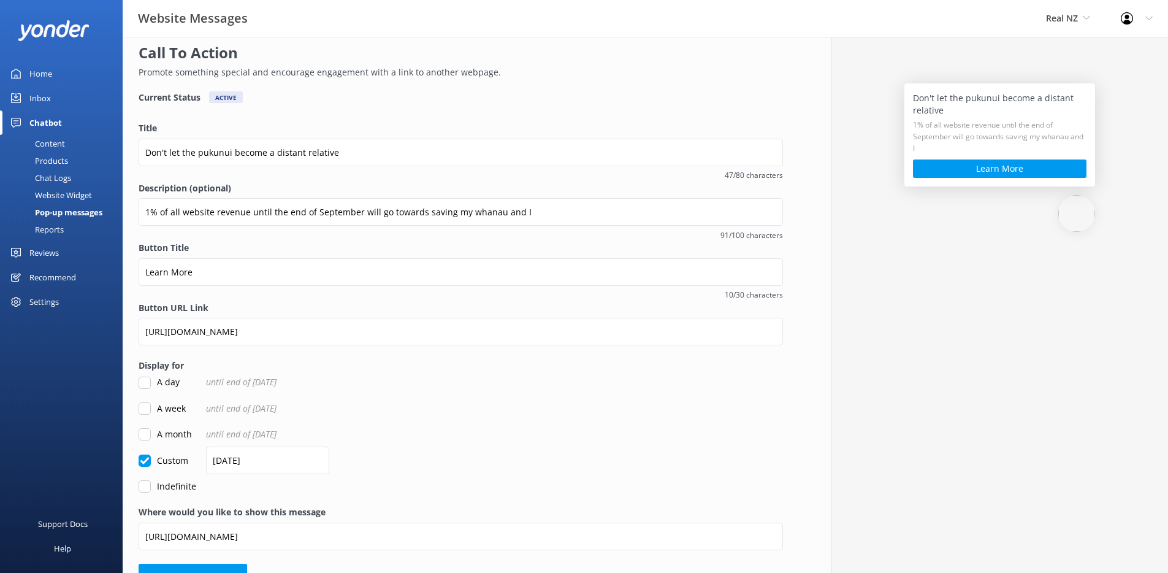
scroll to position [73, 0]
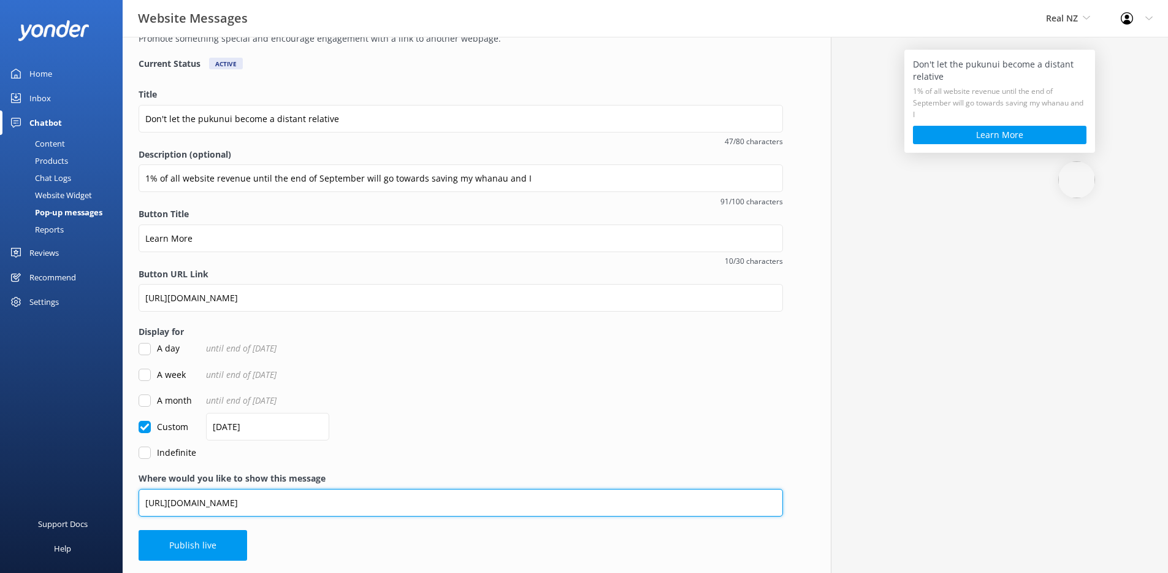
click at [277, 505] on input "[URL][DOMAIN_NAME]" at bounding box center [461, 503] width 645 height 28
type input "[URL][DOMAIN_NAME]"
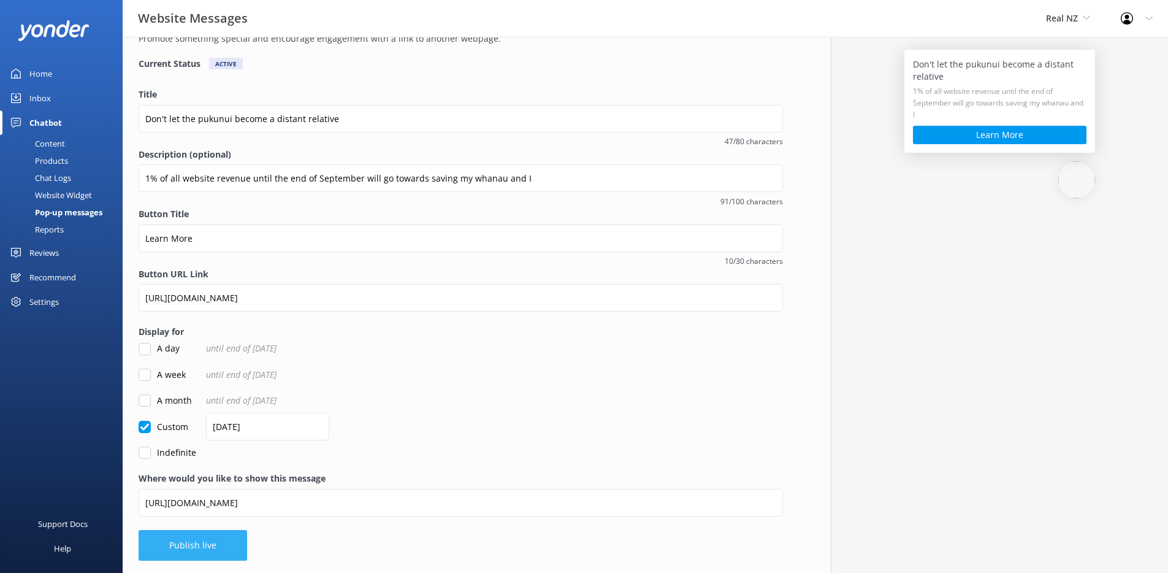
click at [221, 551] on button "Publish live" at bounding box center [193, 545] width 109 height 31
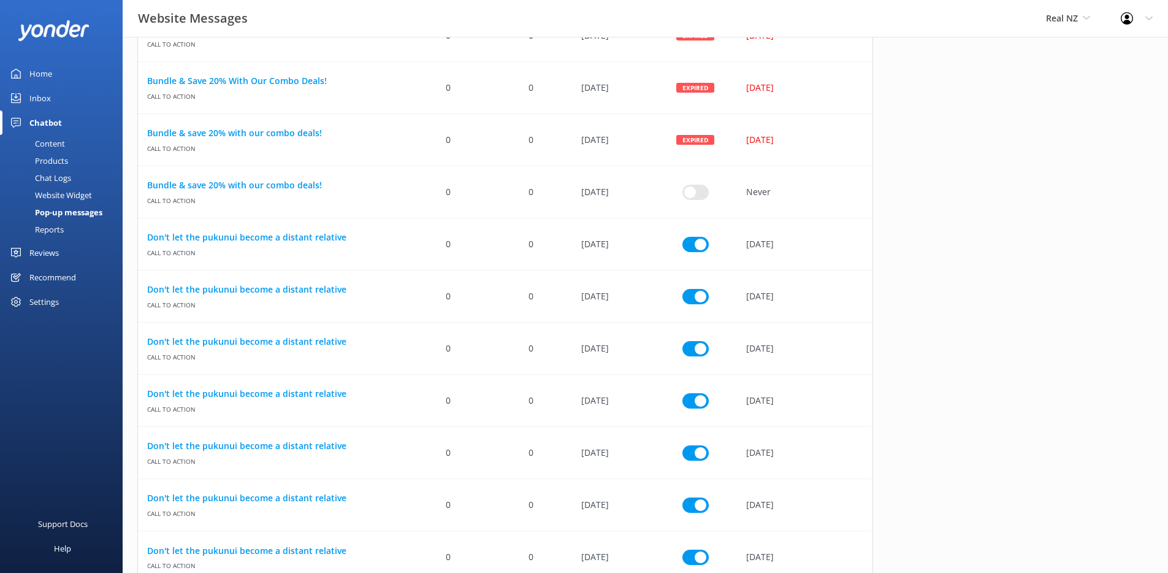
scroll to position [1091, 0]
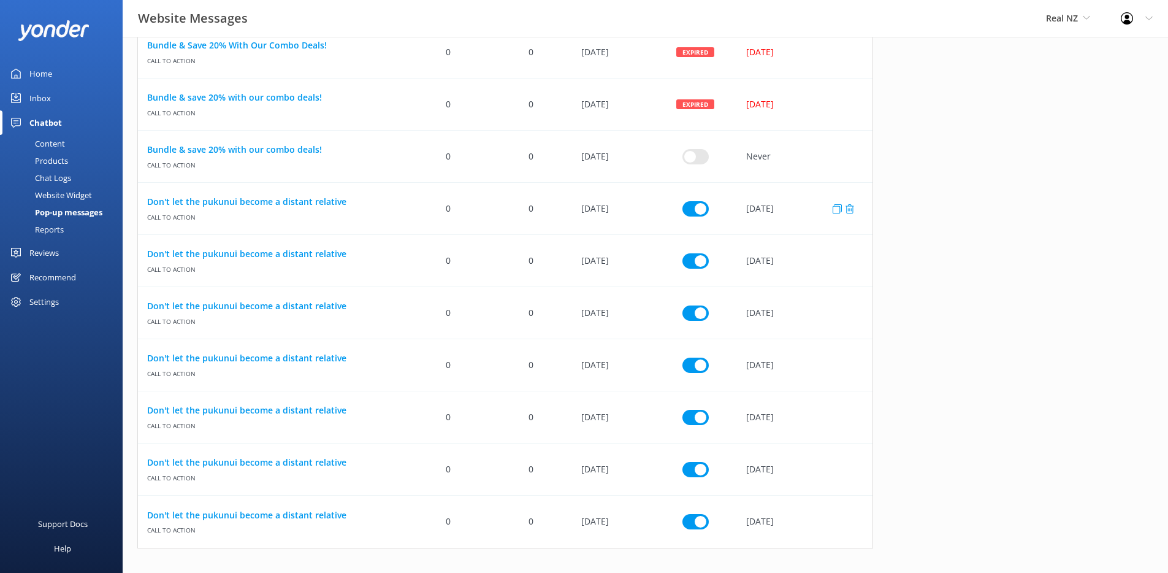
checkbox input "false"
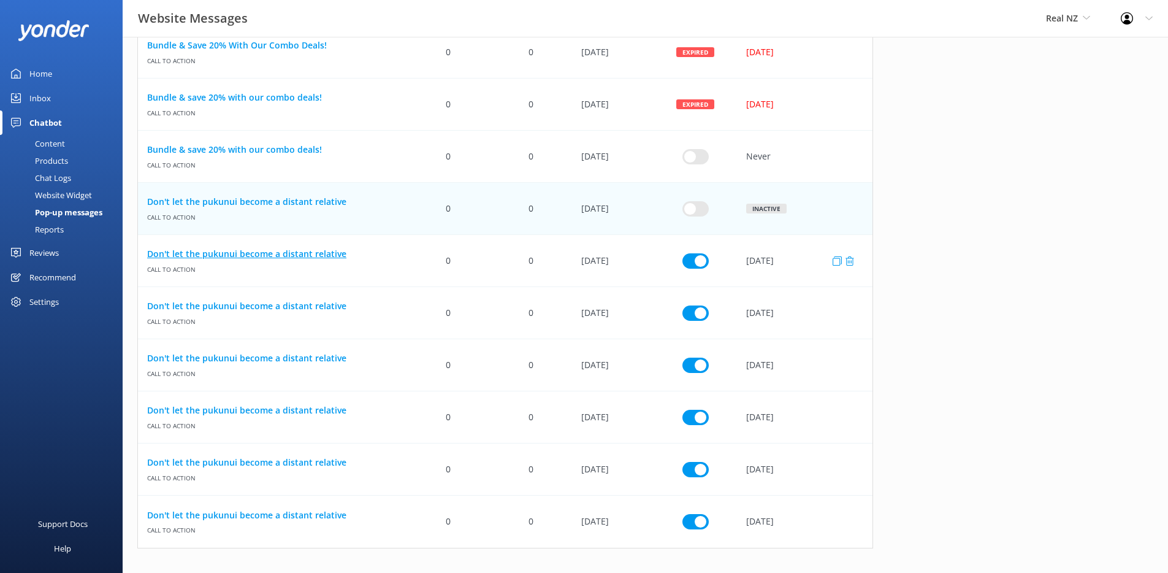
click at [272, 259] on link "Don't let the pukunui become a distant relative" at bounding box center [272, 253] width 251 height 13
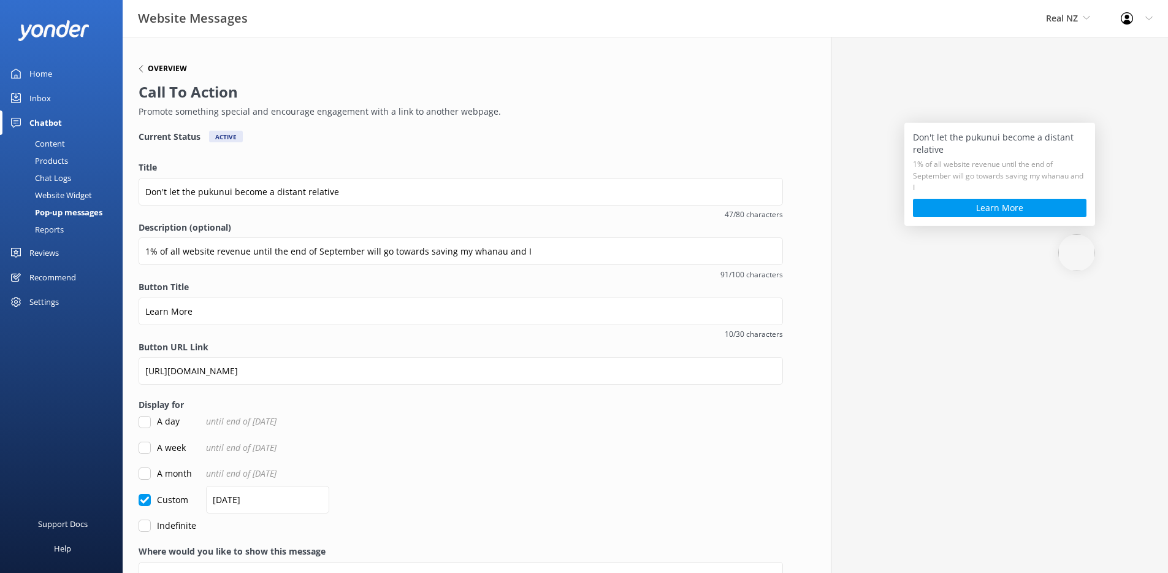
click at [175, 71] on h6 "Overview" at bounding box center [167, 68] width 39 height 7
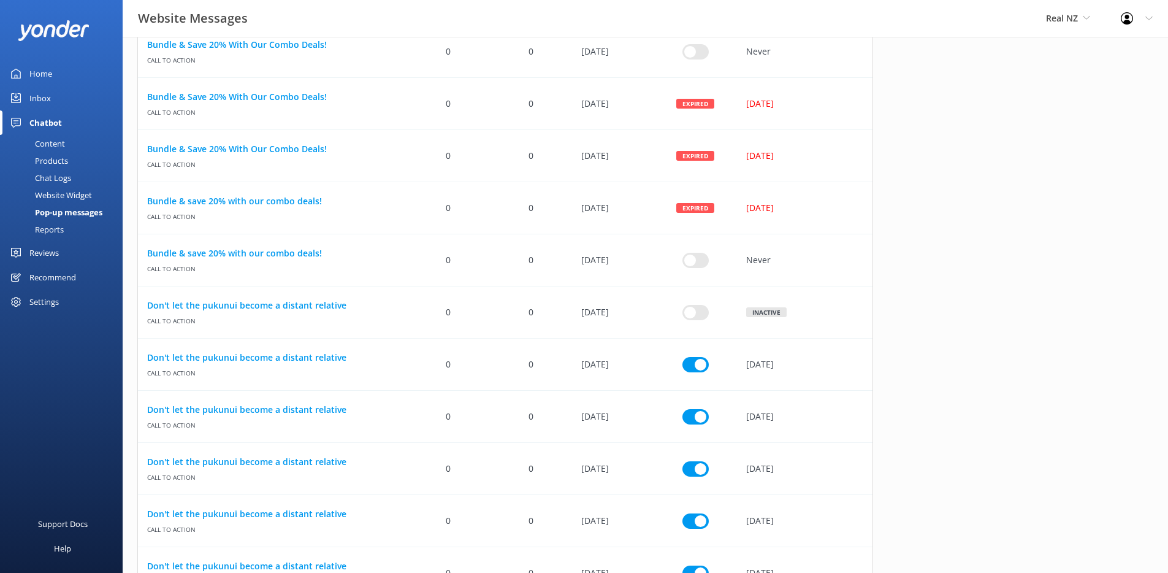
scroll to position [1091, 0]
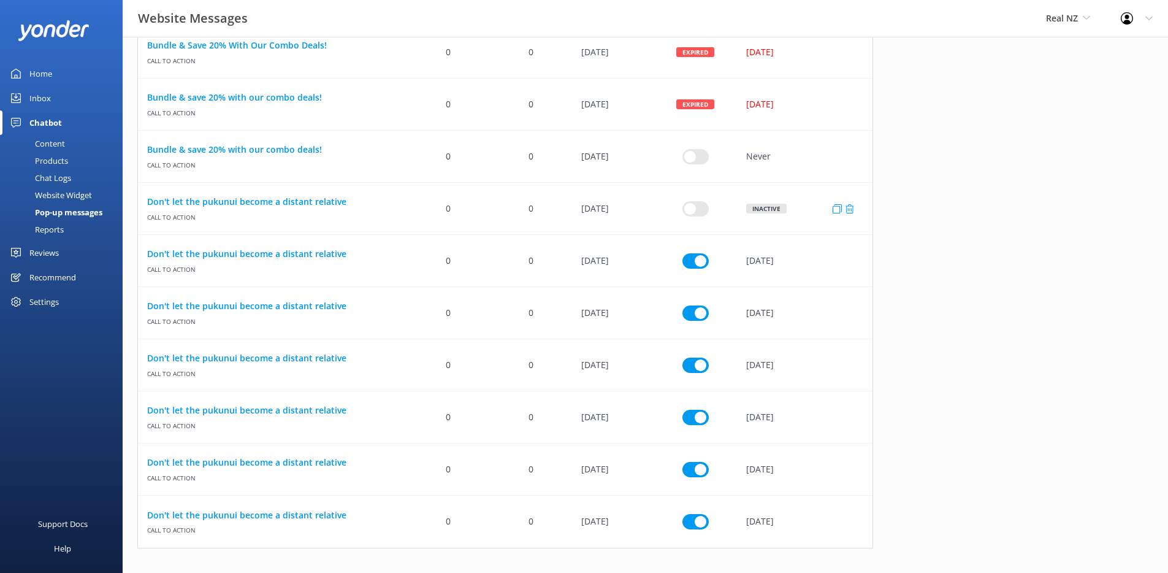
checkbox input "true"
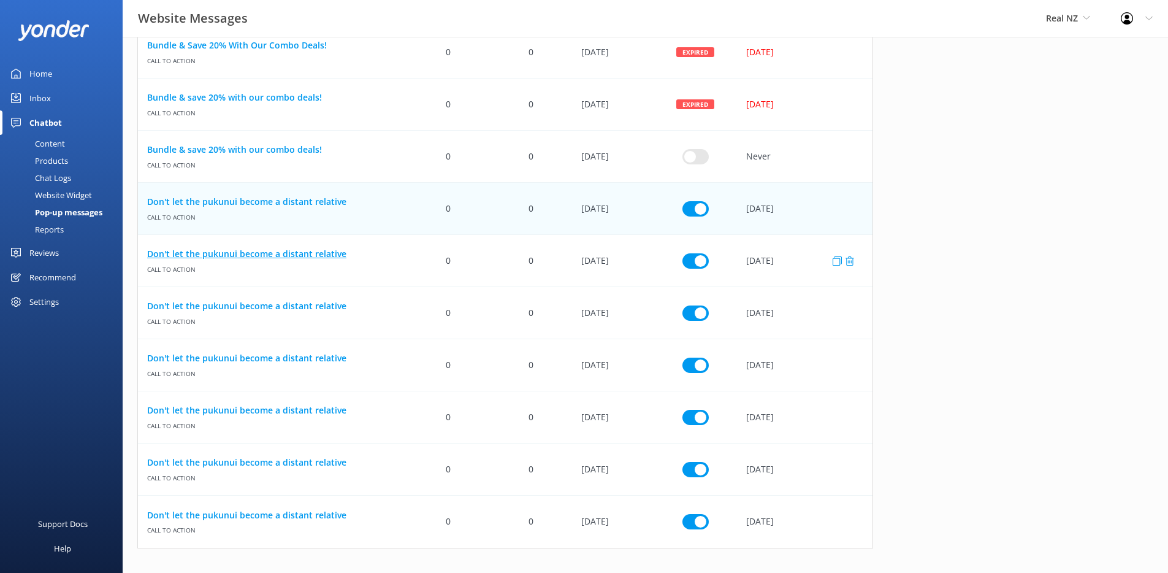
click at [231, 253] on link "Don't let the pukunui become a distant relative" at bounding box center [272, 253] width 251 height 13
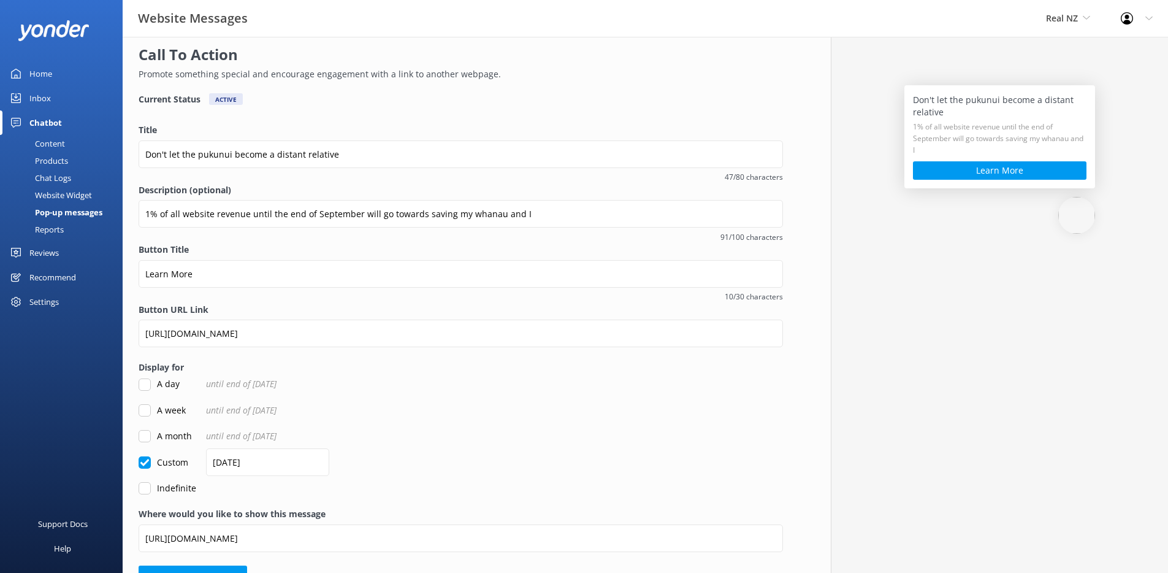
scroll to position [73, 0]
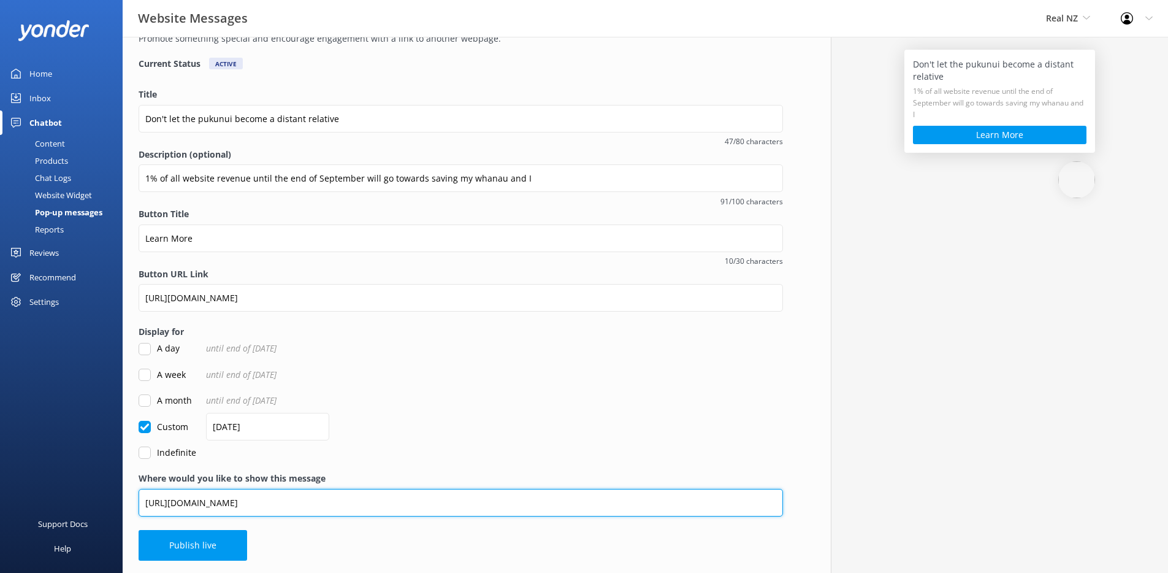
click at [480, 508] on input "[URL][DOMAIN_NAME]" at bounding box center [461, 503] width 645 height 28
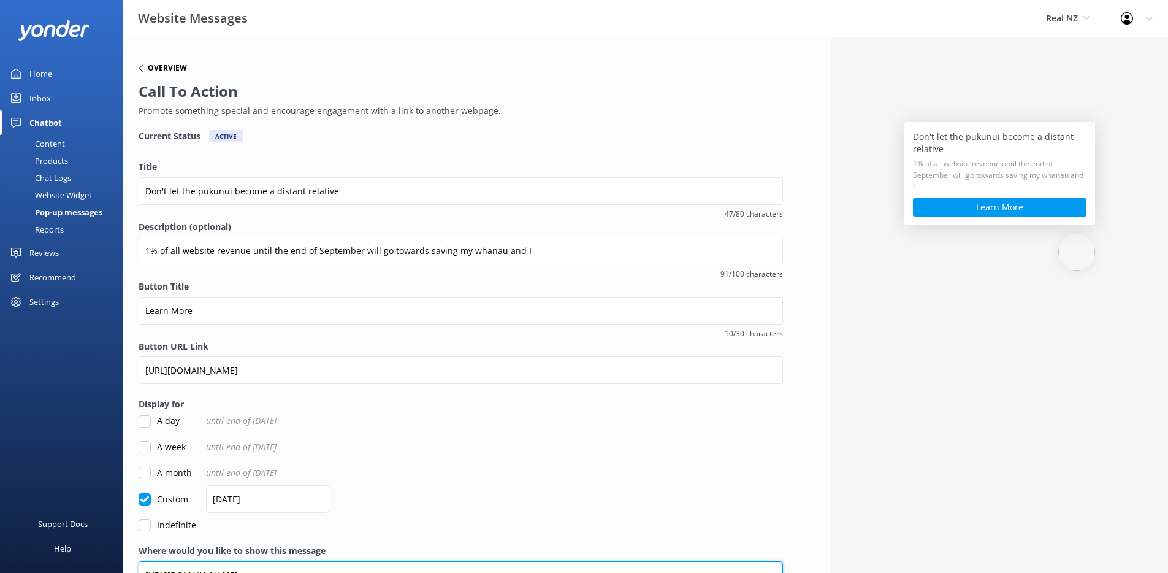
scroll to position [0, 0]
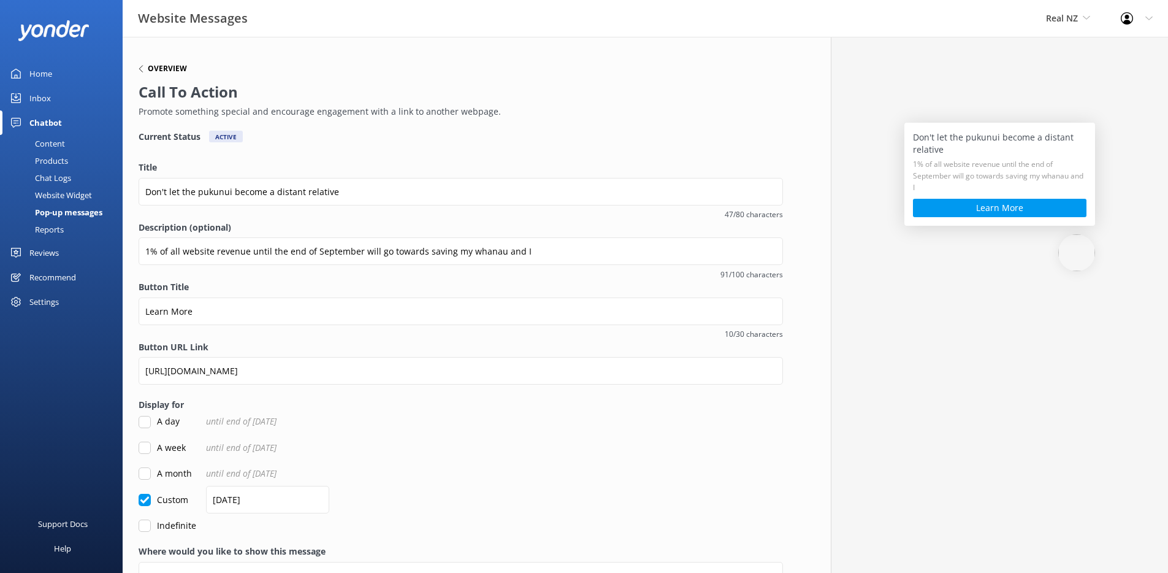
click at [172, 68] on h6 "Overview" at bounding box center [167, 68] width 39 height 7
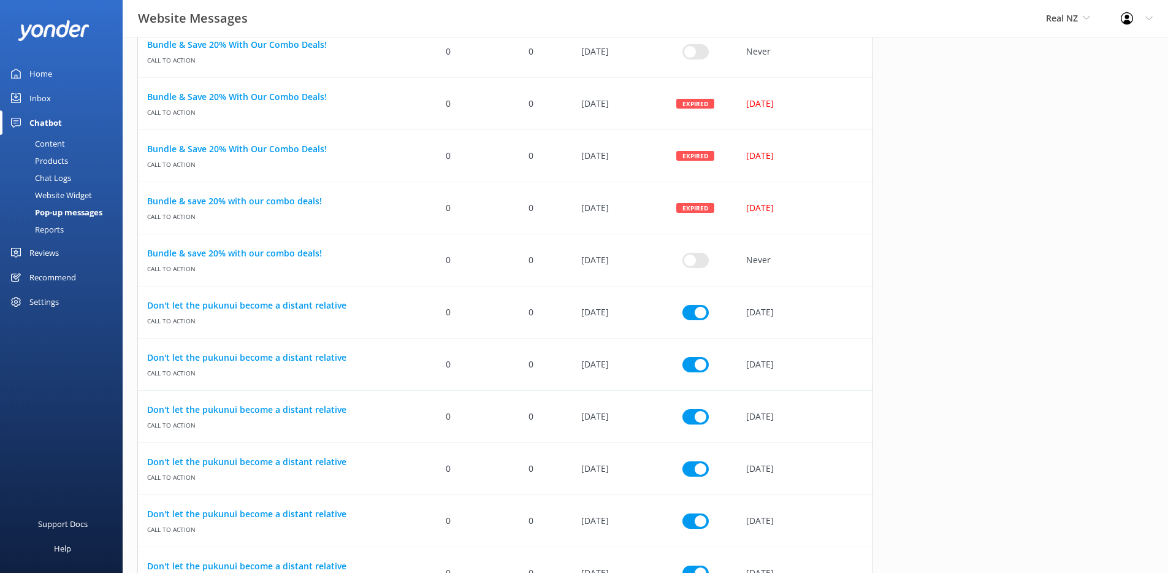
scroll to position [1091, 0]
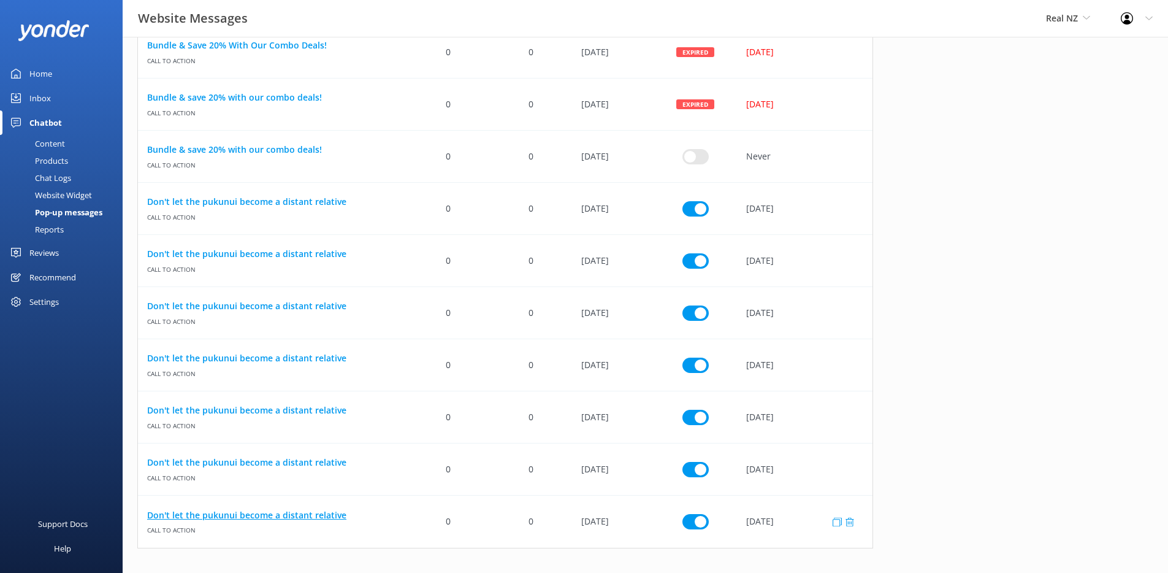
click at [241, 517] on link "Don't let the pukunui become a distant relative" at bounding box center [272, 514] width 251 height 13
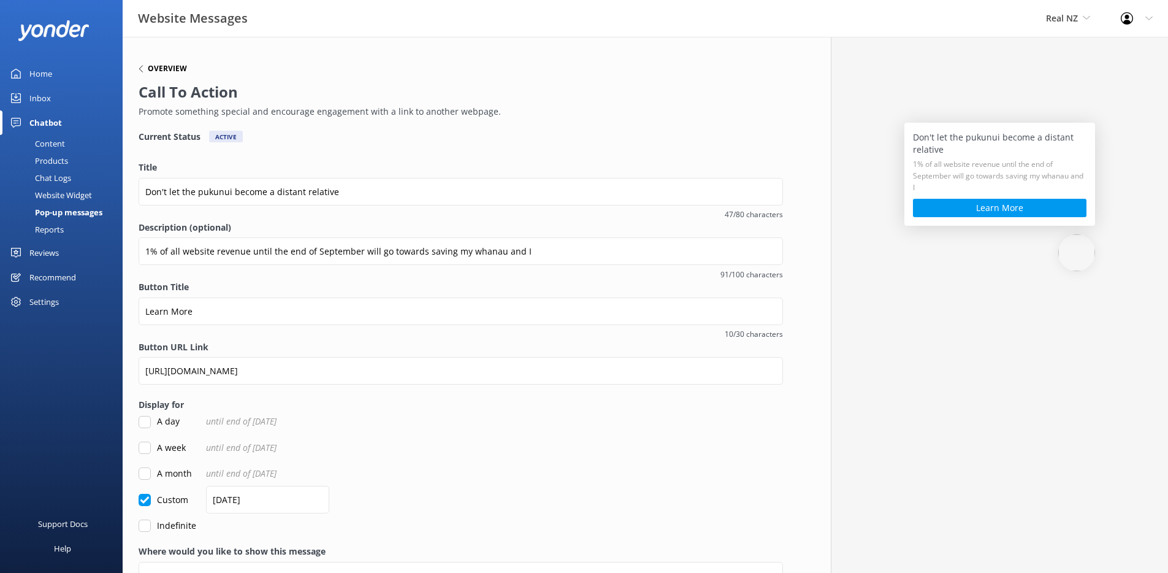
click at [167, 67] on h6 "Overview" at bounding box center [167, 68] width 39 height 7
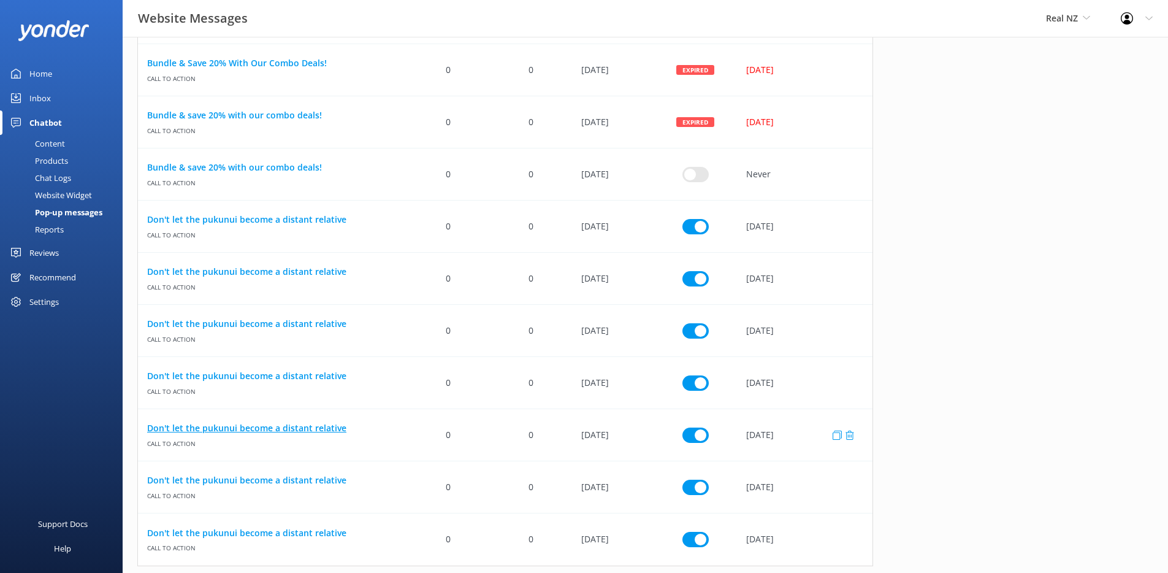
scroll to position [1091, 0]
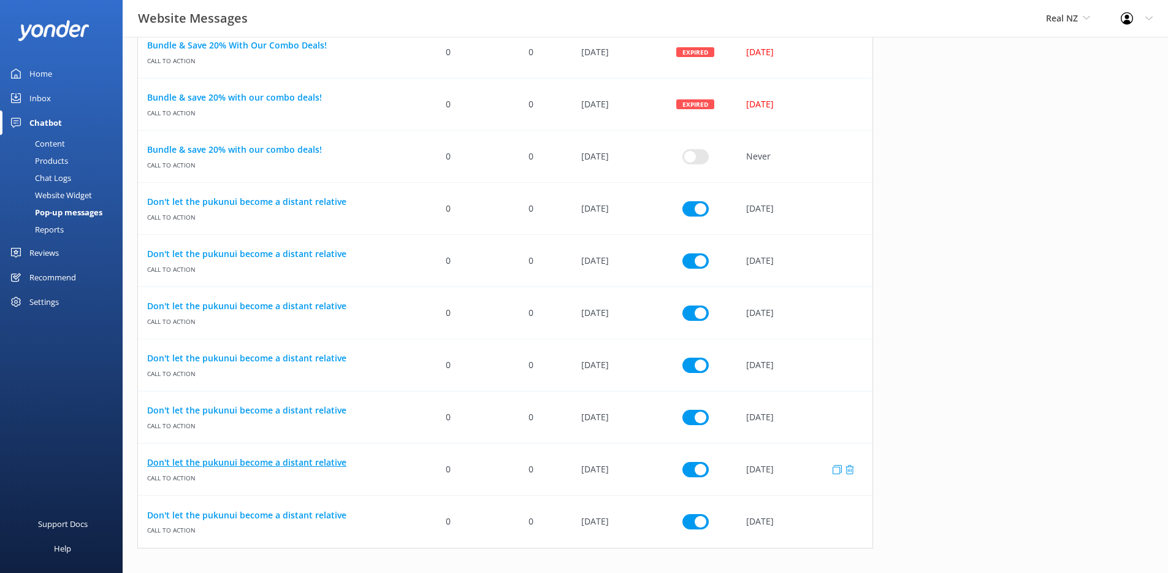
click at [246, 458] on link "Don't let the pukunui become a distant relative" at bounding box center [272, 462] width 251 height 13
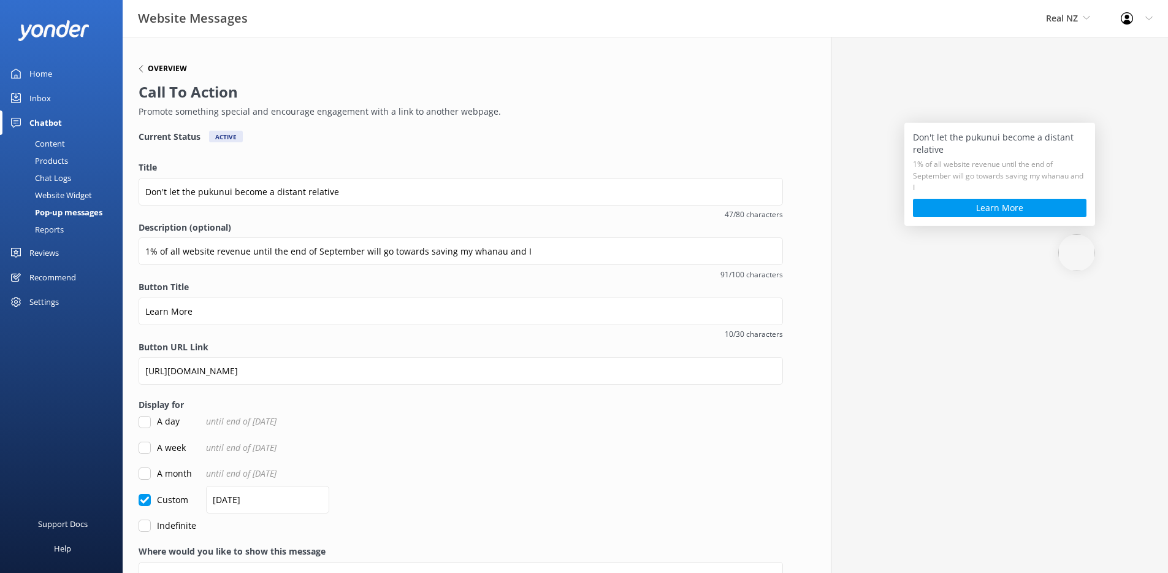
click at [156, 72] on h6 "Overview" at bounding box center [167, 68] width 39 height 7
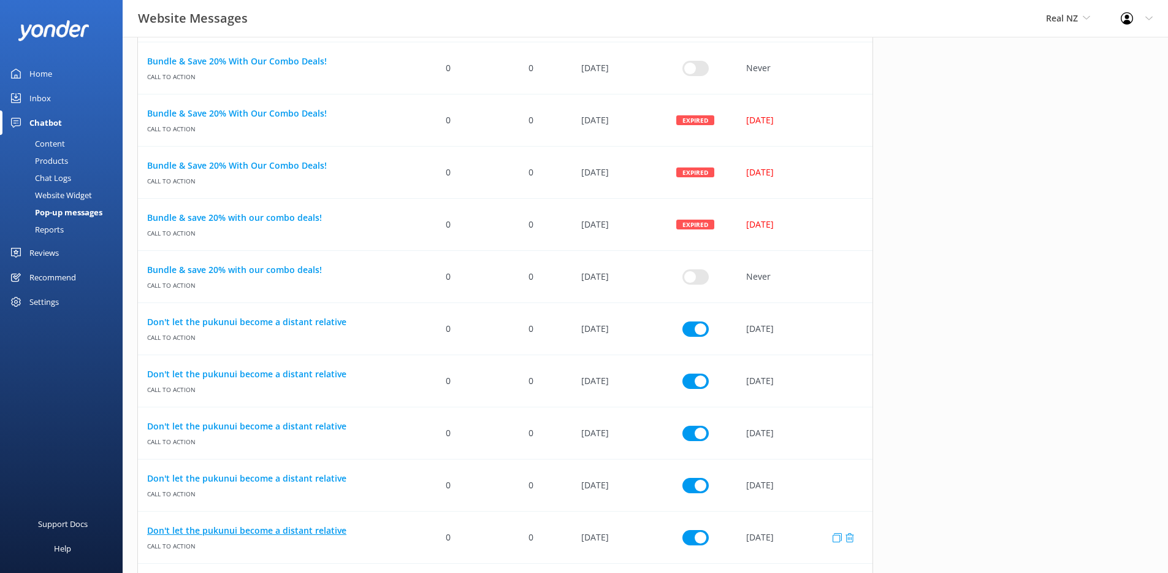
scroll to position [1091, 0]
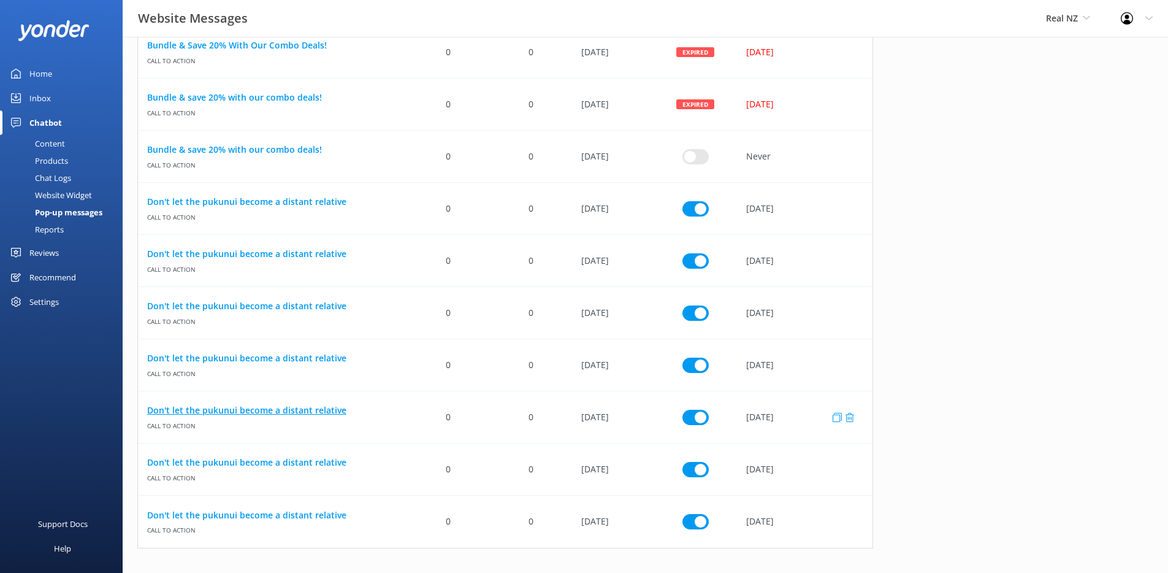
click at [240, 412] on link "Don't let the pukunui become a distant relative" at bounding box center [272, 410] width 251 height 13
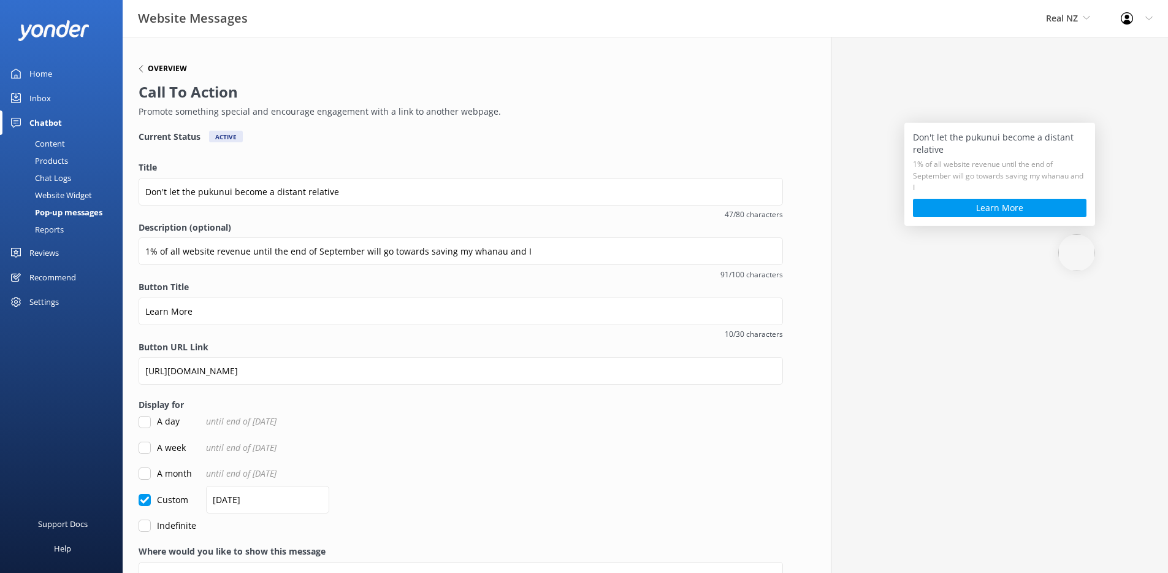
click at [167, 66] on h6 "Overview" at bounding box center [167, 68] width 39 height 7
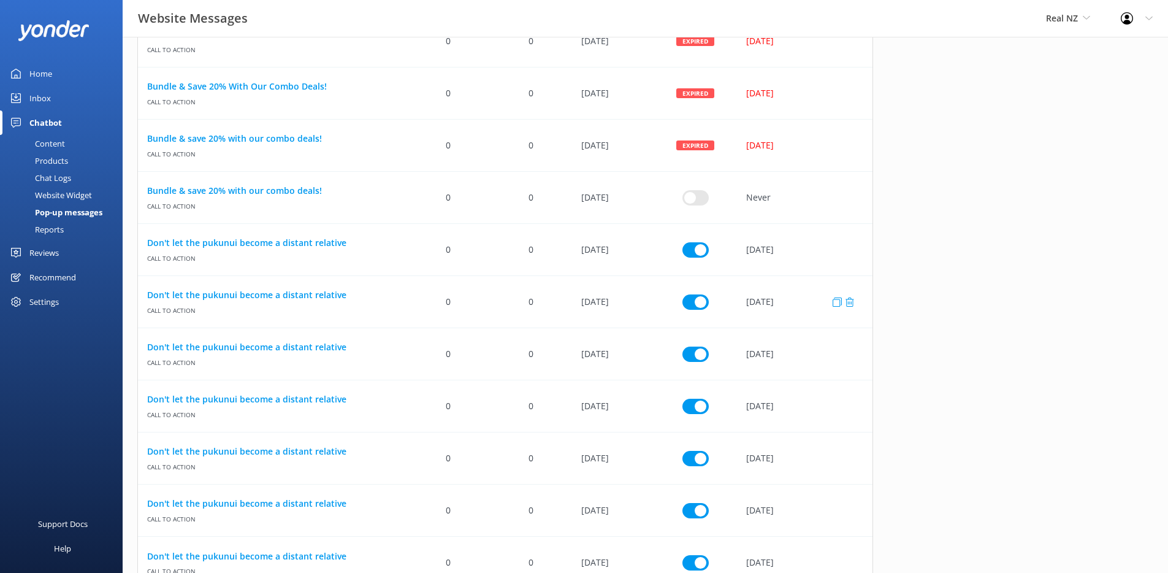
scroll to position [1091, 0]
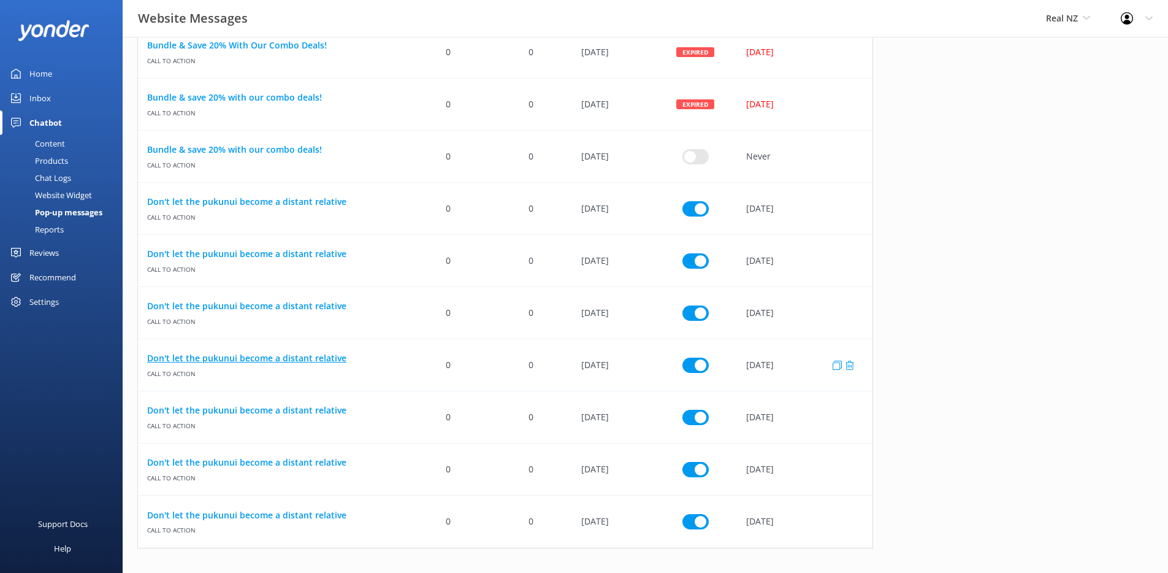
click at [209, 357] on link "Don't let the pukunui become a distant relative" at bounding box center [272, 357] width 251 height 13
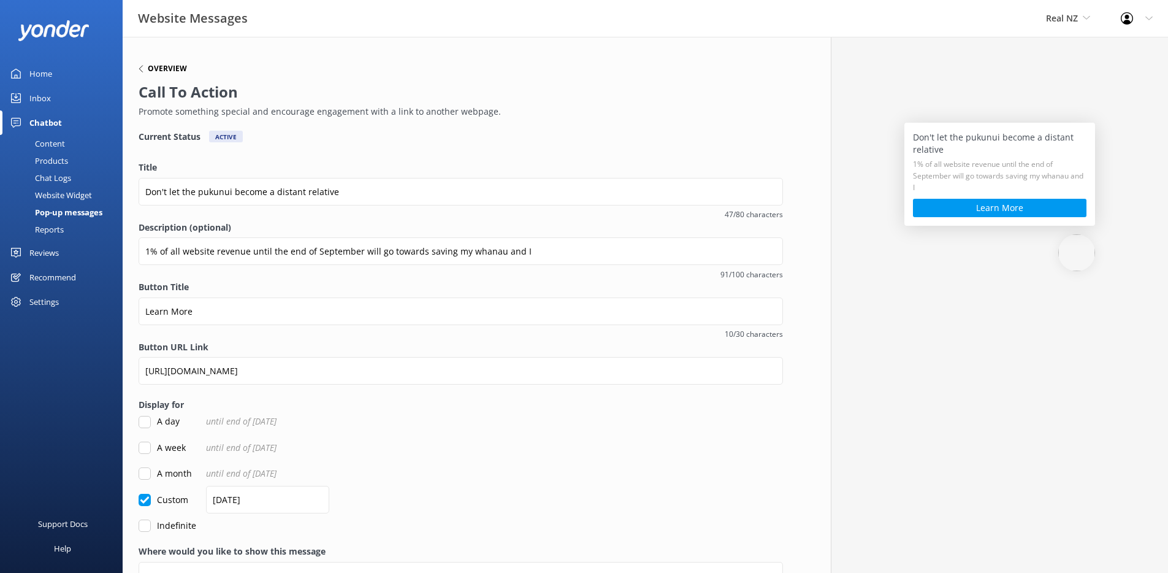
click at [179, 66] on h6 "Overview" at bounding box center [167, 68] width 39 height 7
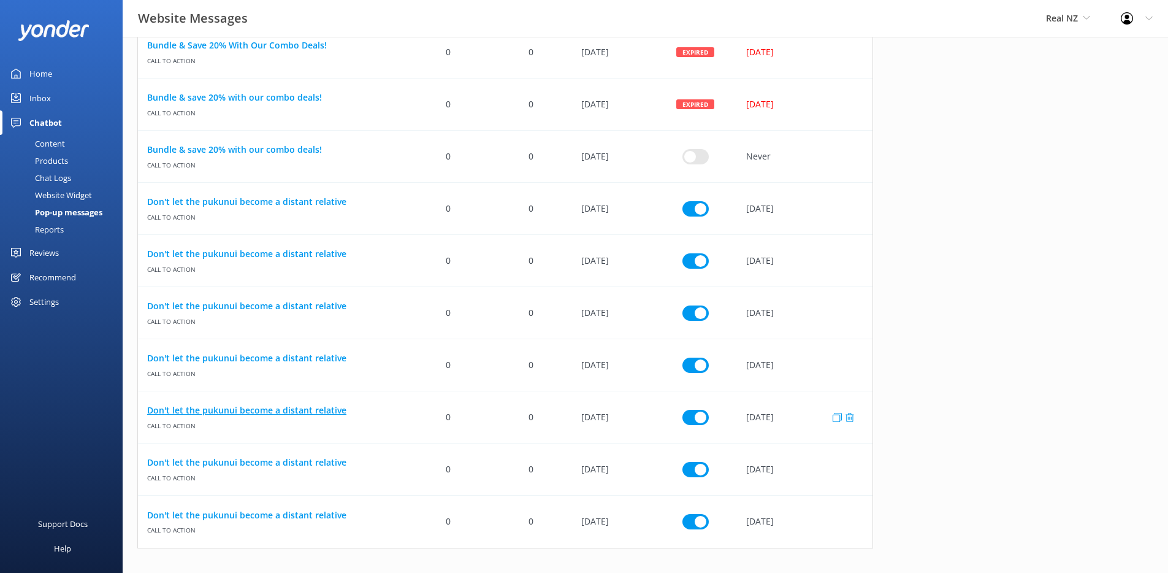
click at [224, 411] on link "Don't let the pukunui become a distant relative" at bounding box center [272, 410] width 251 height 13
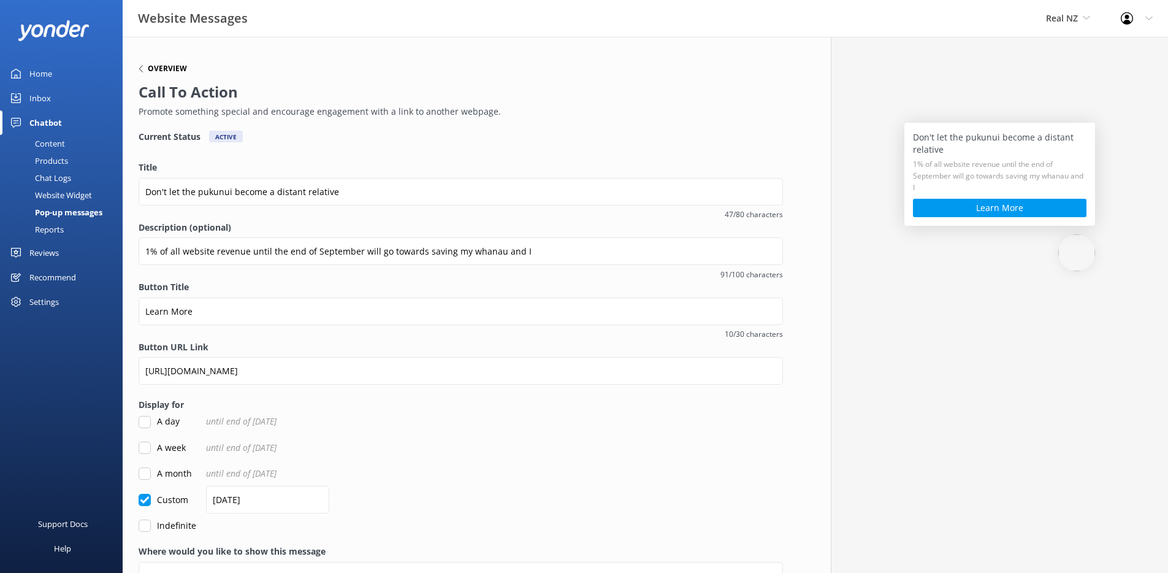
click at [169, 69] on h6 "Overview" at bounding box center [167, 68] width 39 height 7
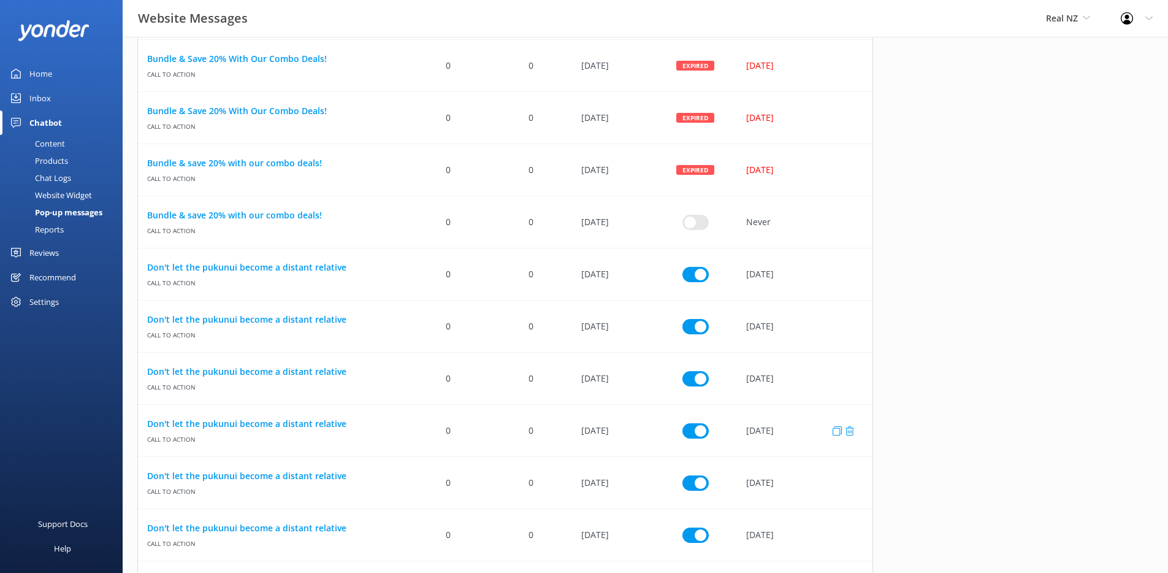
scroll to position [1091, 0]
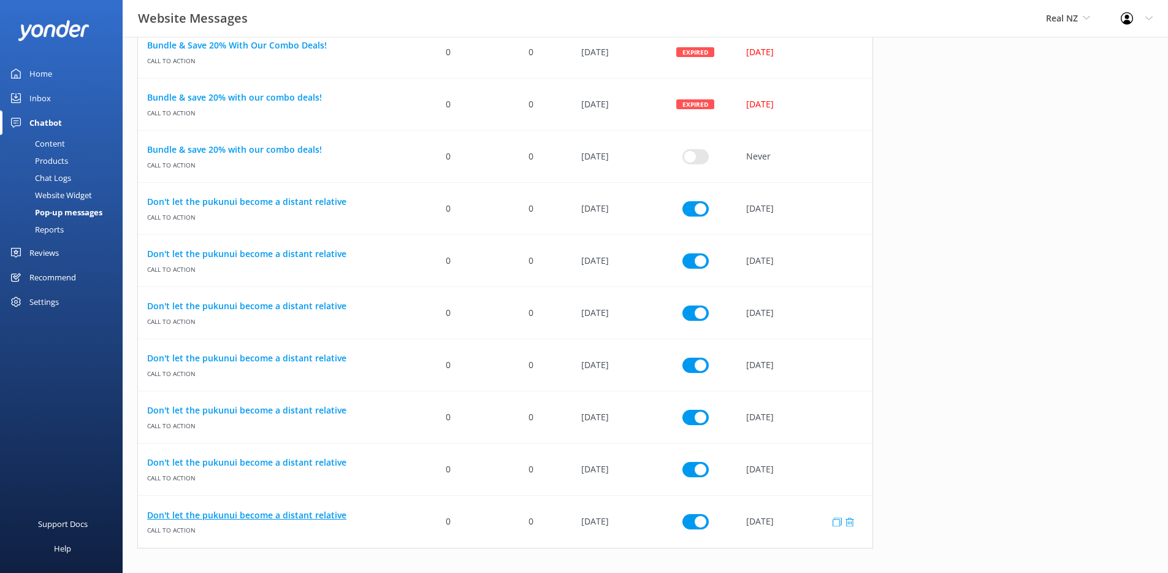
click at [246, 512] on link "Don't let the pukunui become a distant relative" at bounding box center [272, 514] width 251 height 13
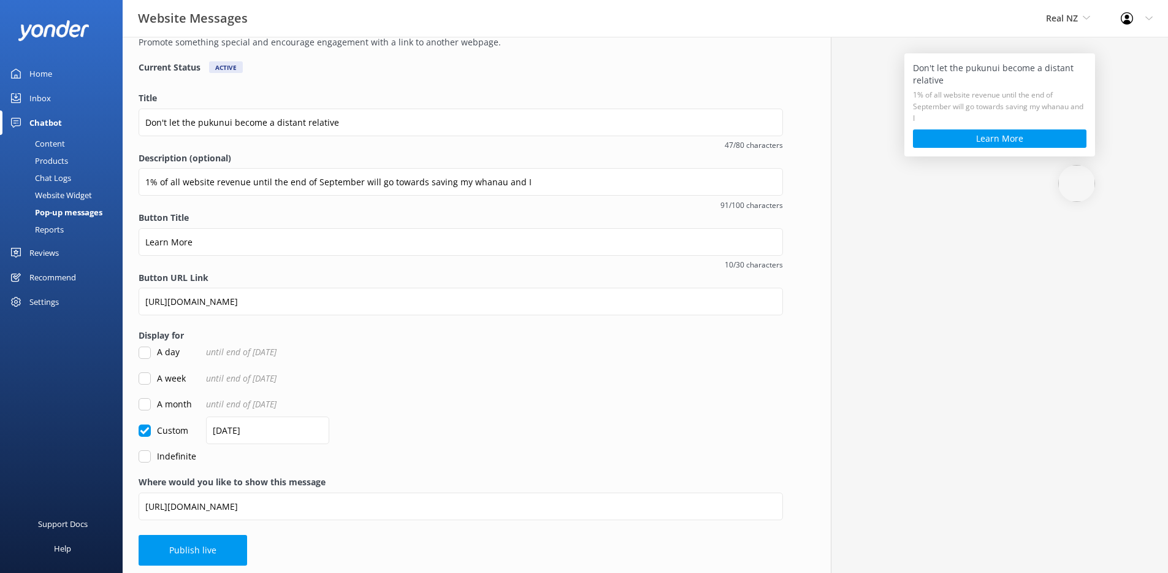
scroll to position [67, 0]
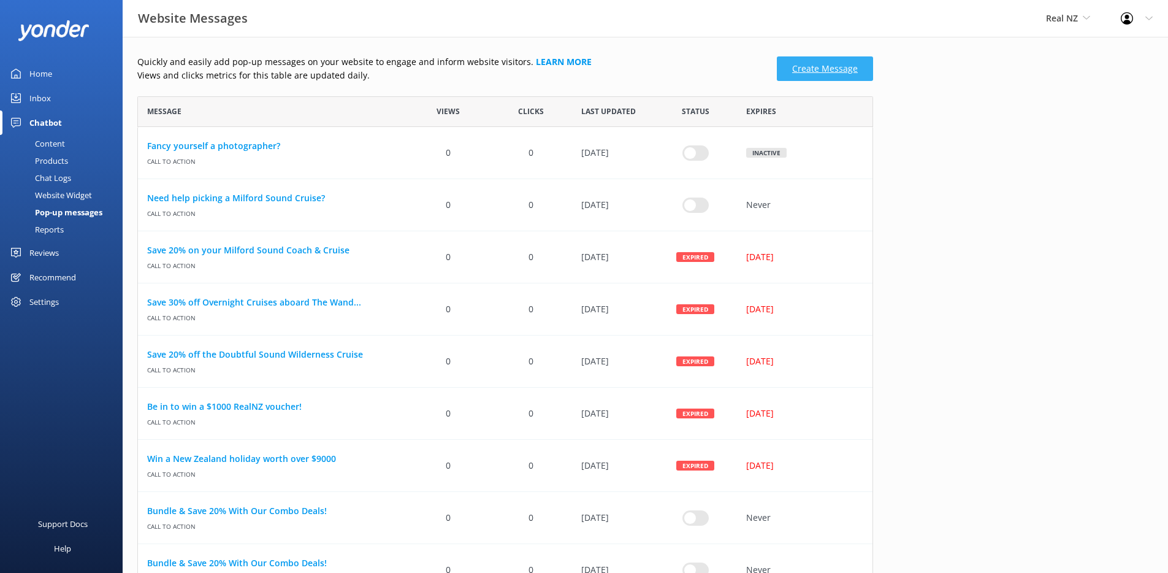
click at [825, 74] on link "Create Message" at bounding box center [825, 68] width 96 height 25
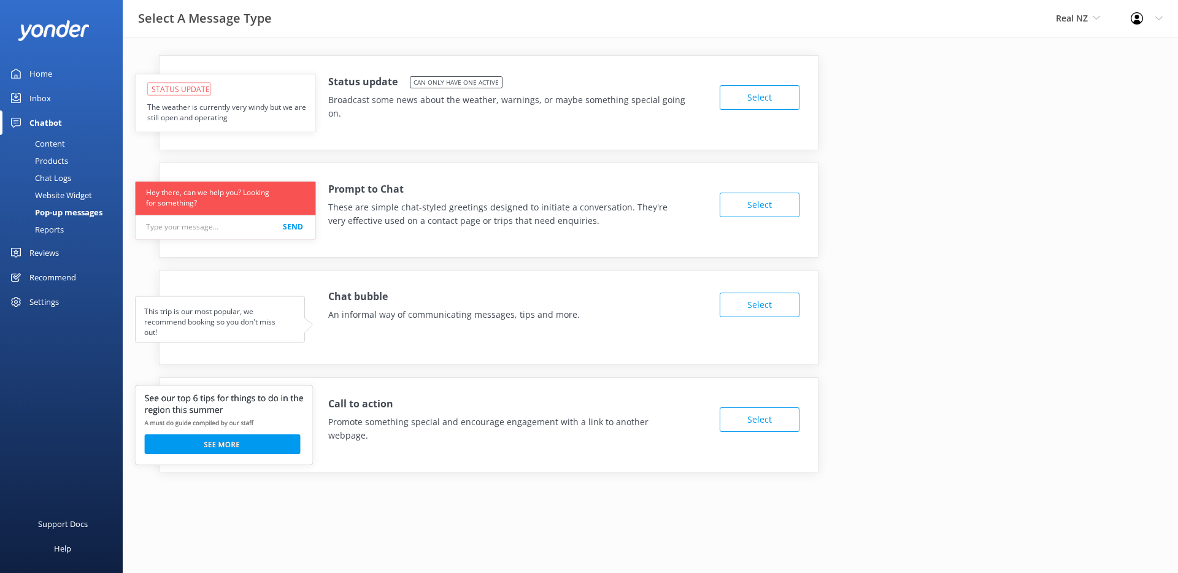
click at [757, 413] on button "Select" at bounding box center [759, 419] width 80 height 25
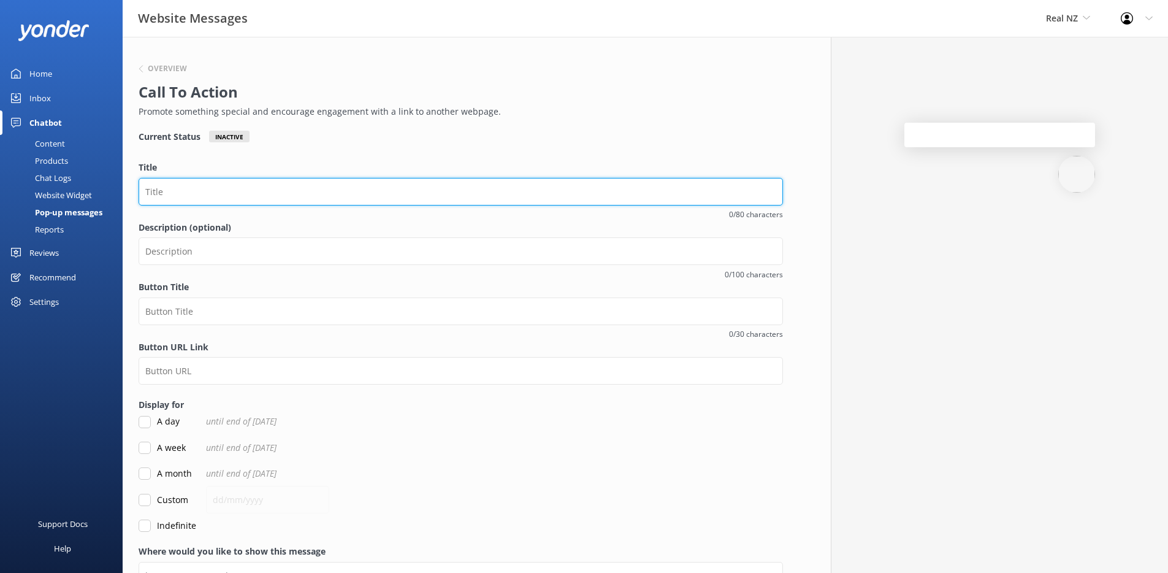
click at [297, 180] on input "Title" at bounding box center [461, 192] width 645 height 28
click at [294, 182] on input "Title" at bounding box center [461, 192] width 645 height 28
paste input "Don't let the pukunui become a distant relative"
type input "Don't let the pukunui become a distant relative"
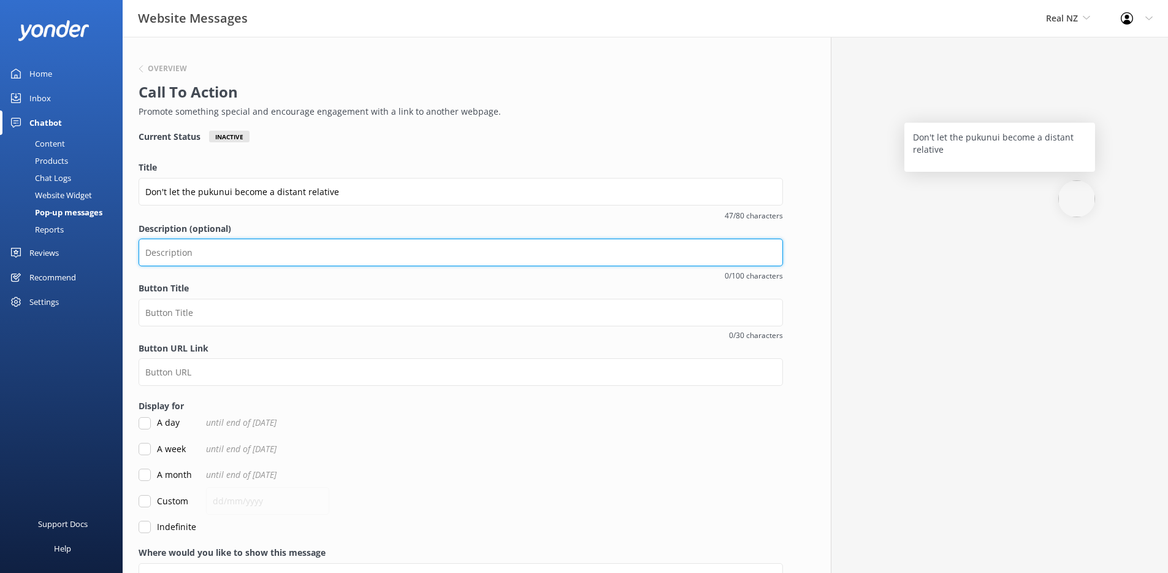
drag, startPoint x: 289, startPoint y: 262, endPoint x: 287, endPoint y: 247, distance: 14.9
click at [288, 261] on input "Description (optional)" at bounding box center [461, 253] width 645 height 28
click at [287, 247] on input "Description (optional)" at bounding box center [461, 253] width 645 height 28
paste input "1% of all website revenue until the end of September will go towards saving my …"
type input "1% of all website revenue until the end of September will go towards saving my …"
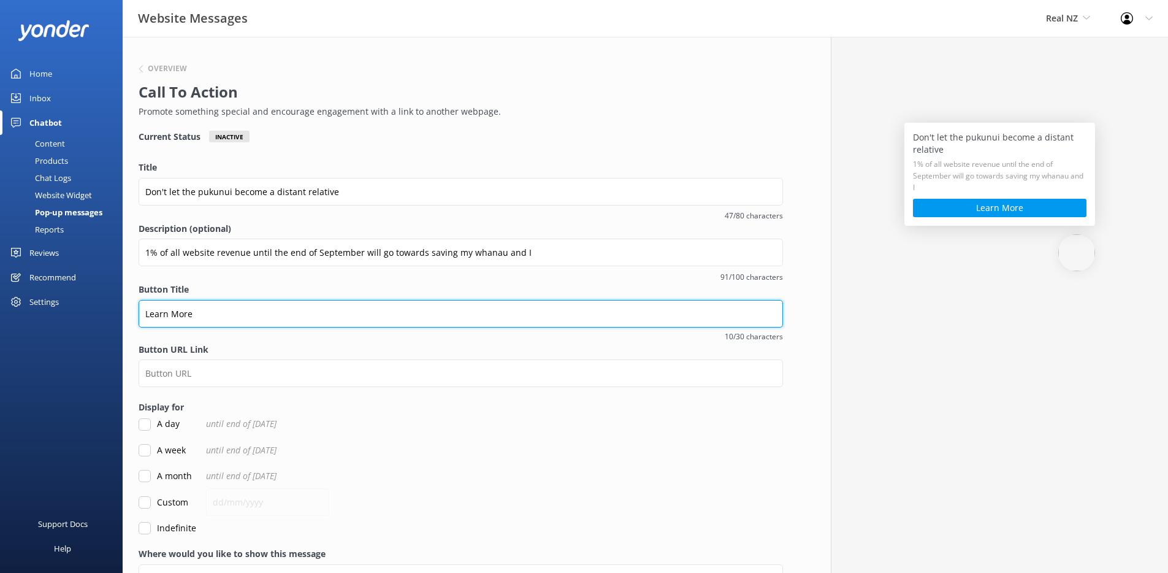
type input "Learn More"
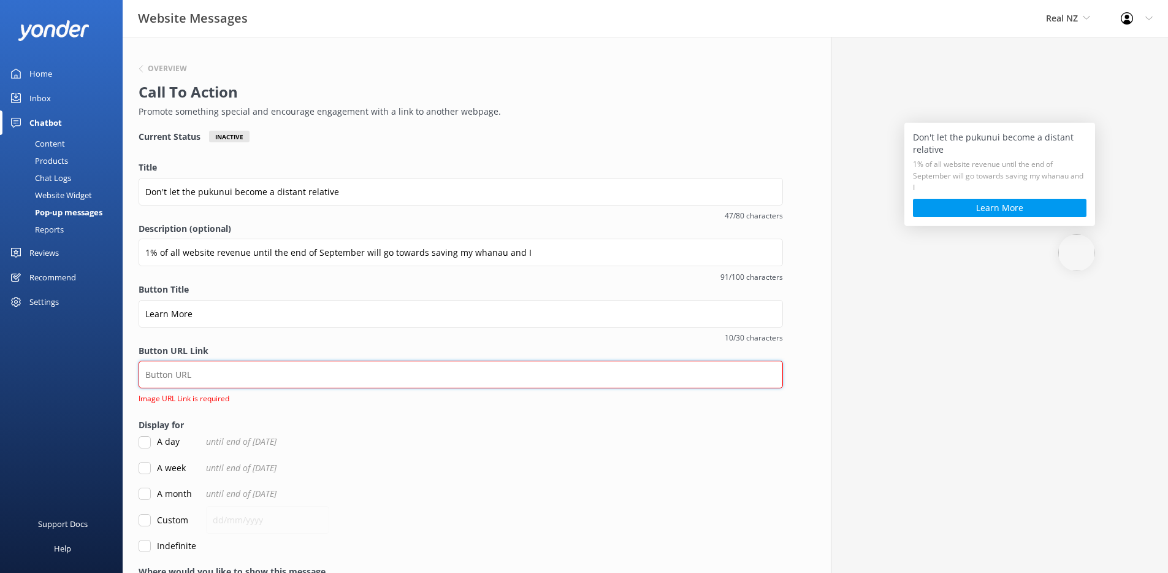
click at [221, 377] on input "Button URL Link" at bounding box center [461, 375] width 645 height 28
paste input "[URL][DOMAIN_NAME]"
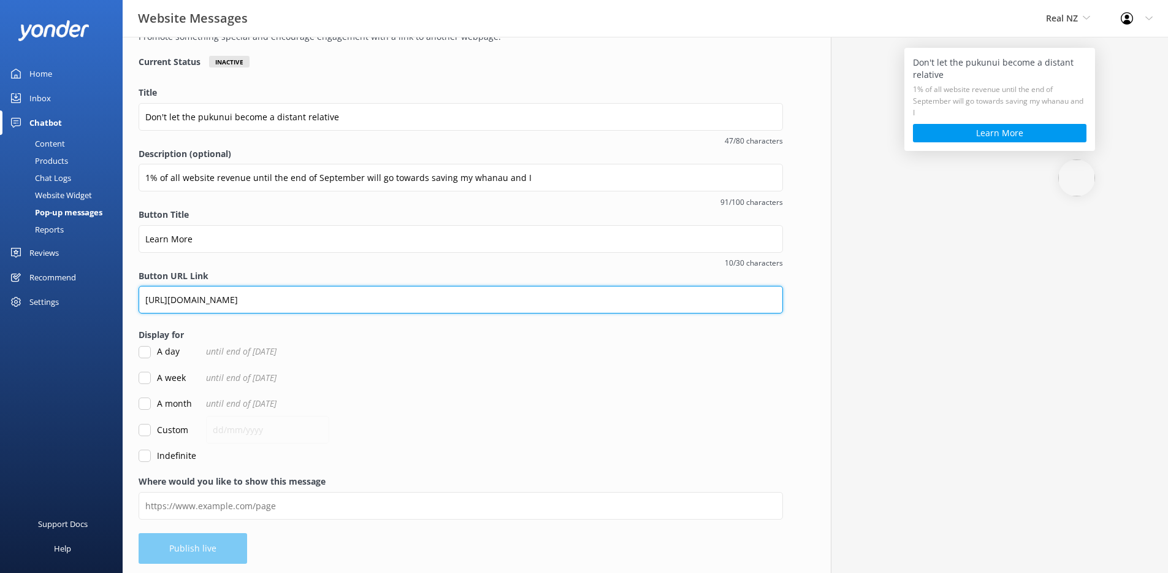
scroll to position [78, 0]
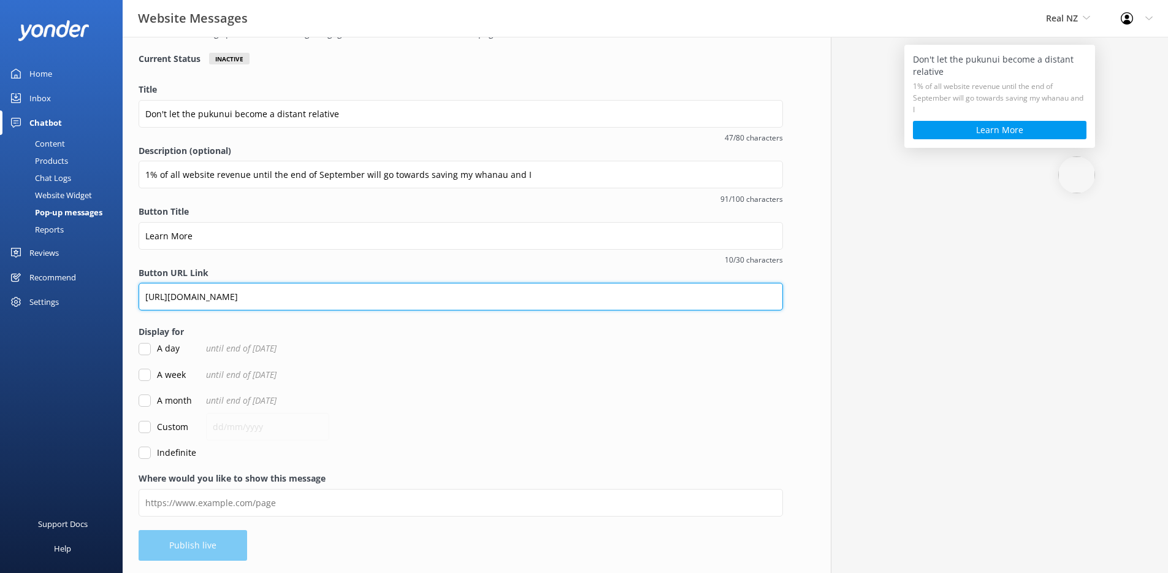
type input "[URL][DOMAIN_NAME]"
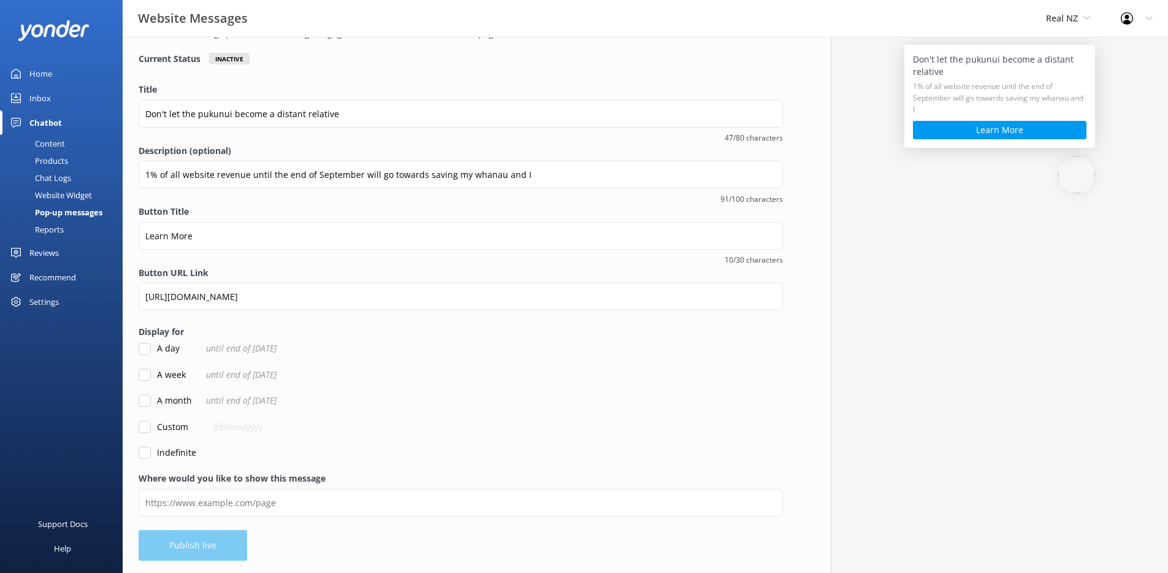
click at [153, 453] on label "Indefinite" at bounding box center [168, 452] width 58 height 13
click at [151, 453] on input "Indefinite" at bounding box center [145, 452] width 12 height 12
checkbox input "true"
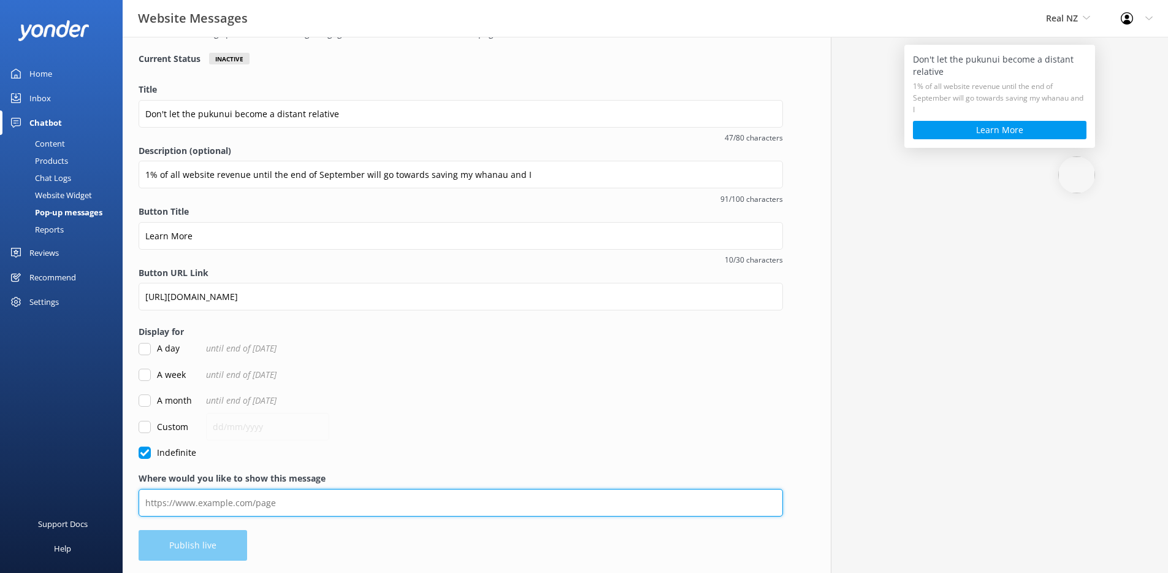
click at [259, 500] on input "Where would you like to show this message" at bounding box center [461, 503] width 645 height 28
paste input "[URL][DOMAIN_NAME]"
type input "[URL][DOMAIN_NAME]"
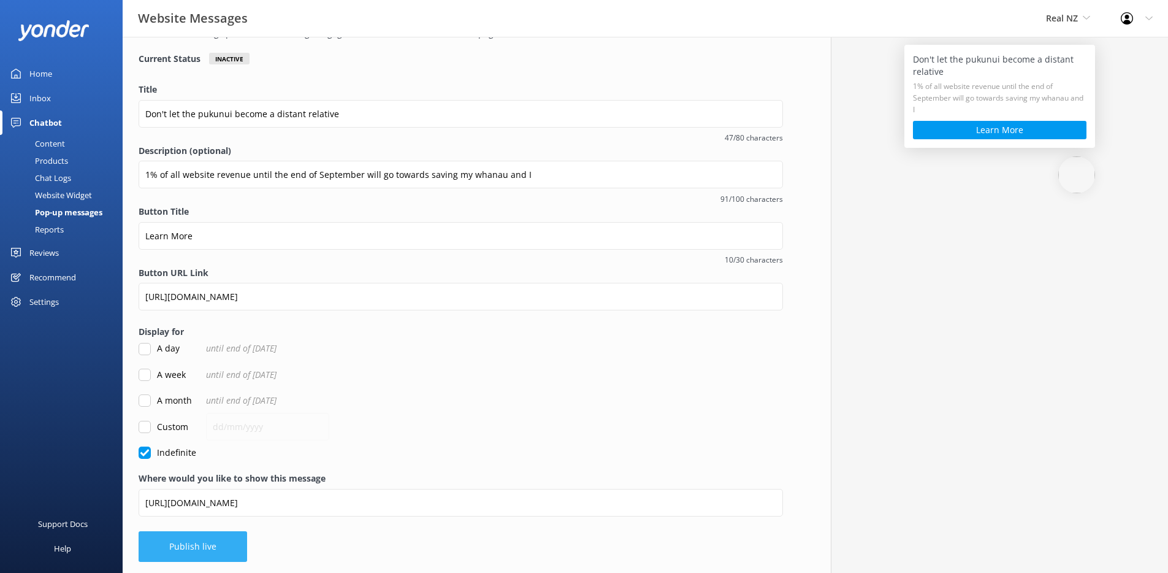
click at [171, 541] on button "Publish live" at bounding box center [193, 546] width 109 height 31
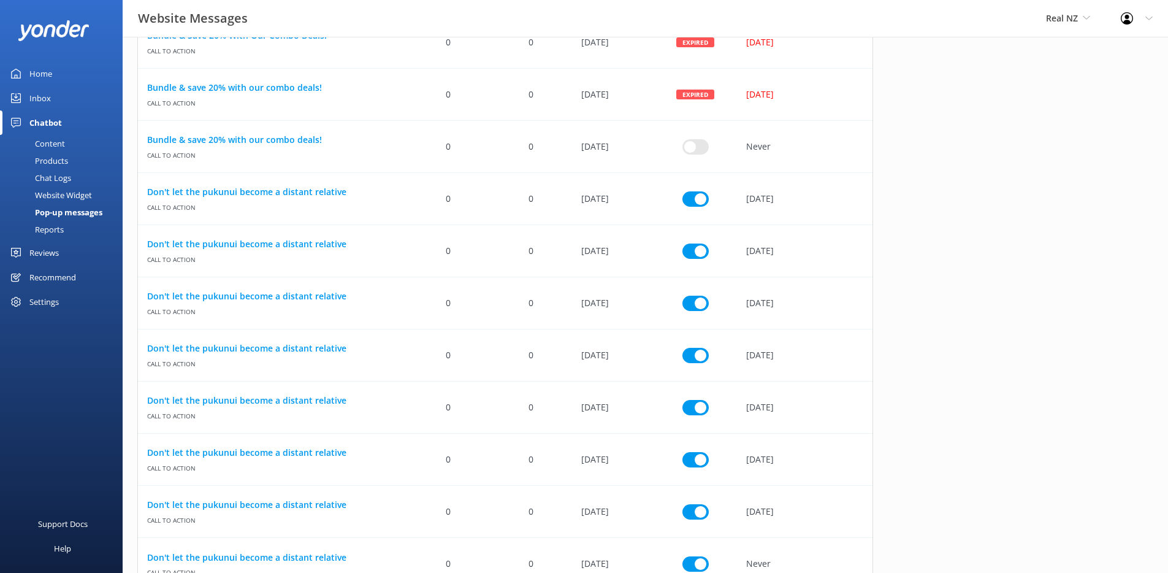
scroll to position [1143, 0]
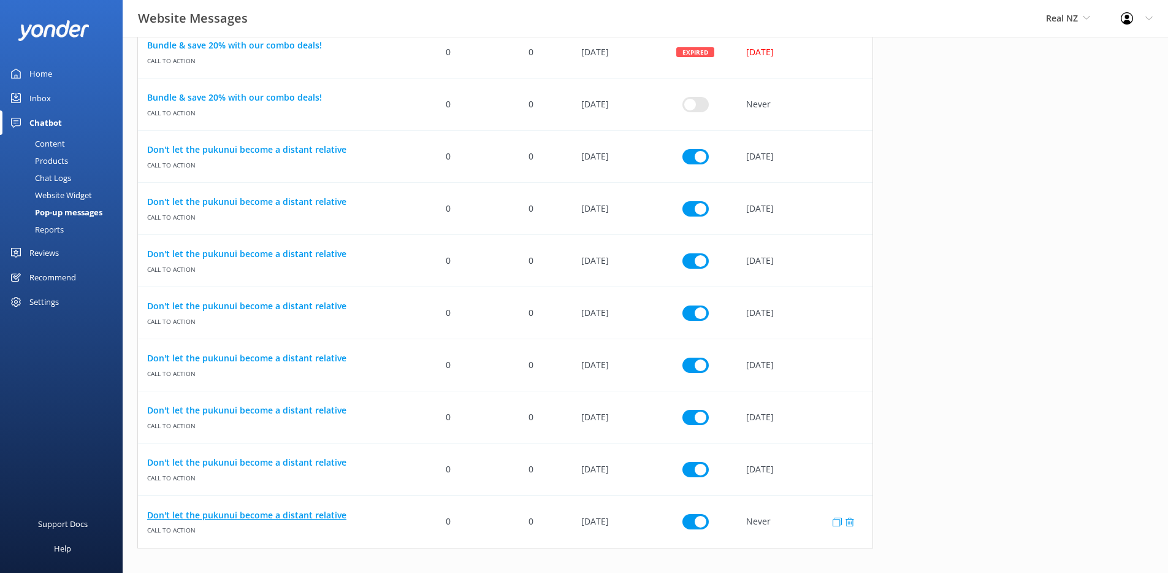
click at [297, 516] on link "Don't let the pukunui become a distant relative" at bounding box center [272, 514] width 251 height 13
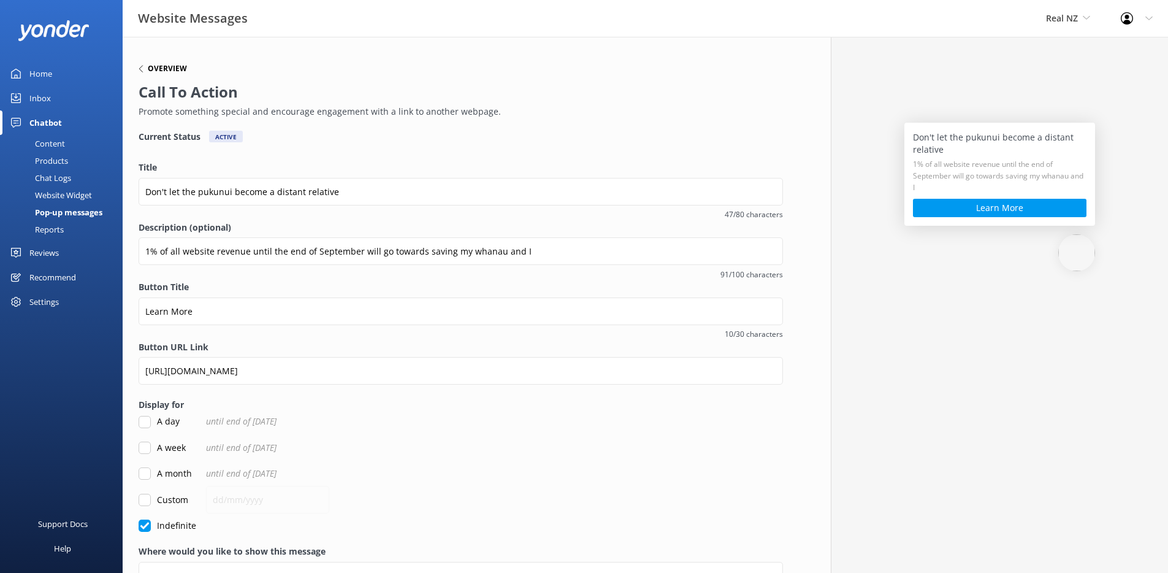
click at [166, 67] on h6 "Overview" at bounding box center [167, 68] width 39 height 7
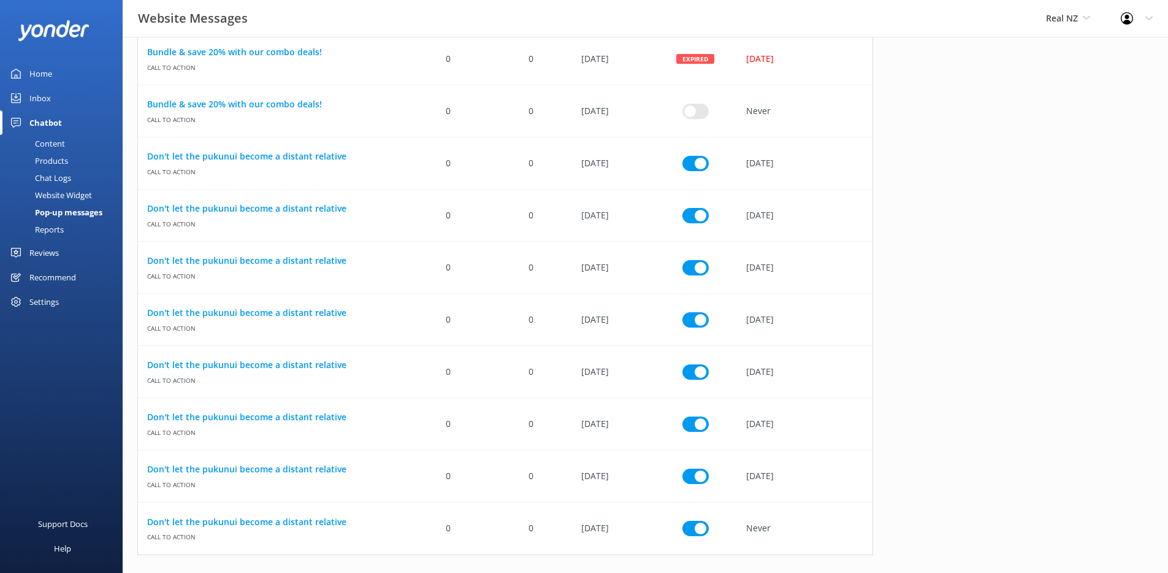
scroll to position [1143, 0]
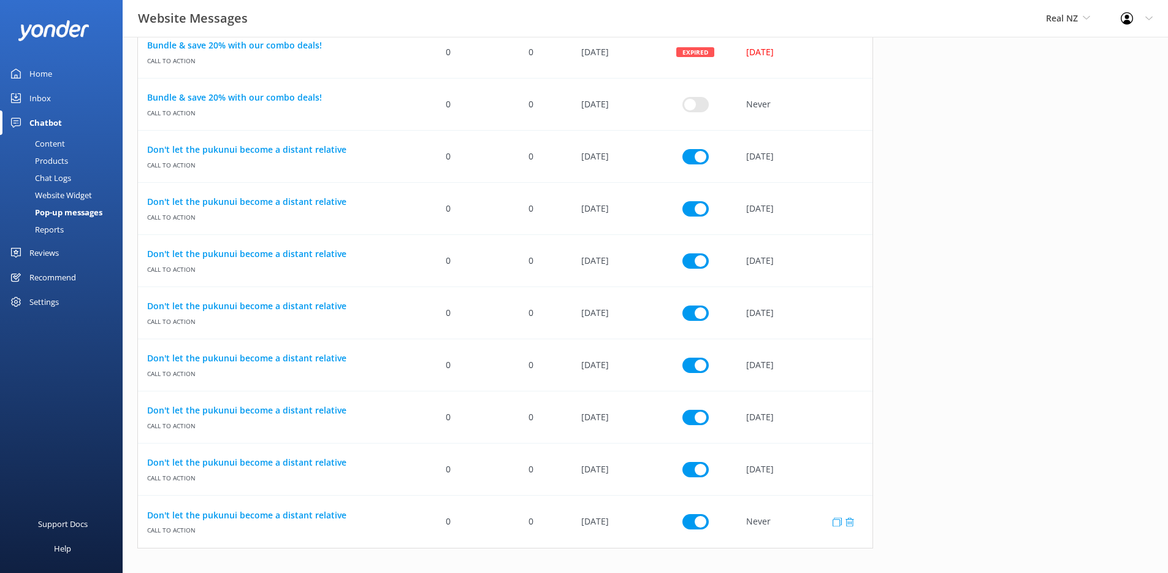
checkbox input "false"
